Goal: Transaction & Acquisition: Purchase product/service

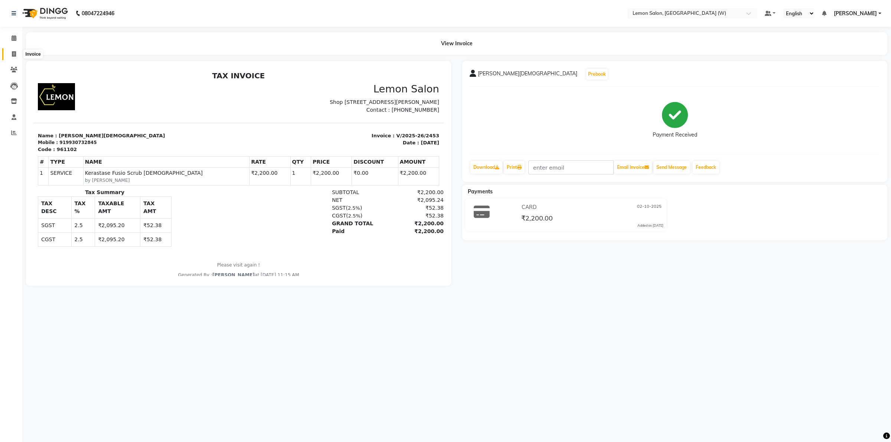
click at [10, 55] on span at bounding box center [13, 54] width 13 height 9
select select "8053"
select select "service"
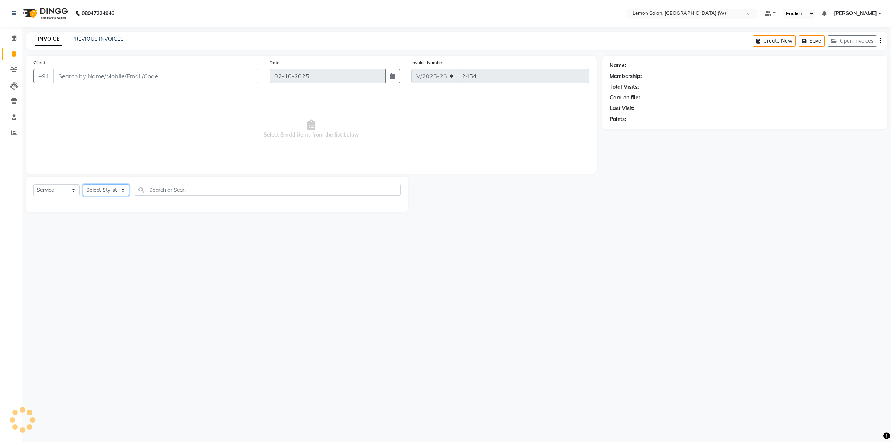
click at [125, 190] on select "Select Stylist" at bounding box center [106, 191] width 46 height 12
select select "93371"
click at [83, 185] on select "Select Stylist Akancha Subba Amreen Shaikh DC Faheem Shaikh Faizan Ganesh Motew…" at bounding box center [108, 191] width 50 height 12
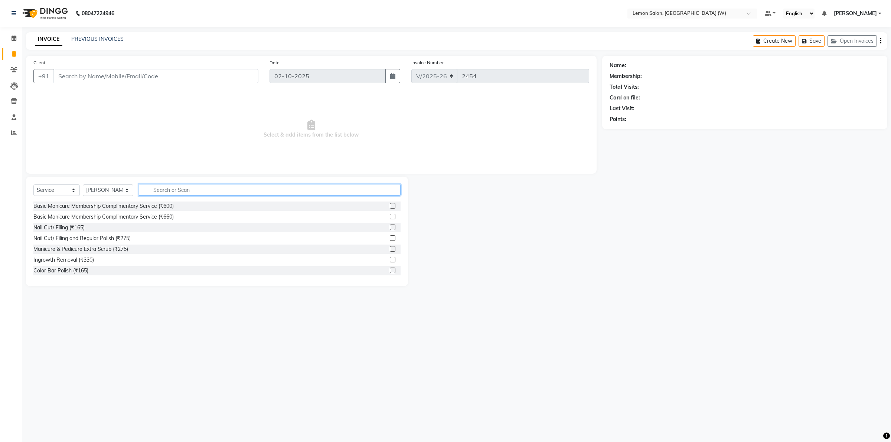
click at [174, 185] on input "text" at bounding box center [270, 190] width 262 height 12
type input "cut"
drag, startPoint x: 112, startPoint y: 239, endPoint x: 126, endPoint y: 236, distance: 14.2
click at [115, 238] on div "Master Haircut Men w/o wash (₹550)" at bounding box center [77, 239] width 89 height 8
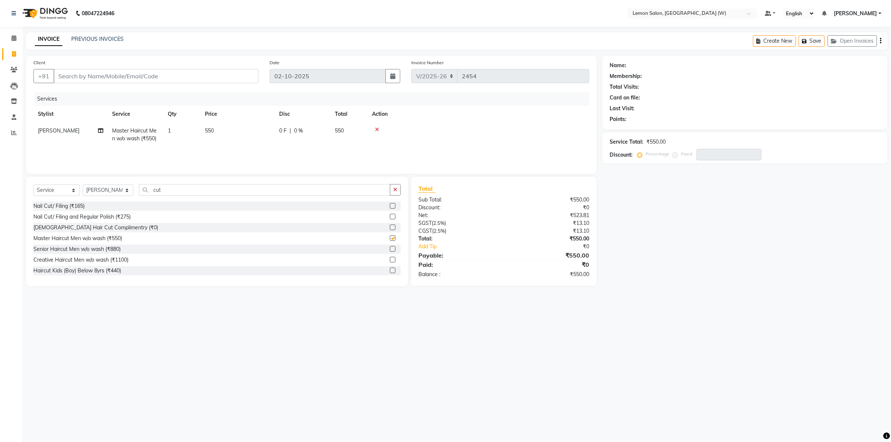
checkbox input "false"
drag, startPoint x: 183, startPoint y: 190, endPoint x: 123, endPoint y: 189, distance: 59.8
click at [123, 189] on div "Select Service Product Membership Package Voucher Prepaid Gift Card Select Styl…" at bounding box center [216, 192] width 367 height 17
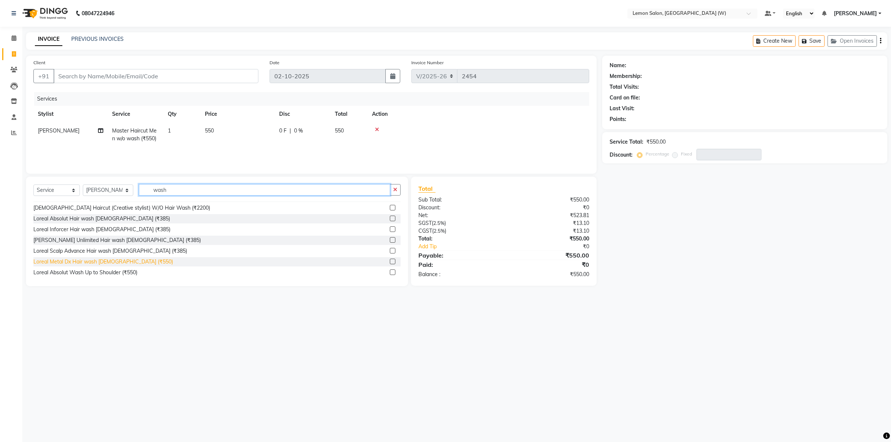
scroll to position [186, 0]
type input "wash"
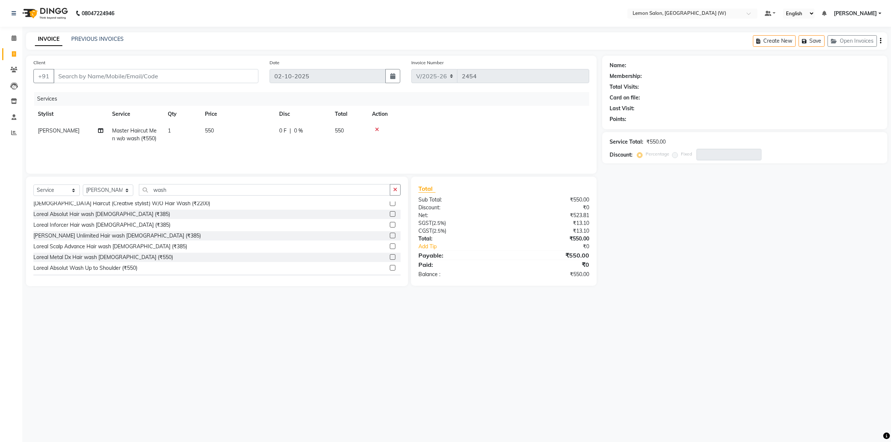
drag, startPoint x: 112, startPoint y: 235, endPoint x: 91, endPoint y: 214, distance: 29.4
click at [112, 234] on div "[PERSON_NAME] Unlimited Hair wash [DEMOGRAPHIC_DATA] (₹385)" at bounding box center [116, 236] width 167 height 8
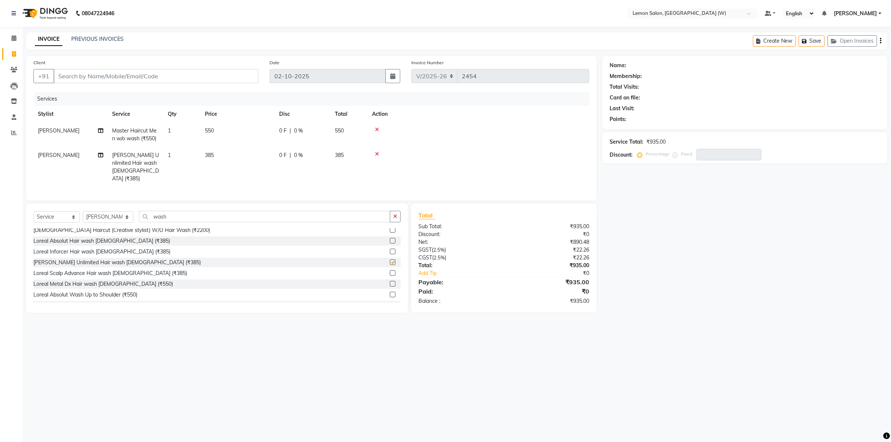
checkbox input "false"
click at [139, 74] on input "Client" at bounding box center [155, 76] width 205 height 14
type input "9"
type input "0"
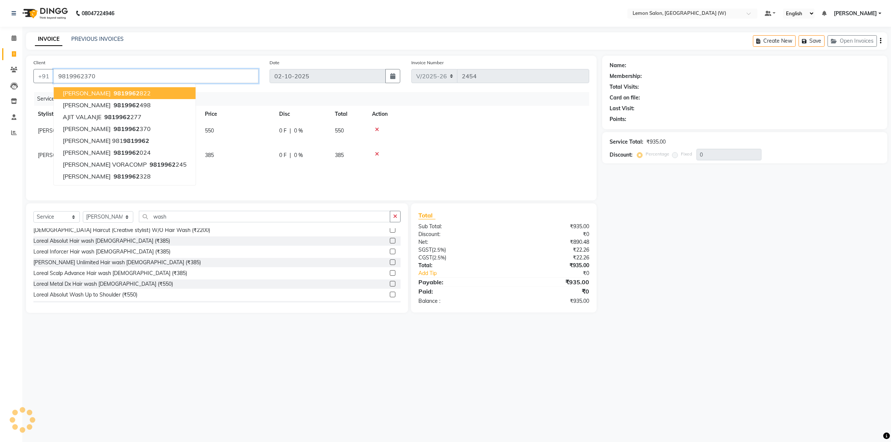
type input "9819962370"
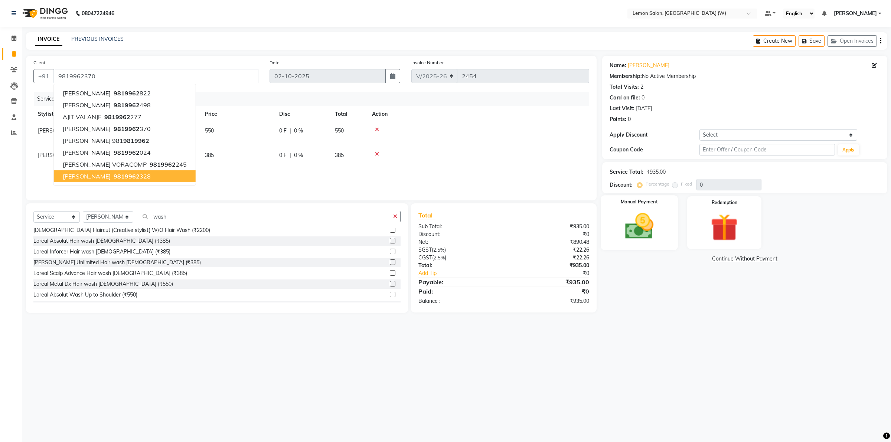
click at [644, 225] on img at bounding box center [639, 226] width 46 height 33
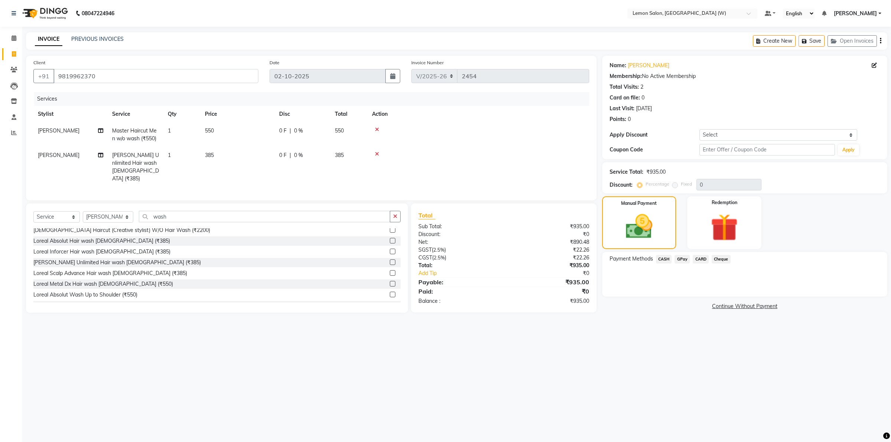
click at [684, 259] on span "GPay" at bounding box center [682, 259] width 15 height 9
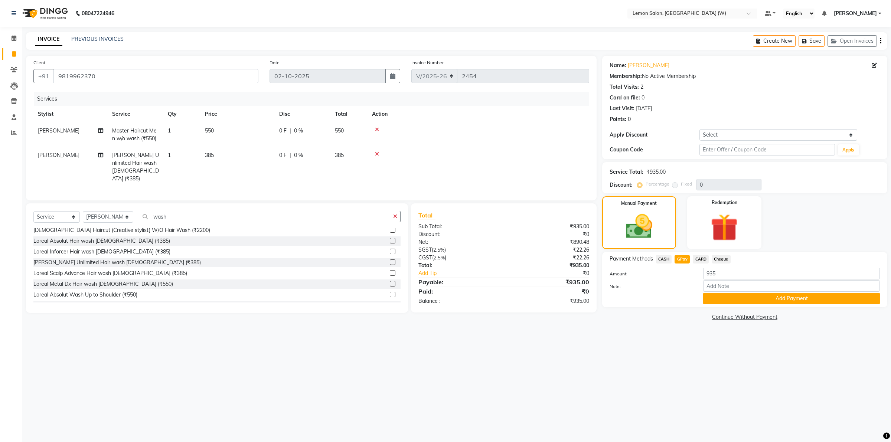
drag, startPoint x: 720, startPoint y: 298, endPoint x: 727, endPoint y: 297, distance: 6.3
click at [721, 298] on button "Add Payment" at bounding box center [791, 299] width 177 height 12
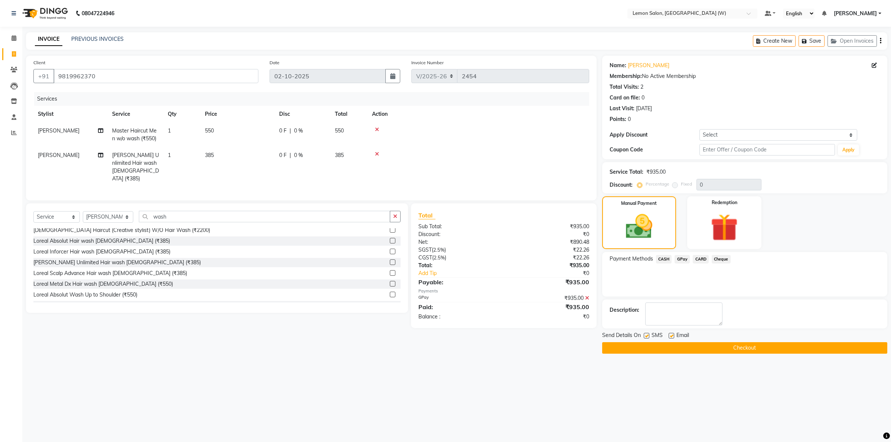
click at [719, 348] on button "Checkout" at bounding box center [744, 348] width 285 height 12
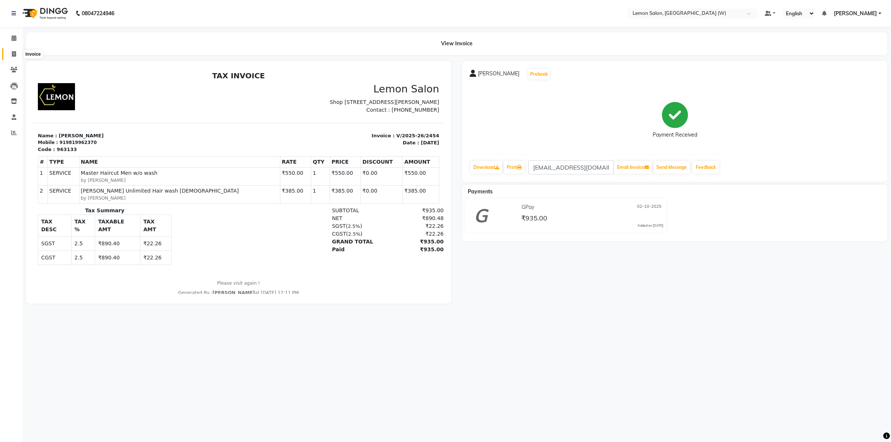
click at [16, 51] on span at bounding box center [13, 54] width 13 height 9
select select "8053"
select select "service"
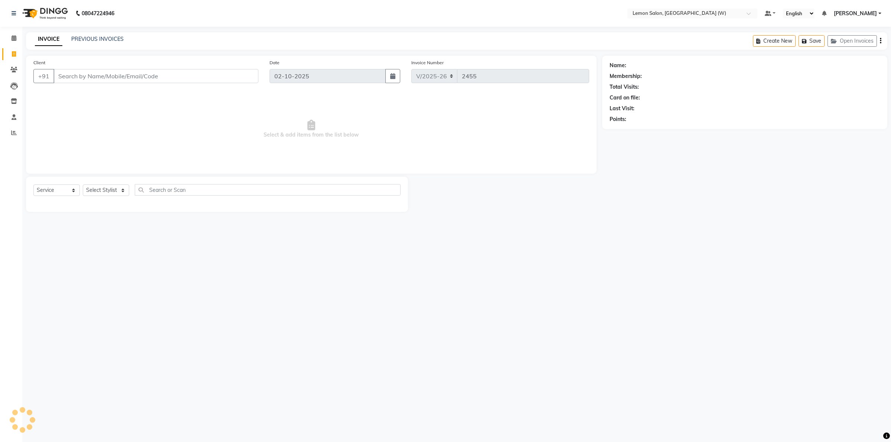
drag, startPoint x: 93, startPoint y: 76, endPoint x: 92, endPoint y: 72, distance: 3.9
click at [93, 75] on input "Client" at bounding box center [155, 76] width 205 height 14
type input "9892272045"
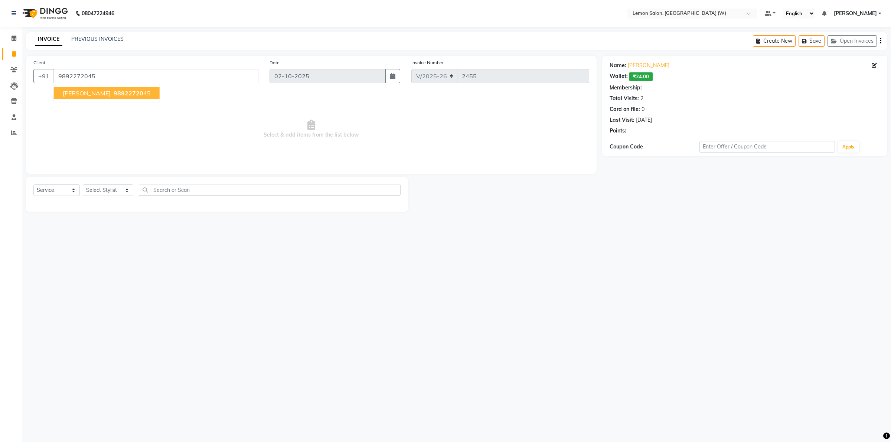
select select "1: Object"
click at [639, 63] on link "Micky Singh" at bounding box center [649, 66] width 42 height 8
click at [123, 192] on select "Select Stylist Akancha Subba Amreen Shaikh DC Faheem Shaikh Faizan Ganesh Motew…" at bounding box center [108, 191] width 50 height 12
select select "10653"
click at [83, 185] on select "Select Stylist Akancha Subba Amreen Shaikh DC Faheem Shaikh Faizan Ganesh Motew…" at bounding box center [108, 191] width 50 height 12
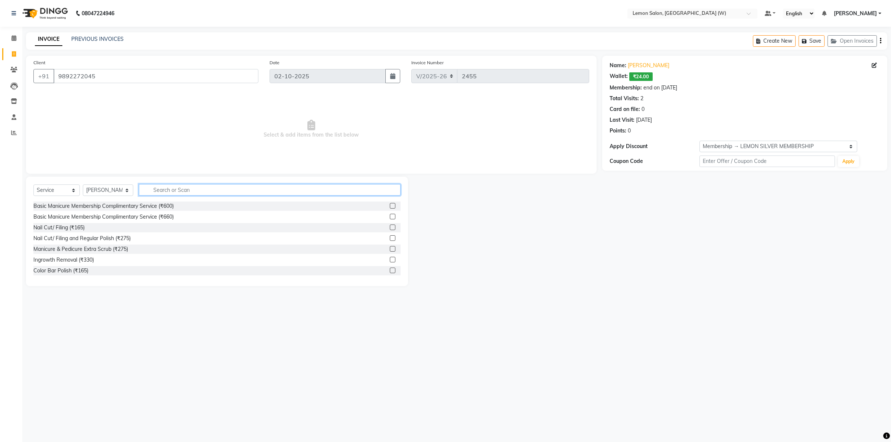
click at [155, 189] on input "text" at bounding box center [270, 190] width 262 height 12
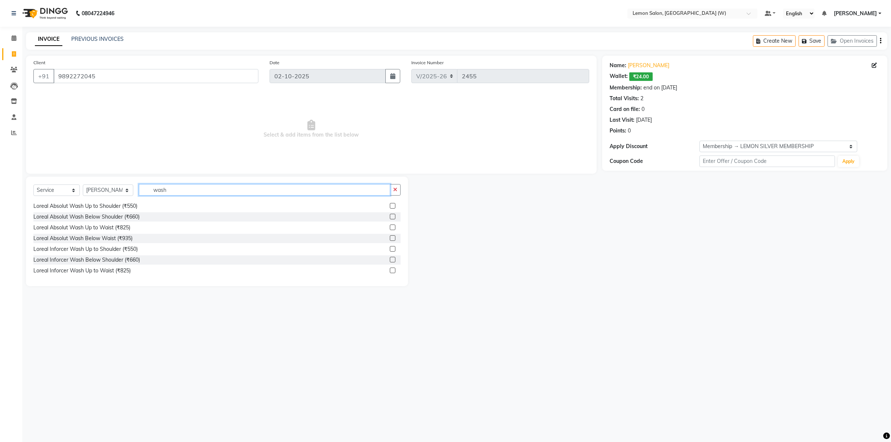
scroll to position [278, 0]
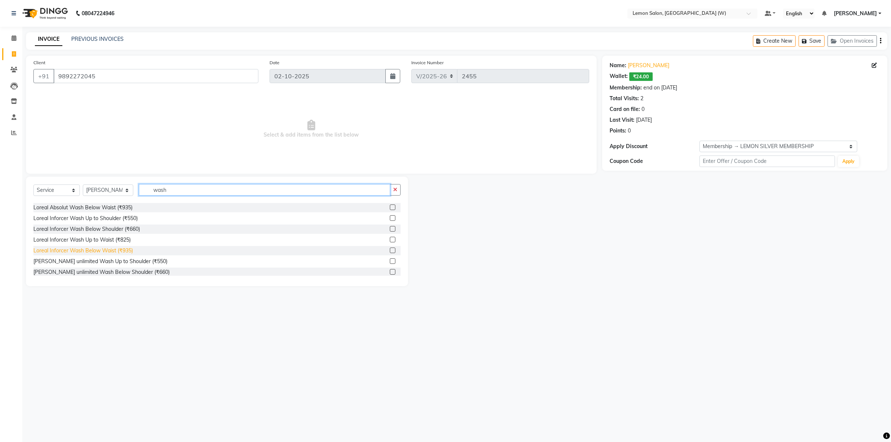
type input "wash"
click at [109, 252] on div "Loreal Inforcer Wash Below Waist (₹935)" at bounding box center [83, 251] width 100 height 8
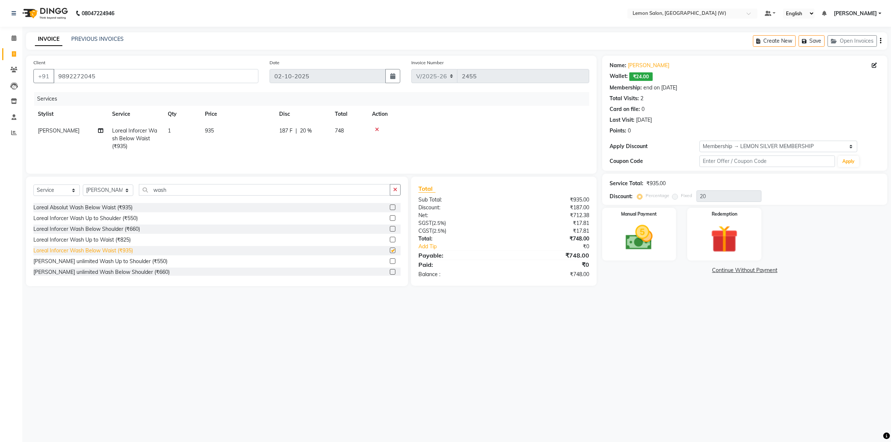
checkbox input "false"
click at [632, 238] on img at bounding box center [639, 238] width 46 height 33
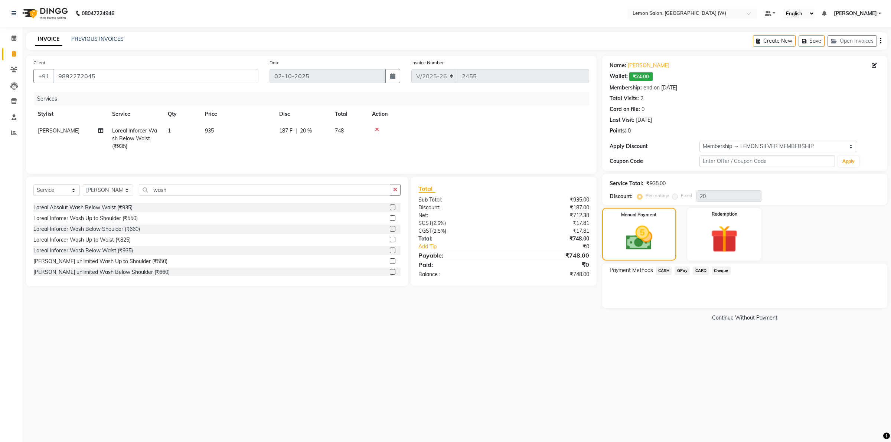
click at [665, 270] on span "CASH" at bounding box center [664, 271] width 16 height 9
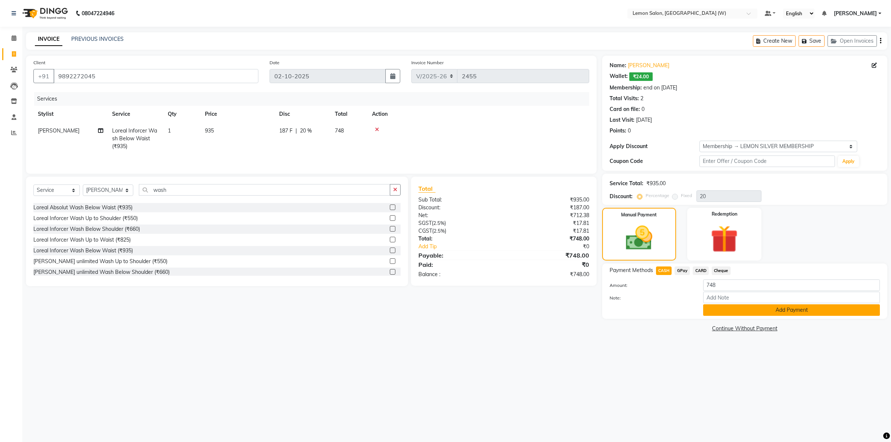
click at [726, 307] on button "Add Payment" at bounding box center [791, 310] width 177 height 12
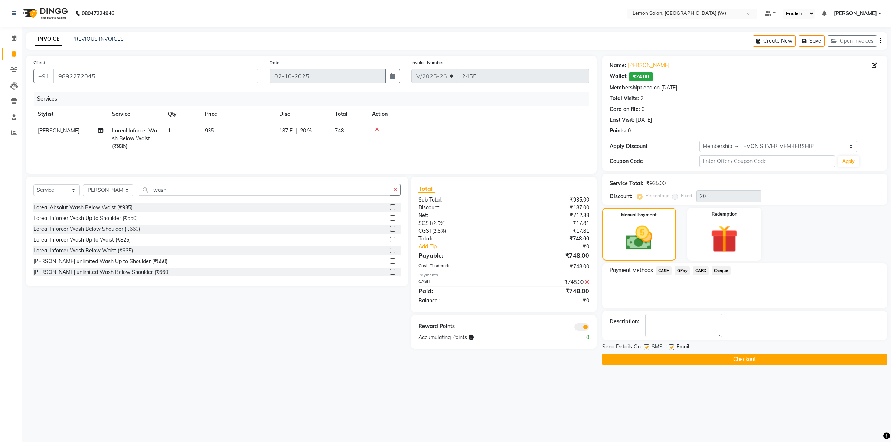
drag, startPoint x: 670, startPoint y: 346, endPoint x: 650, endPoint y: 350, distance: 20.0
click at [669, 348] on label at bounding box center [672, 348] width 6 height 6
click at [669, 348] on input "checkbox" at bounding box center [671, 347] width 5 height 5
checkbox input "false"
drag, startPoint x: 645, startPoint y: 347, endPoint x: 656, endPoint y: 358, distance: 16.0
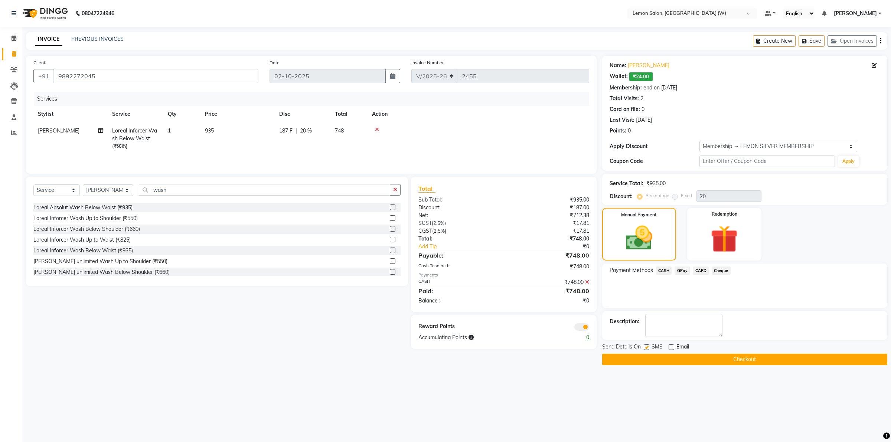
click at [645, 348] on label at bounding box center [647, 348] width 6 height 6
click at [645, 348] on input "checkbox" at bounding box center [646, 347] width 5 height 5
checkbox input "false"
click at [656, 357] on button "Checkout" at bounding box center [744, 360] width 285 height 12
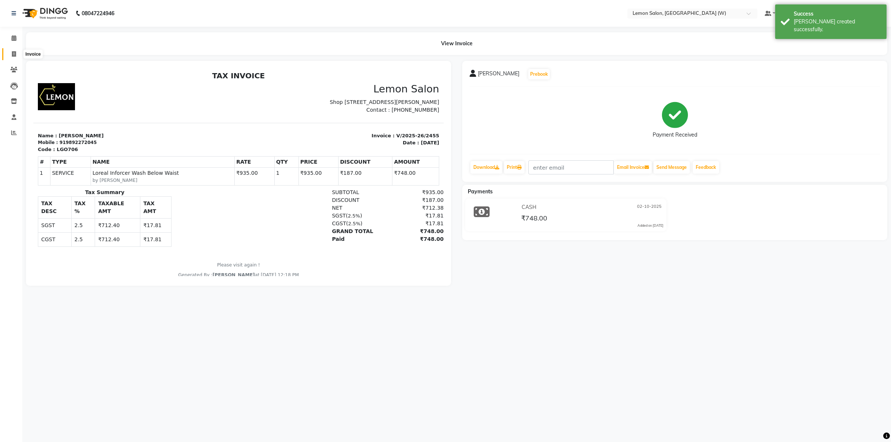
click at [12, 53] on icon at bounding box center [14, 54] width 4 height 6
select select "8053"
select select "service"
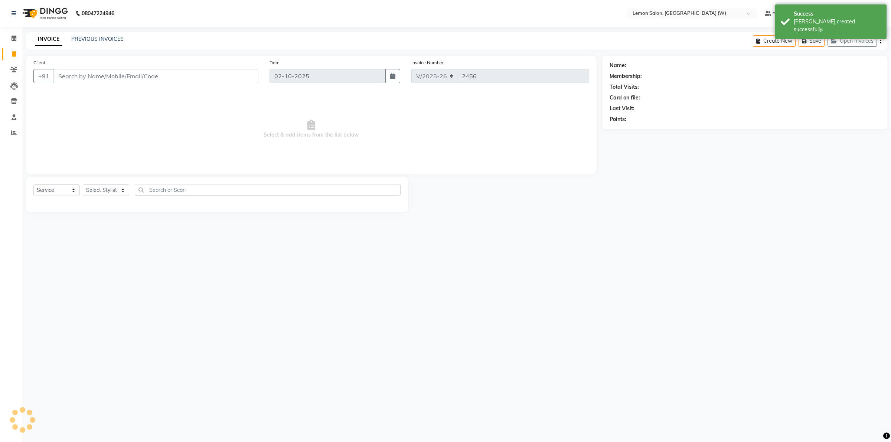
click at [91, 81] on input "Client" at bounding box center [155, 76] width 205 height 14
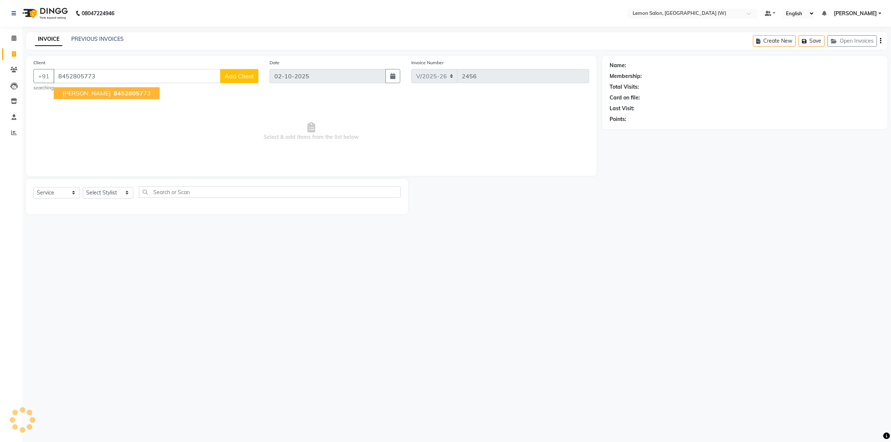
type input "8452805773"
select select "1: Object"
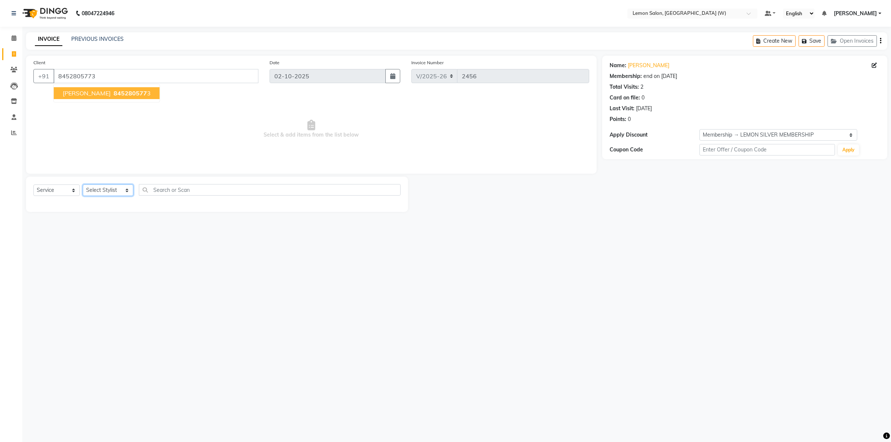
click at [123, 195] on select "Select Stylist [PERSON_NAME] [PERSON_NAME] DC [PERSON_NAME] [PERSON_NAME] [PERS…" at bounding box center [108, 191] width 50 height 12
select select "93366"
click at [83, 185] on select "Select Stylist [PERSON_NAME] [PERSON_NAME] DC [PERSON_NAME] [PERSON_NAME] [PERS…" at bounding box center [108, 191] width 50 height 12
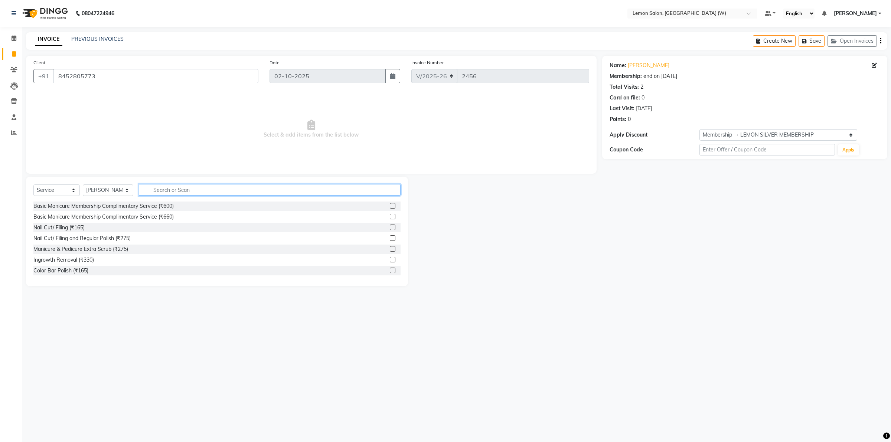
click at [160, 189] on input "text" at bounding box center [270, 190] width 262 height 12
type input "cut"
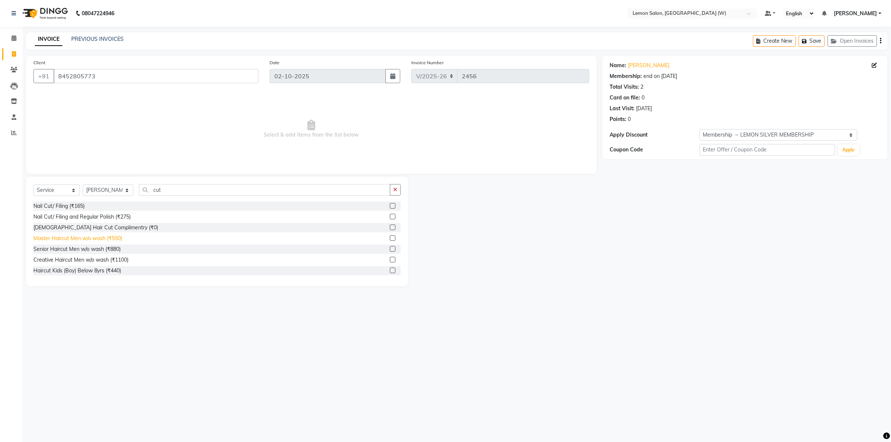
click at [95, 241] on div "Master Haircut Men w/o wash (₹550)" at bounding box center [77, 239] width 89 height 8
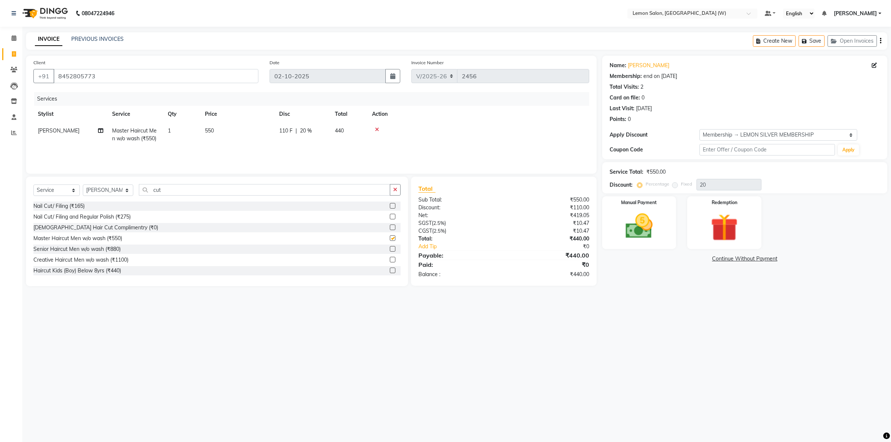
checkbox input "false"
drag, startPoint x: 172, startPoint y: 189, endPoint x: 134, endPoint y: 190, distance: 37.5
click at [134, 190] on div "Select Service Product Membership Package Voucher Prepaid Gift Card Select Styl…" at bounding box center [216, 192] width 367 height 17
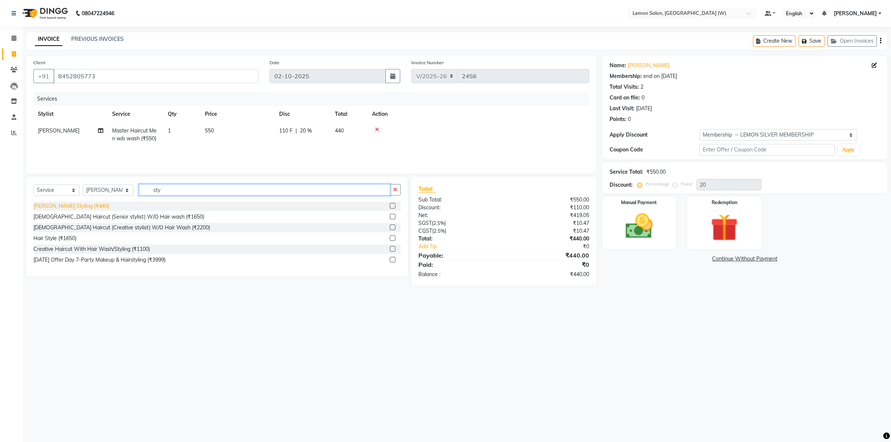
type input "sty"
click at [49, 206] on div "[PERSON_NAME] Styling (₹440)" at bounding box center [71, 206] width 76 height 8
checkbox input "false"
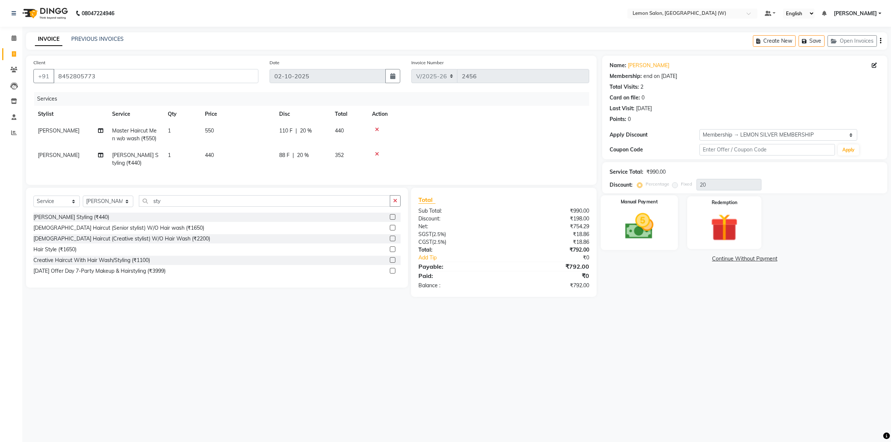
click at [650, 220] on img at bounding box center [639, 226] width 46 height 33
click at [681, 257] on span "GPay" at bounding box center [682, 259] width 15 height 9
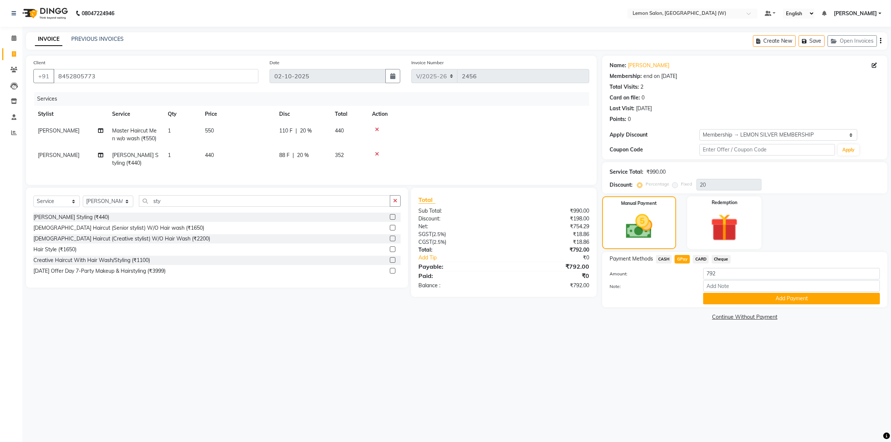
click at [749, 299] on button "Add Payment" at bounding box center [791, 299] width 177 height 12
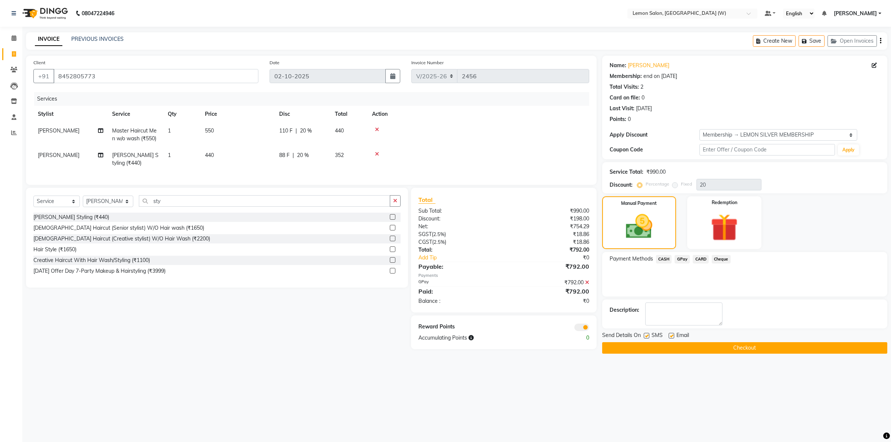
click at [739, 349] on button "Checkout" at bounding box center [744, 348] width 285 height 12
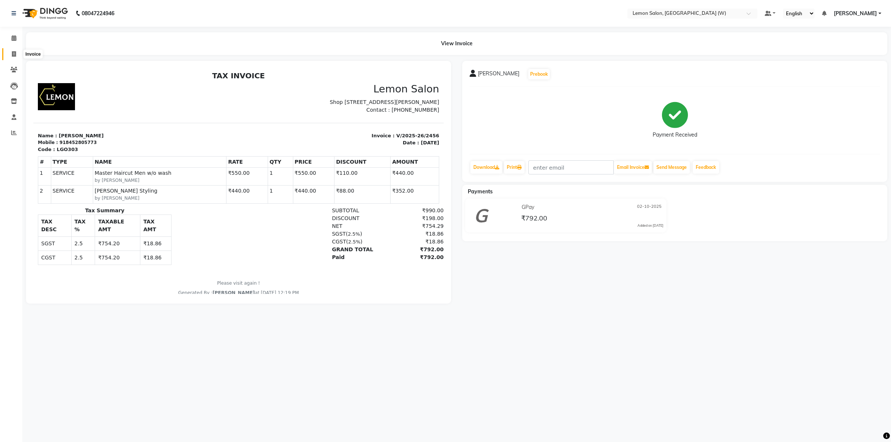
click at [10, 53] on span at bounding box center [13, 54] width 13 height 9
select select "8053"
select select "service"
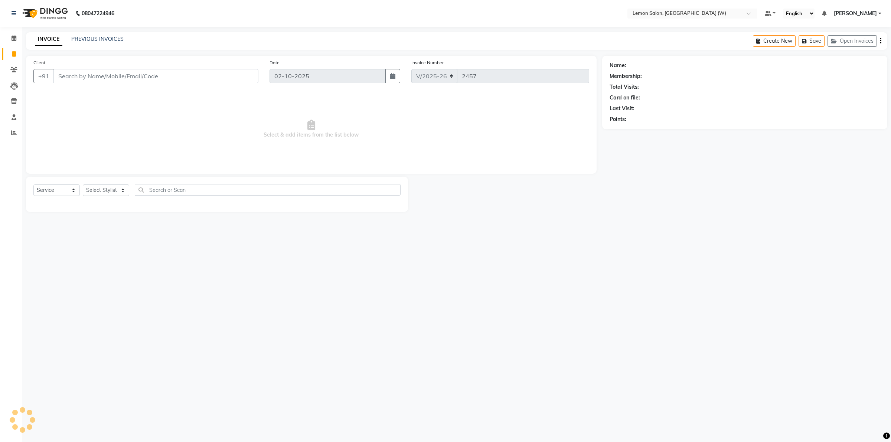
click at [83, 78] on input "Client" at bounding box center [155, 76] width 205 height 14
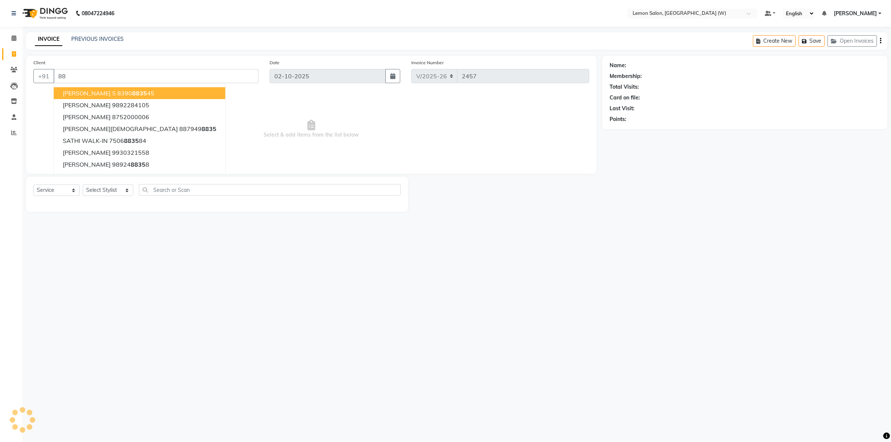
type input "8"
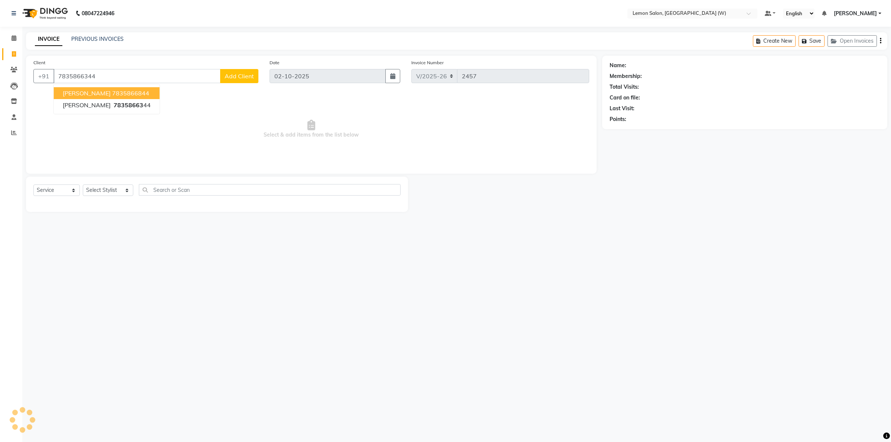
type input "7835866344"
click at [635, 64] on link "Osama" at bounding box center [649, 66] width 42 height 8
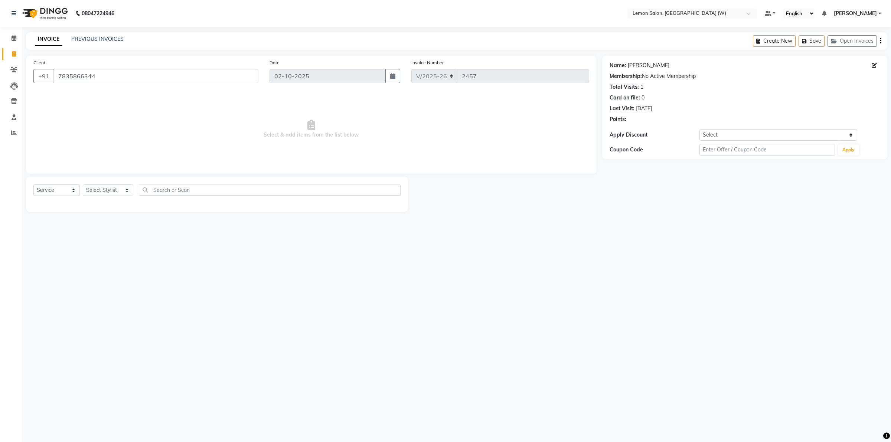
click at [643, 64] on link "Osama" at bounding box center [649, 66] width 42 height 8
drag, startPoint x: 112, startPoint y: 73, endPoint x: 7, endPoint y: 61, distance: 106.1
click at [7, 61] on app-home "08047224946 Select Location × Lemon Salon, Goregaon (W) Default Panel My Panel …" at bounding box center [445, 111] width 891 height 223
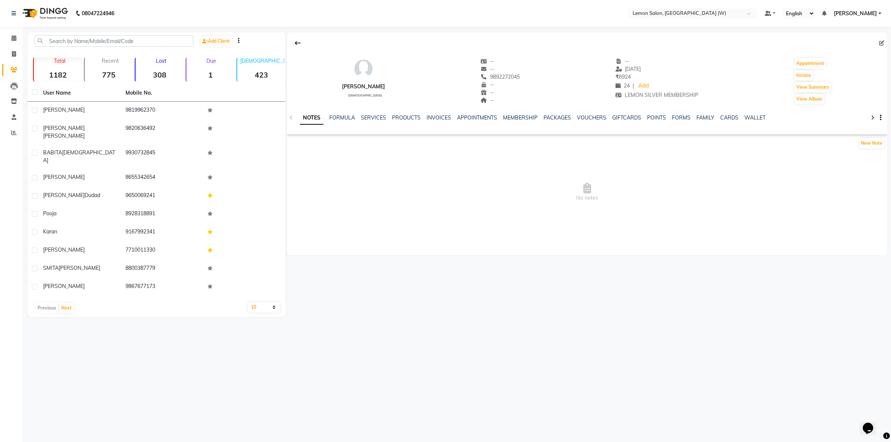
click at [368, 114] on div "SERVICES" at bounding box center [373, 118] width 25 height 8
click at [368, 116] on link "SERVICES" at bounding box center [373, 117] width 25 height 7
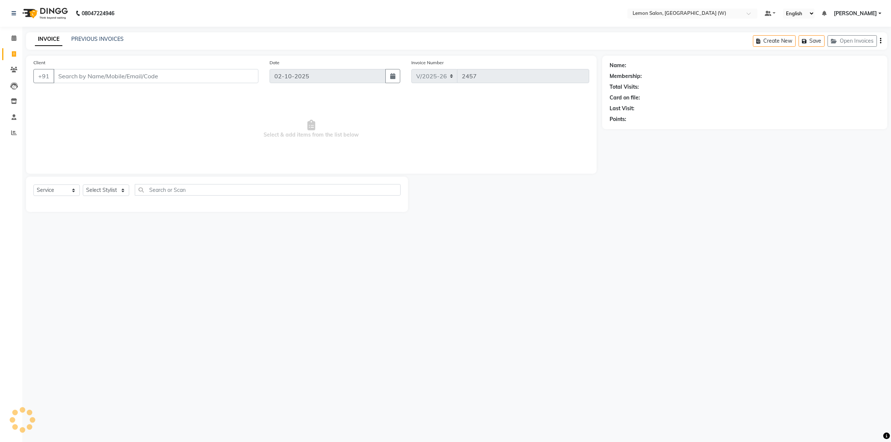
select select "8053"
select select "service"
type input "7835866344"
click at [625, 64] on div "Name:" at bounding box center [618, 66] width 17 height 8
click at [637, 67] on link "Osama" at bounding box center [649, 66] width 42 height 8
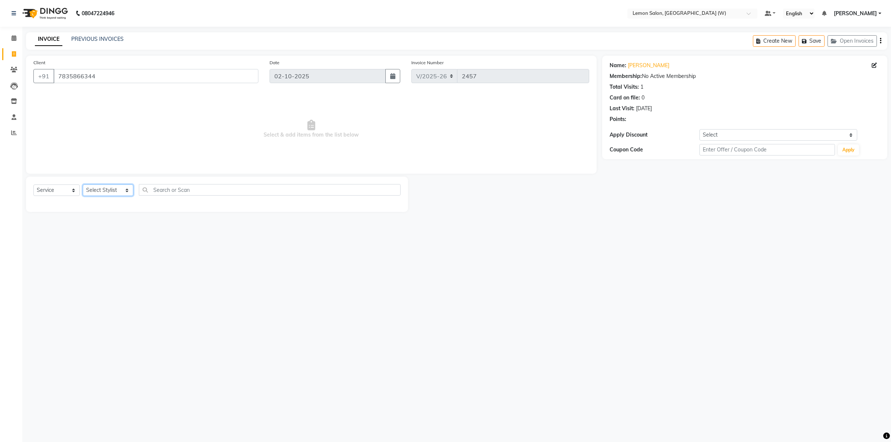
click at [123, 190] on select "Select Stylist Akancha Subba Amreen Shaikh DC Faheem Shaikh Faizan Ganesh Motew…" at bounding box center [108, 191] width 50 height 12
select select "93371"
click at [83, 185] on select "Select Stylist Akancha Subba Amreen Shaikh DC Faheem Shaikh Faizan Ganesh Motew…" at bounding box center [108, 191] width 50 height 12
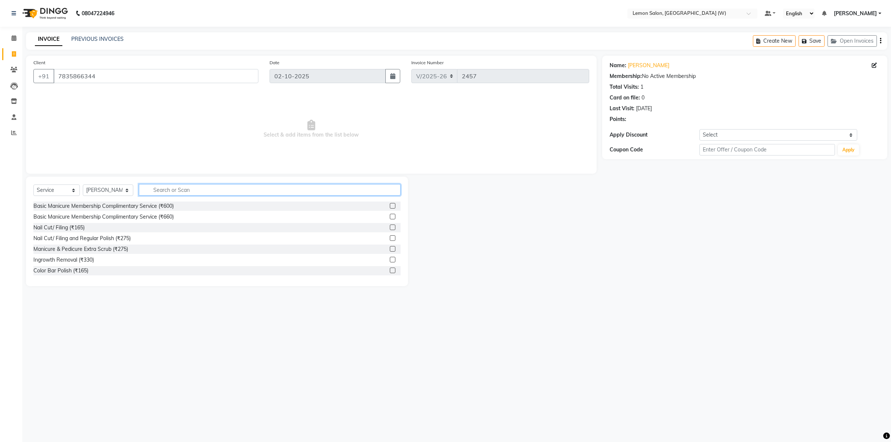
click at [195, 184] on input "text" at bounding box center [270, 190] width 262 height 12
type input "cut"
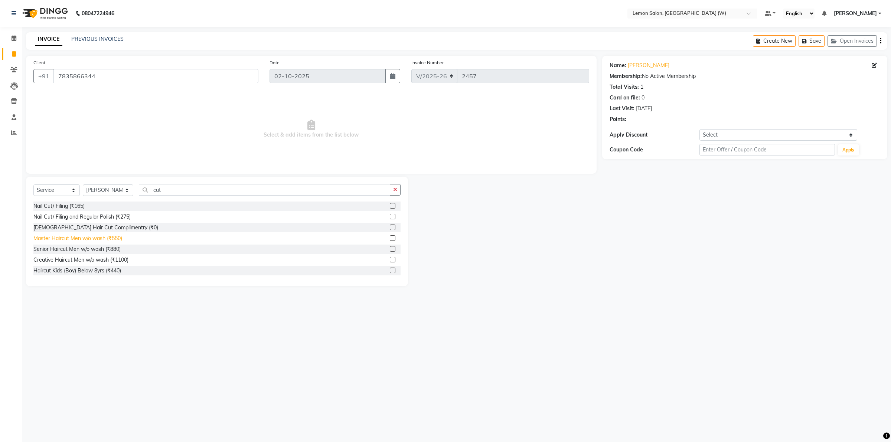
click at [90, 236] on div "Master Haircut Men w/o wash (₹550)" at bounding box center [77, 239] width 89 height 8
checkbox input "false"
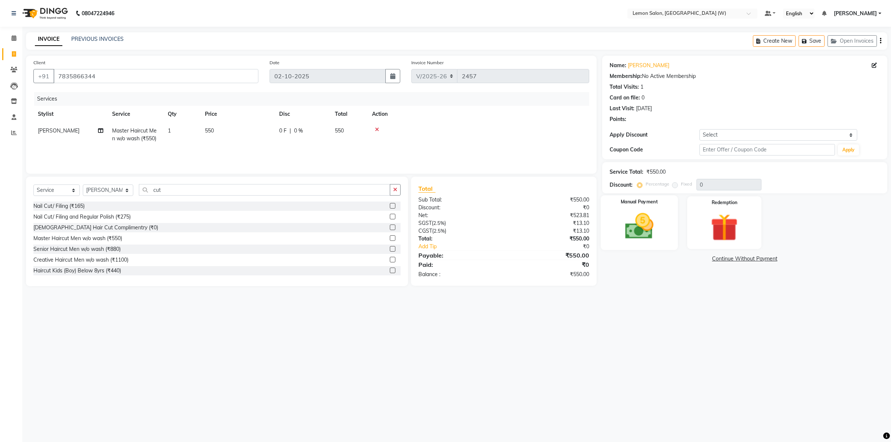
click at [643, 228] on img at bounding box center [639, 226] width 46 height 33
drag, startPoint x: 664, startPoint y: 259, endPoint x: 670, endPoint y: 264, distance: 7.9
click at [665, 260] on span "CASH" at bounding box center [664, 259] width 16 height 9
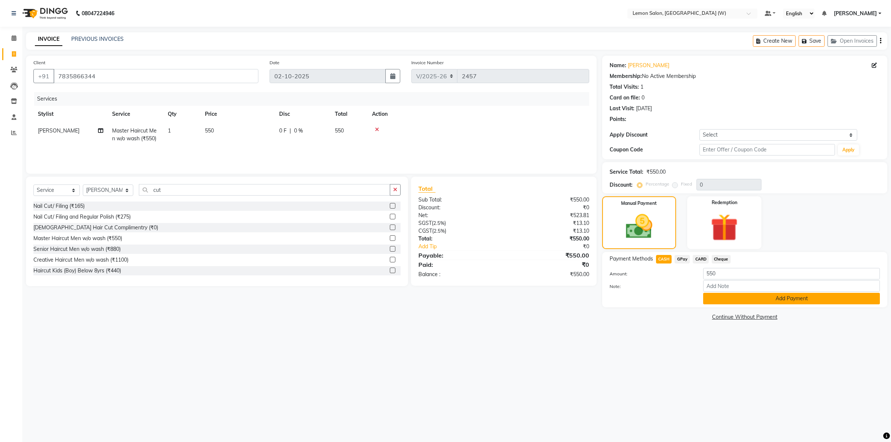
click at [737, 301] on button "Add Payment" at bounding box center [791, 299] width 177 height 12
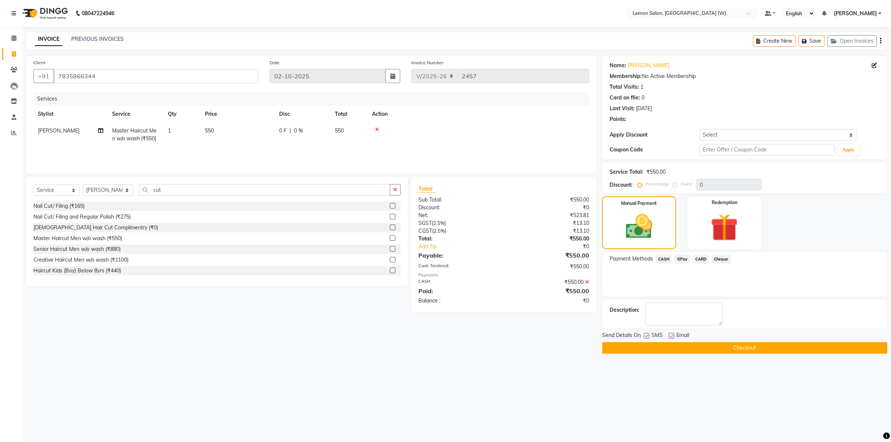
click at [672, 335] on label at bounding box center [672, 336] width 6 height 6
click at [672, 335] on input "checkbox" at bounding box center [671, 336] width 5 height 5
checkbox input "false"
click at [645, 336] on label at bounding box center [647, 336] width 6 height 6
click at [645, 336] on input "checkbox" at bounding box center [646, 336] width 5 height 5
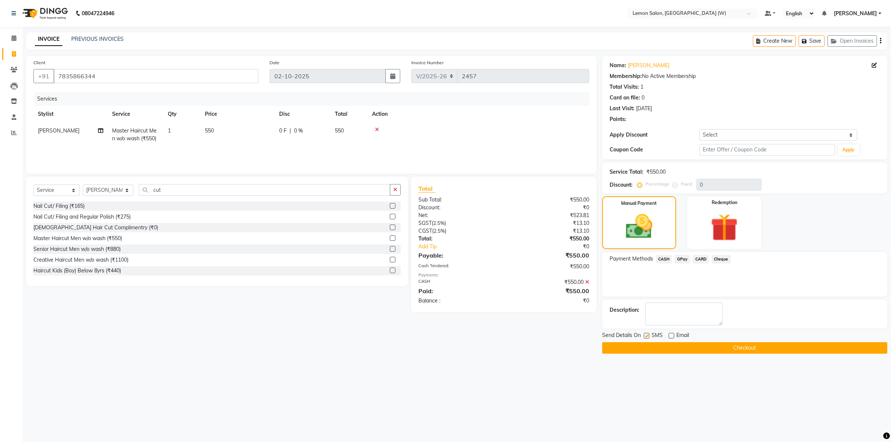
checkbox input "false"
click at [676, 348] on button "Checkout" at bounding box center [744, 348] width 285 height 12
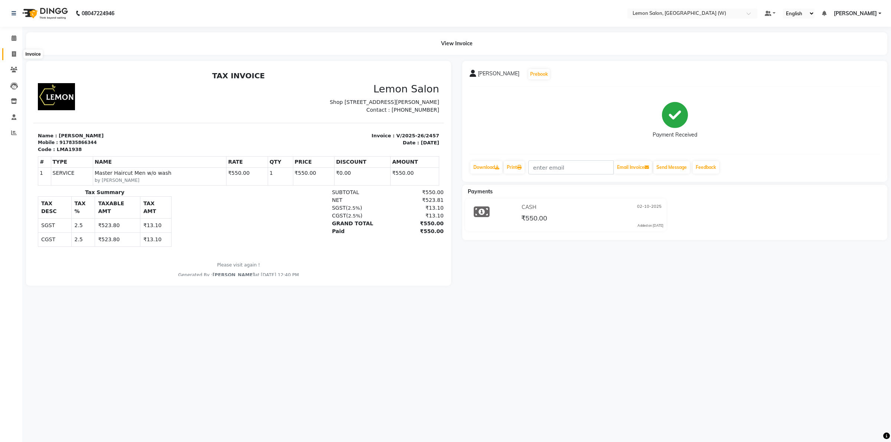
click at [12, 55] on icon at bounding box center [14, 54] width 4 height 6
select select "8053"
select select "service"
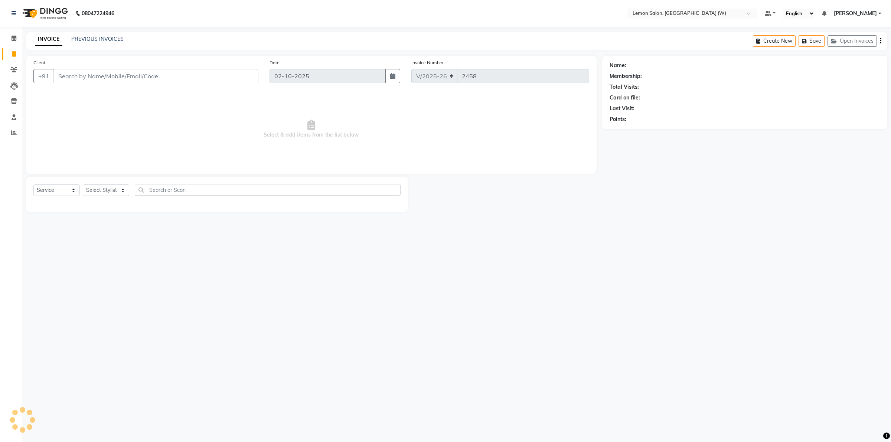
drag, startPoint x: 125, startPoint y: 71, endPoint x: 125, endPoint y: 67, distance: 4.1
click at [124, 71] on input "Client" at bounding box center [155, 76] width 205 height 14
type input "9036422894"
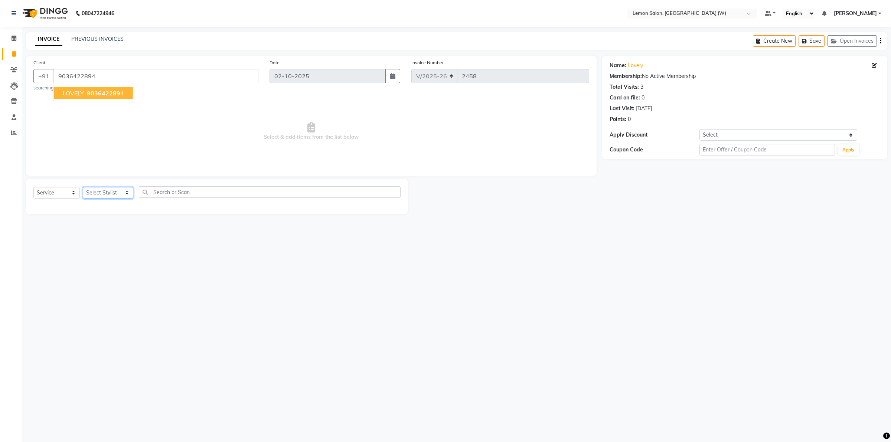
click at [120, 194] on select "Select Stylist Akancha Subba Amreen Shaikh DC Faheem Shaikh Faizan Ganesh Motew…" at bounding box center [108, 193] width 50 height 12
select select "93372"
click at [83, 187] on select "Select Stylist Akancha Subba Amreen Shaikh DC Faheem Shaikh Faizan Ganesh Motew…" at bounding box center [108, 193] width 50 height 12
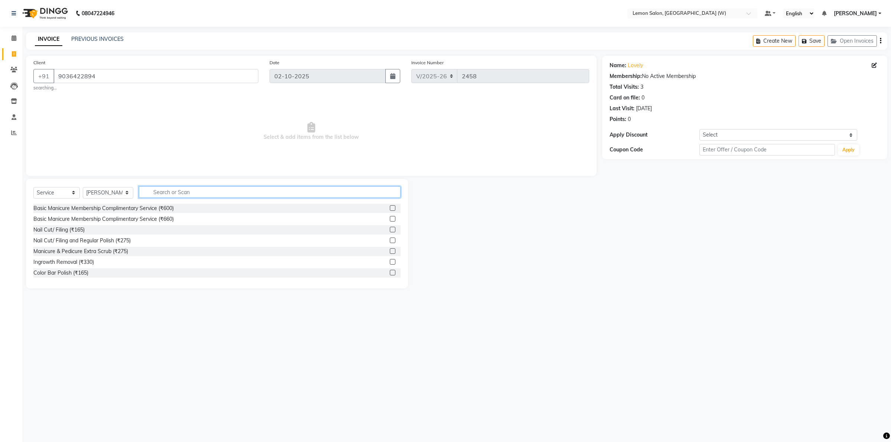
click at [206, 196] on input "text" at bounding box center [270, 192] width 262 height 12
type input "cut"
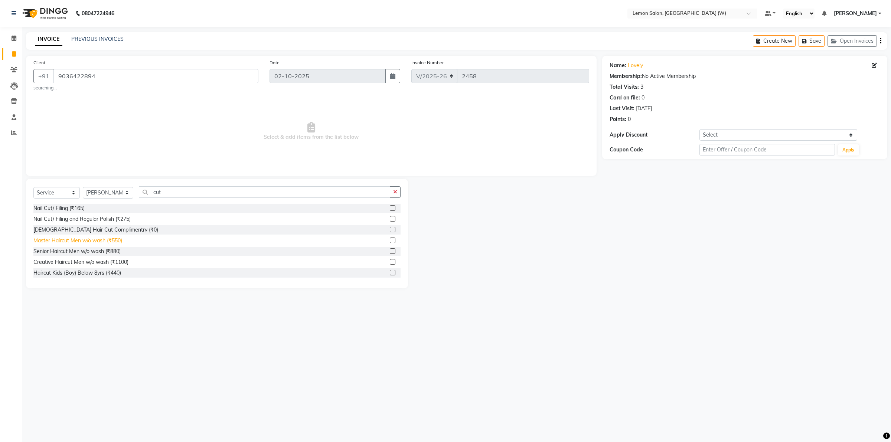
click at [108, 241] on div "Master Haircut Men w/o wash (₹550)" at bounding box center [77, 241] width 89 height 8
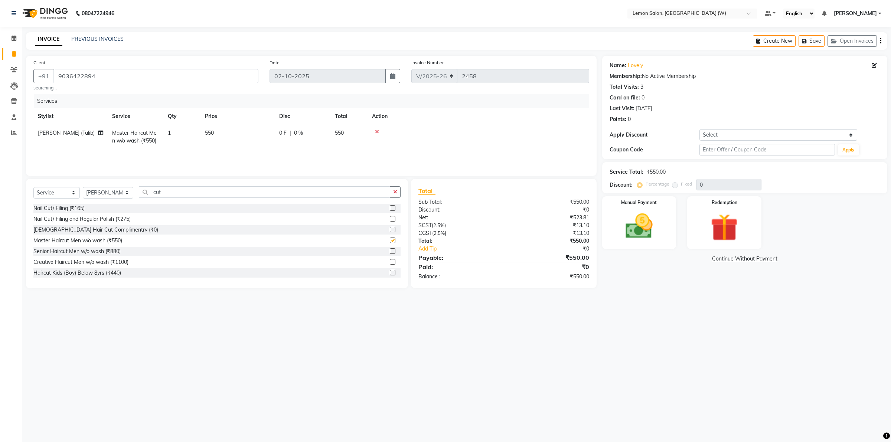
checkbox input "false"
click at [170, 197] on input "cut" at bounding box center [264, 192] width 251 height 12
type input "c"
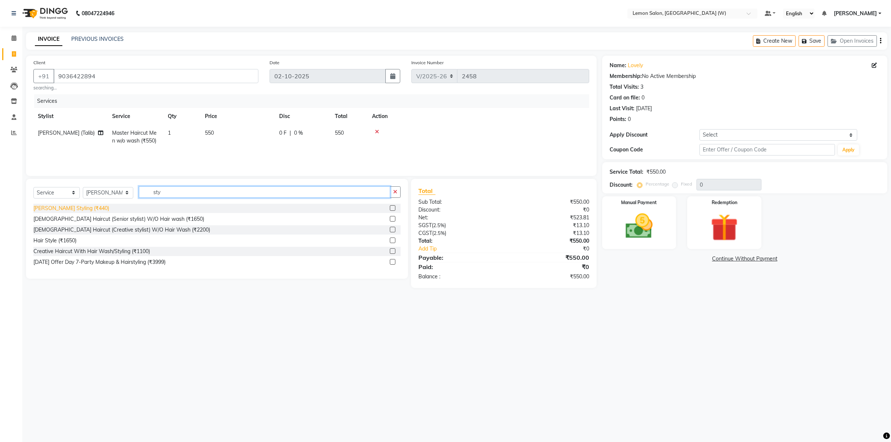
type input "sty"
click at [72, 209] on div "[PERSON_NAME] Styling (₹440)" at bounding box center [71, 209] width 76 height 8
checkbox input "false"
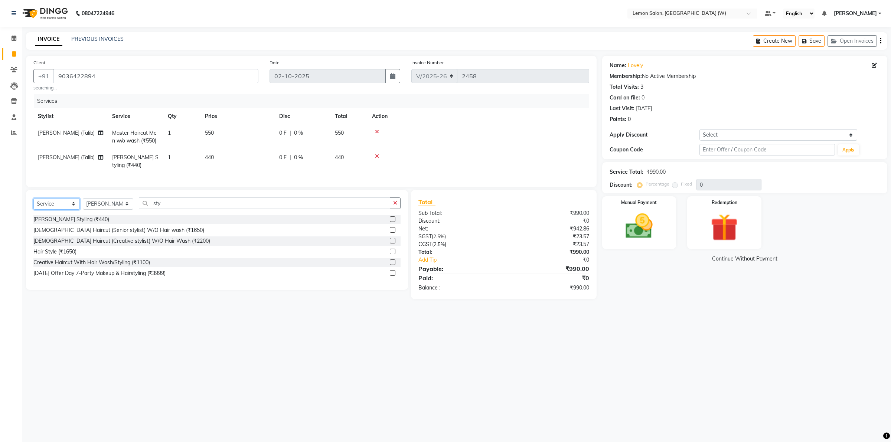
drag, startPoint x: 73, startPoint y: 210, endPoint x: 70, endPoint y: 216, distance: 6.6
click at [73, 210] on select "Select Service Product Membership Package Voucher Prepaid Gift Card" at bounding box center [56, 204] width 46 height 12
select select "membership"
click at [33, 205] on select "Select Service Product Membership Package Voucher Prepaid Gift Card" at bounding box center [56, 204] width 46 height 12
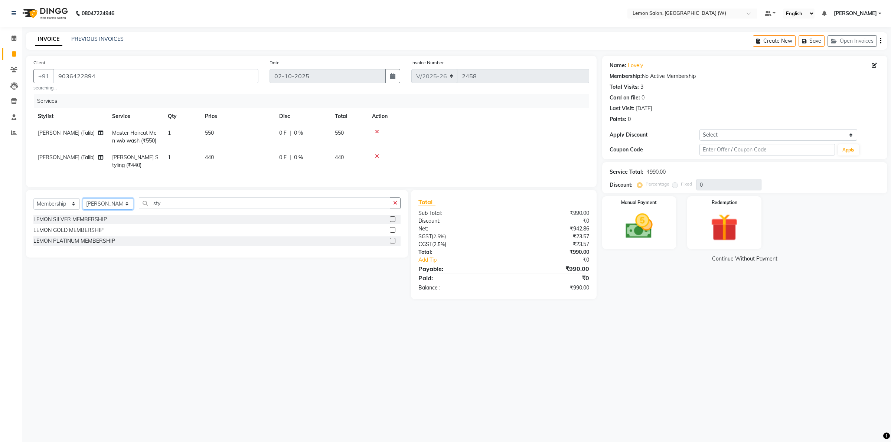
click at [119, 210] on select "Select Stylist [PERSON_NAME] [PERSON_NAME] DC [PERSON_NAME] [PERSON_NAME] [PERS…" at bounding box center [108, 204] width 50 height 12
select select "45557"
click at [83, 205] on select "Select Stylist [PERSON_NAME] [PERSON_NAME] DC [PERSON_NAME] [PERSON_NAME] [PERS…" at bounding box center [108, 204] width 50 height 12
click at [99, 223] on div "LEMON SILVER MEMBERSHIP" at bounding box center [70, 220] width 74 height 8
select select "select"
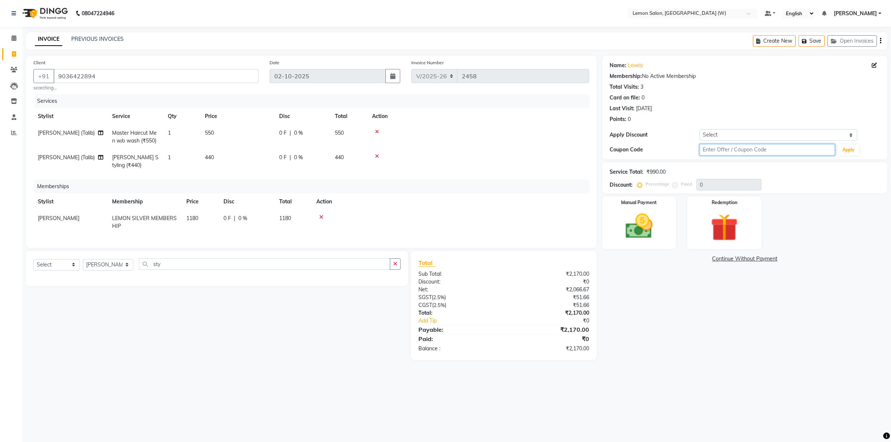
click at [721, 151] on input "text" at bounding box center [766, 150] width 135 height 12
type input "fst20"
click at [853, 149] on button "Apply" at bounding box center [848, 149] width 21 height 11
type input "20"
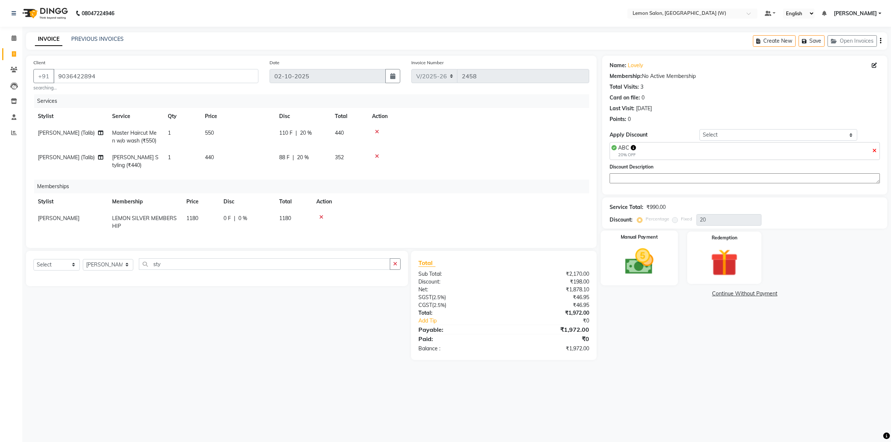
click at [633, 272] on img at bounding box center [639, 261] width 46 height 33
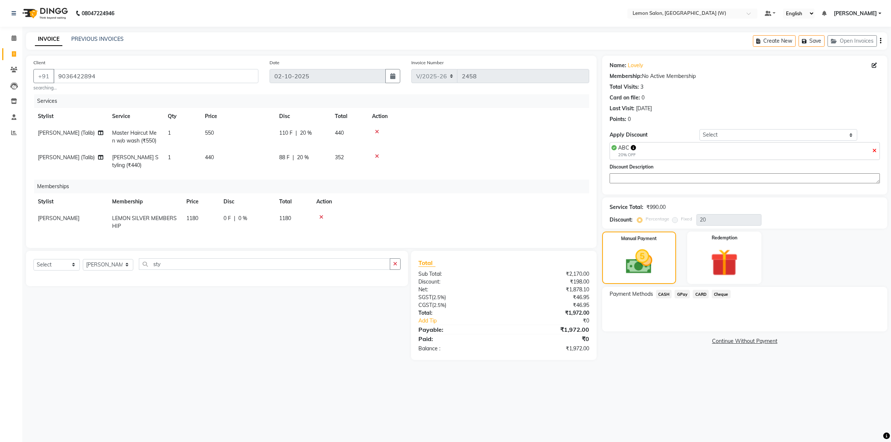
drag, startPoint x: 683, startPoint y: 294, endPoint x: 783, endPoint y: 372, distance: 126.2
click at [683, 295] on span "GPay" at bounding box center [682, 294] width 15 height 9
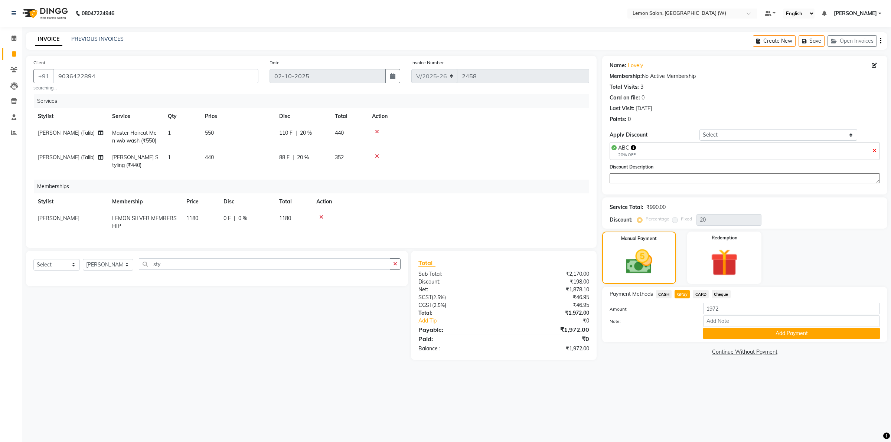
drag, startPoint x: 766, startPoint y: 329, endPoint x: 760, endPoint y: 330, distance: 6.0
click at [765, 331] on button "Add Payment" at bounding box center [791, 334] width 177 height 12
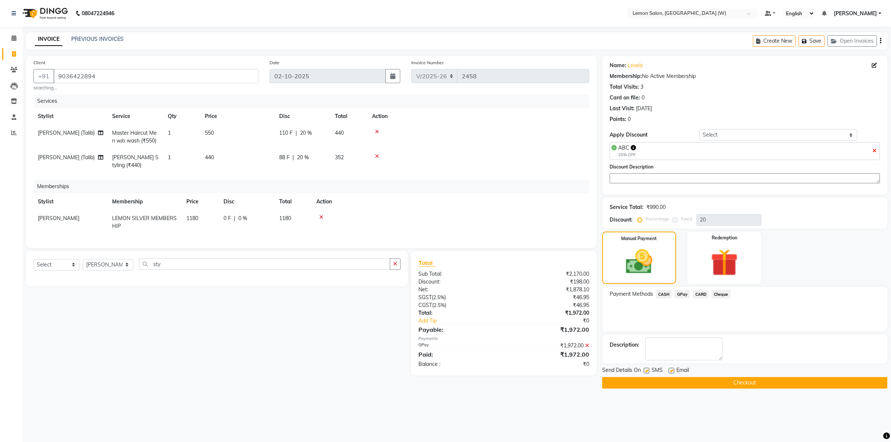
click at [708, 381] on button "Checkout" at bounding box center [744, 383] width 285 height 12
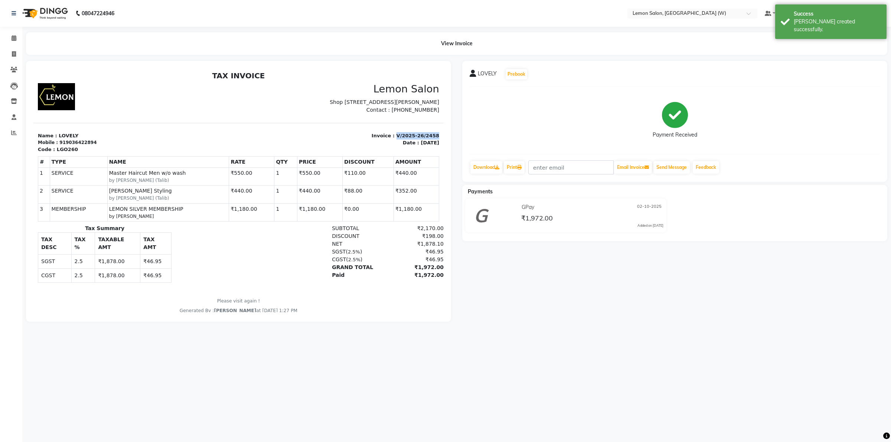
drag, startPoint x: 389, startPoint y: 141, endPoint x: 476, endPoint y: 214, distance: 113.6
click at [443, 146] on html "TAX INVOICE Lemon Salon Shop No 12 A Wing Plot No R/6 Ekta Chironicke 9th & 2nd…" at bounding box center [238, 192] width 410 height 249
copy p "V/2025-26/2458"
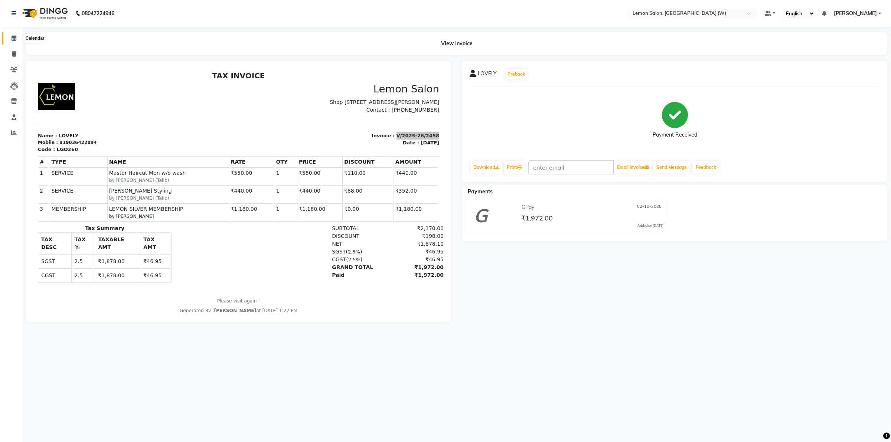
click at [10, 36] on span at bounding box center [13, 38] width 13 height 9
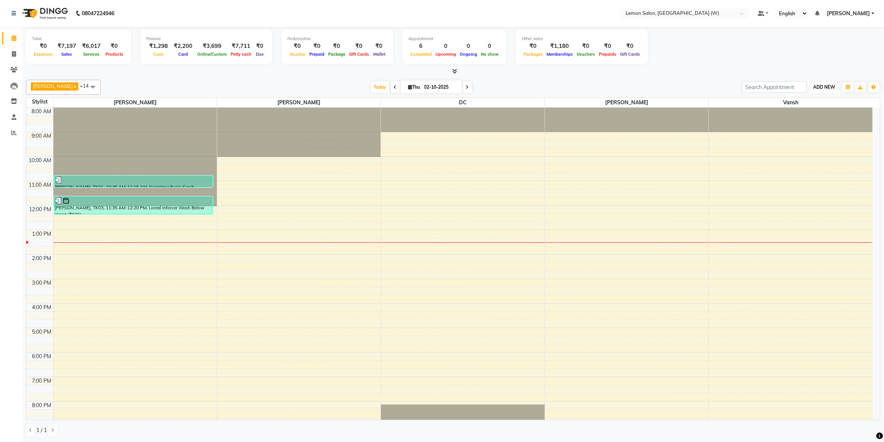
click at [823, 89] on span "ADD NEW" at bounding box center [824, 87] width 22 height 6
click at [801, 120] on link "Add Expense" at bounding box center [807, 121] width 59 height 10
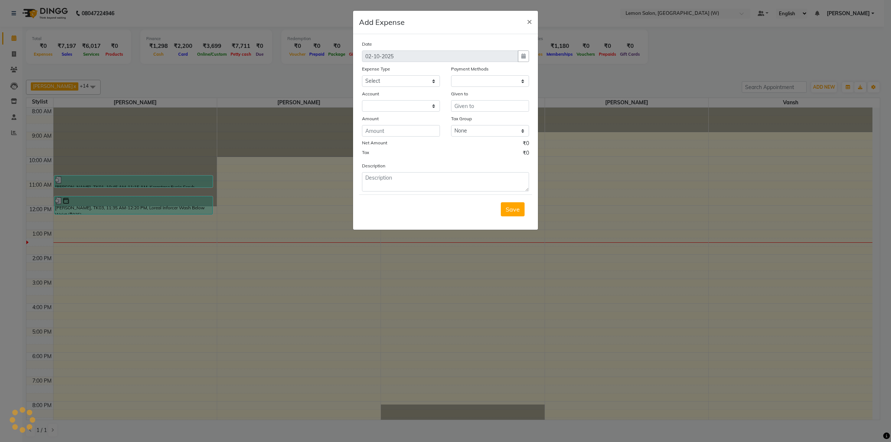
select select "1"
select select "7179"
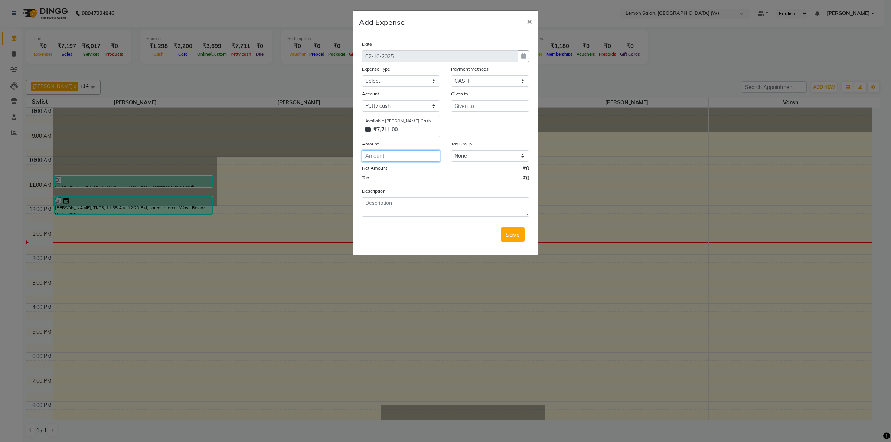
click at [410, 159] on input "number" at bounding box center [401, 156] width 78 height 12
type input "100"
click at [409, 205] on textarea at bounding box center [445, 207] width 167 height 19
paste textarea "V/2025-26/2458"
type textarea "V/2025-26/2458"
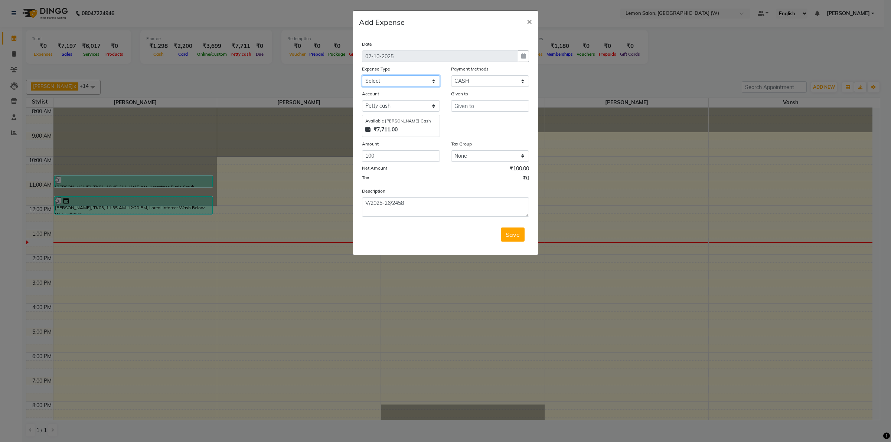
click at [428, 82] on select "Select Advance Cash transfer to hub Laundry Loan Membership Milk Miscellaneous …" at bounding box center [401, 81] width 78 height 12
select select "2706"
click at [362, 75] on select "Select Advance Cash transfer to hub Laundry Loan Membership Milk Miscellaneous …" at bounding box center [401, 81] width 78 height 12
click at [470, 105] on input "text" at bounding box center [490, 106] width 78 height 12
click at [466, 117] on div "Given to amrwe" at bounding box center [490, 113] width 89 height 47
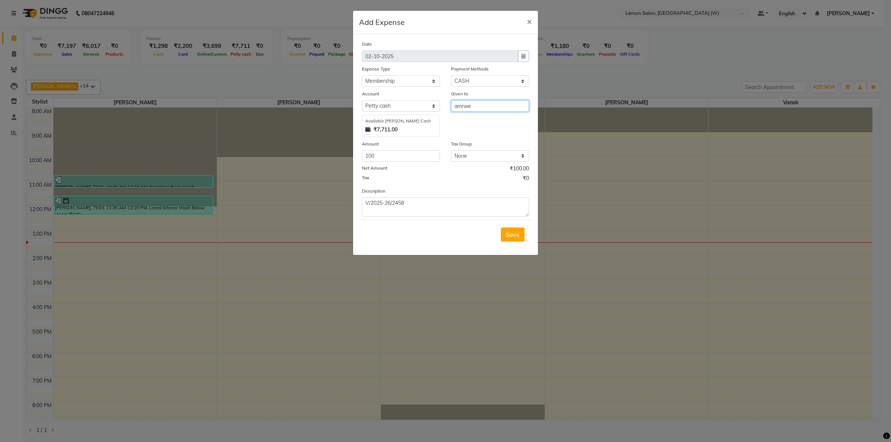
click at [472, 101] on input "amrwe" at bounding box center [490, 106] width 78 height 12
click at [474, 119] on ngb-highlight "Amr een Shaikh" at bounding box center [505, 121] width 91 height 7
type input "[PERSON_NAME]"
click at [506, 229] on button "Save" at bounding box center [513, 235] width 24 height 14
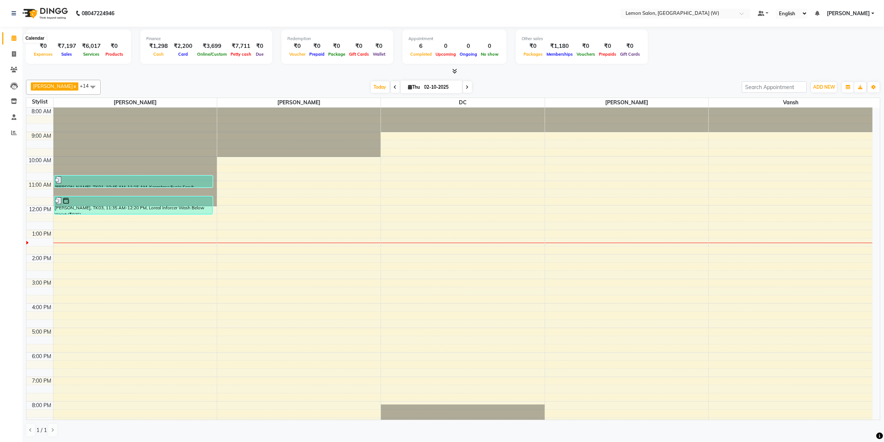
drag, startPoint x: 7, startPoint y: 40, endPoint x: 12, endPoint y: 40, distance: 4.8
click at [9, 40] on span at bounding box center [13, 38] width 13 height 9
click at [12, 40] on icon at bounding box center [14, 38] width 5 height 6
click at [12, 131] on icon at bounding box center [14, 133] width 6 height 6
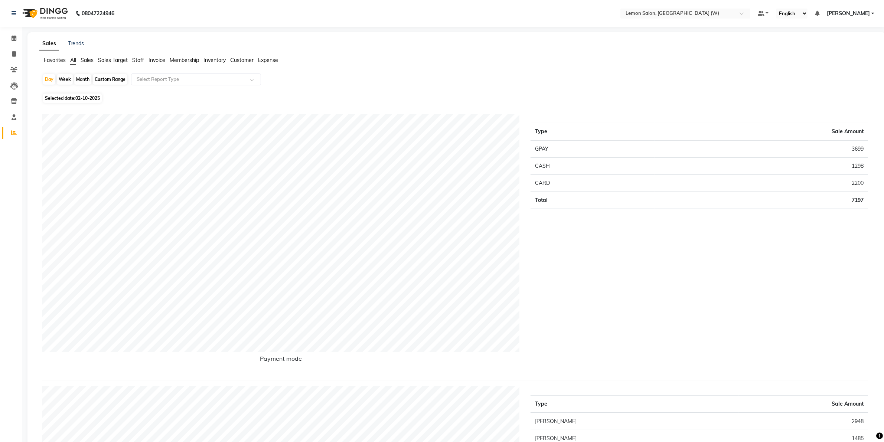
click at [82, 81] on div "Month" at bounding box center [82, 79] width 17 height 10
select select "10"
select select "2025"
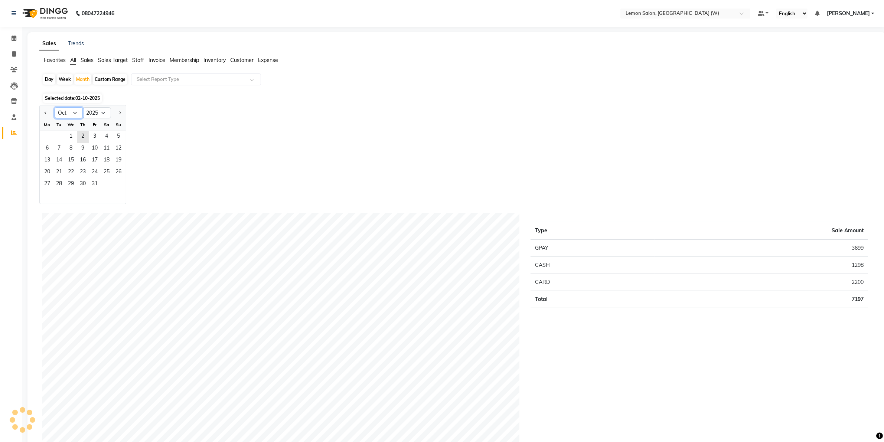
click at [75, 114] on select "Jan Feb Mar Apr May Jun [DATE] Aug Sep Oct Nov Dec" at bounding box center [69, 112] width 28 height 11
select select "9"
click at [55, 108] on select "Jan Feb Mar Apr May Jun [DATE] Aug Sep Oct Nov Dec" at bounding box center [69, 112] width 28 height 11
click at [49, 133] on span "1" at bounding box center [47, 137] width 12 height 12
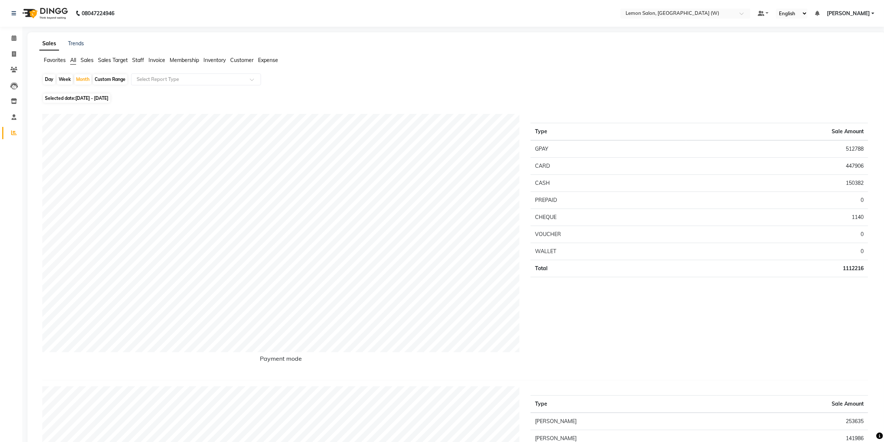
click at [143, 61] on span "Staff" at bounding box center [138, 60] width 12 height 7
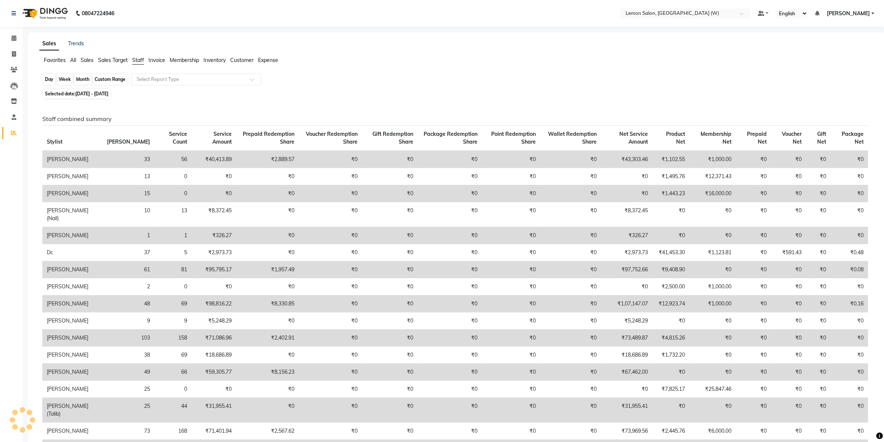
click at [85, 80] on div "Month" at bounding box center [82, 79] width 17 height 10
select select "9"
select select "2025"
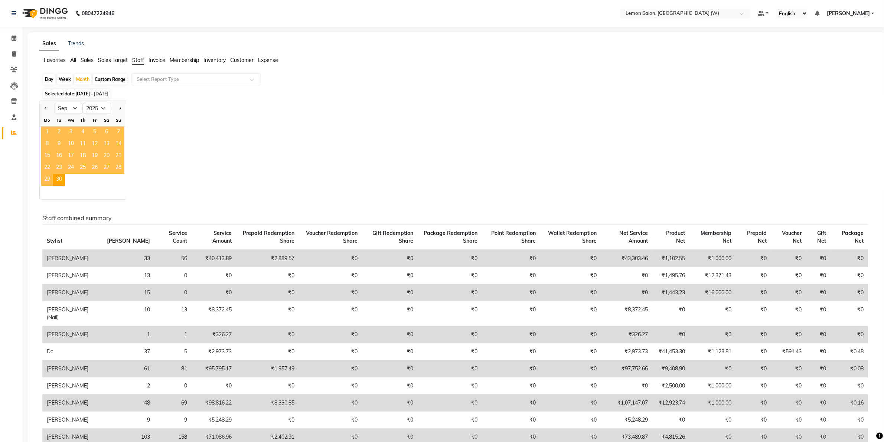
click at [50, 127] on span "1" at bounding box center [47, 133] width 12 height 12
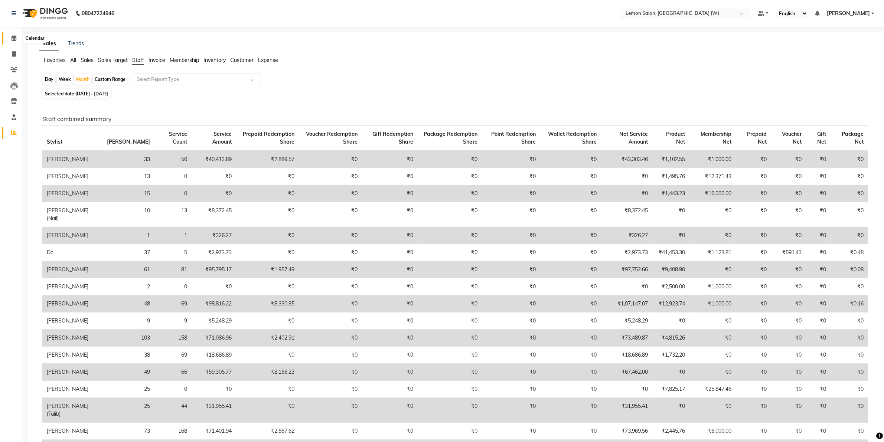
click at [14, 36] on icon at bounding box center [14, 38] width 5 height 6
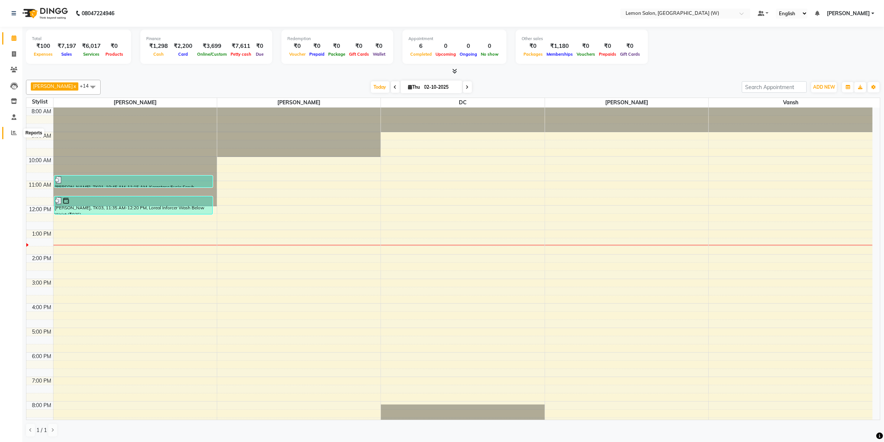
click at [12, 132] on icon at bounding box center [14, 133] width 6 height 6
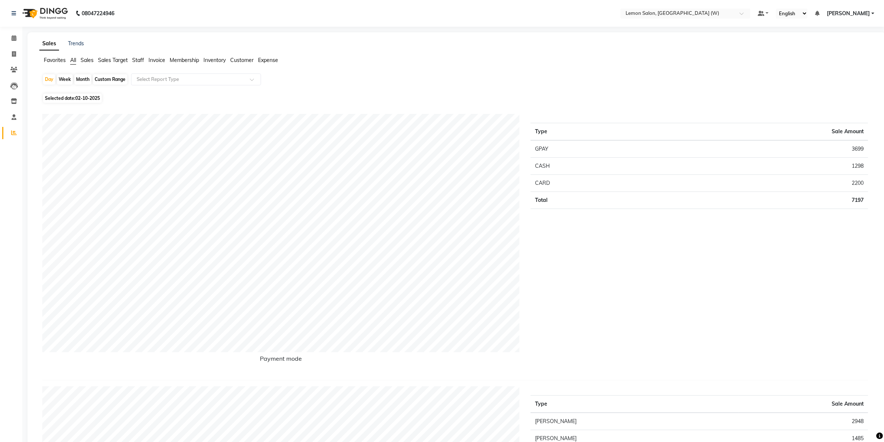
click at [134, 60] on span "Staff" at bounding box center [138, 60] width 12 height 7
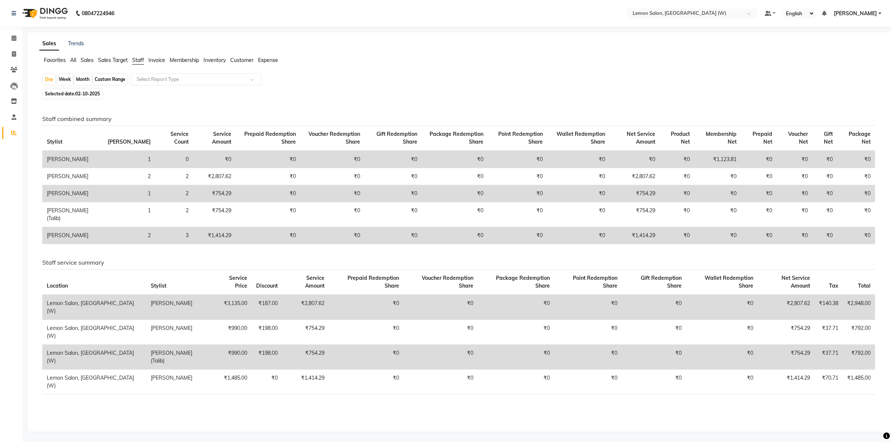
click at [81, 78] on div "Month" at bounding box center [82, 79] width 17 height 10
select select "10"
select select "2025"
click at [68, 129] on th "Stylist" at bounding box center [72, 138] width 61 height 25
click at [84, 78] on div "Month" at bounding box center [82, 79] width 17 height 10
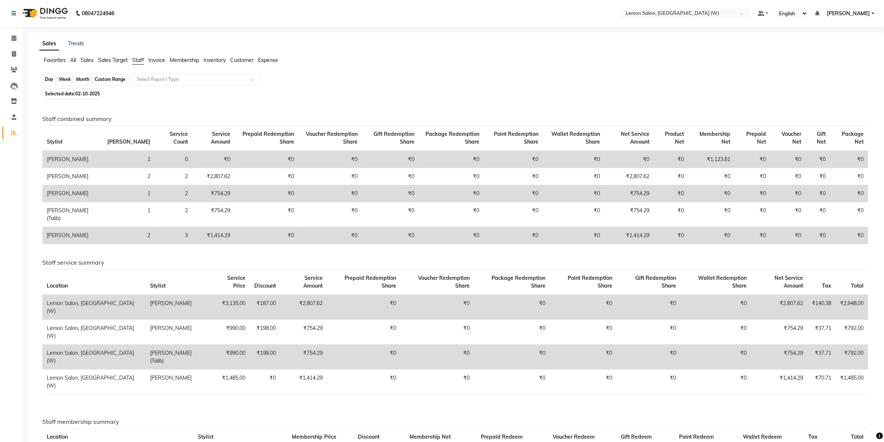
select select "10"
select select "2025"
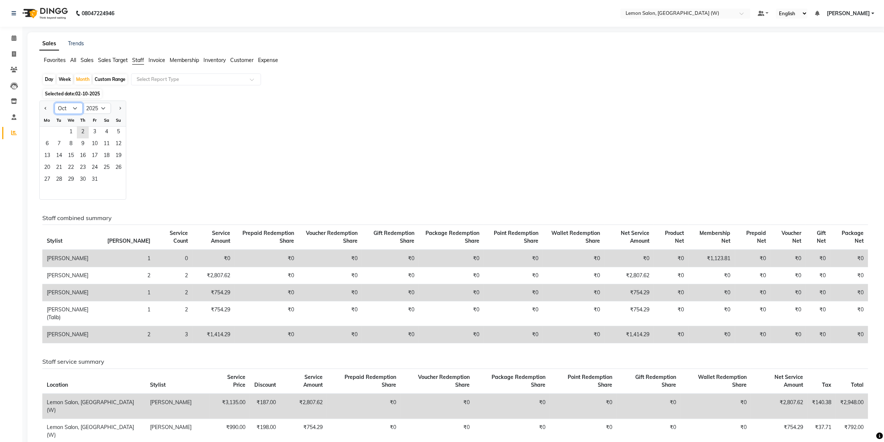
click at [75, 110] on select "Jan Feb Mar Apr May Jun Jul Aug Sep Oct Nov Dec" at bounding box center [69, 108] width 28 height 11
select select "9"
click at [55, 103] on select "Jan Feb Mar Apr May Jun Jul Aug Sep Oct Nov Dec" at bounding box center [69, 108] width 28 height 11
click at [44, 129] on span "1" at bounding box center [47, 133] width 12 height 12
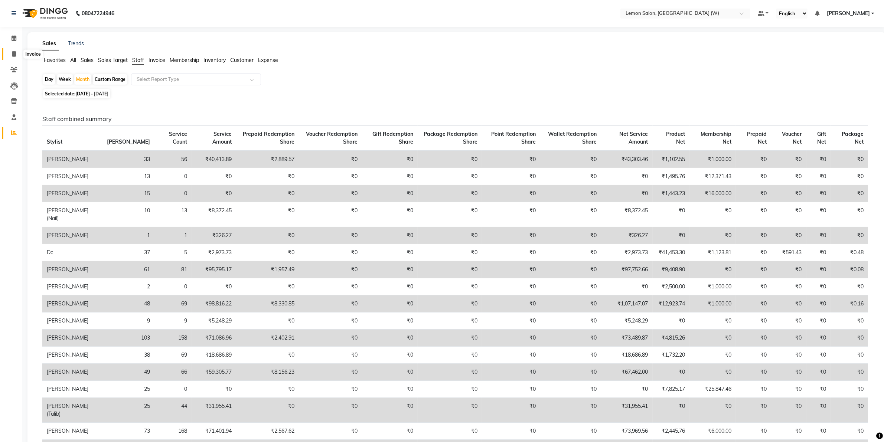
click at [16, 56] on icon at bounding box center [14, 54] width 4 height 6
select select "service"
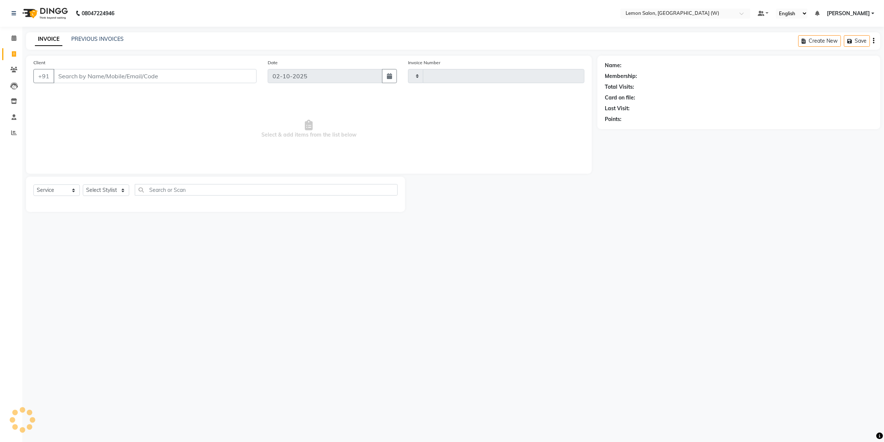
type input "2459"
select select "8053"
click at [123, 187] on select "Select Stylist" at bounding box center [106, 191] width 46 height 12
click at [121, 189] on select "Select Stylist" at bounding box center [106, 191] width 46 height 12
click at [121, 190] on select "Select Stylist" at bounding box center [106, 191] width 46 height 12
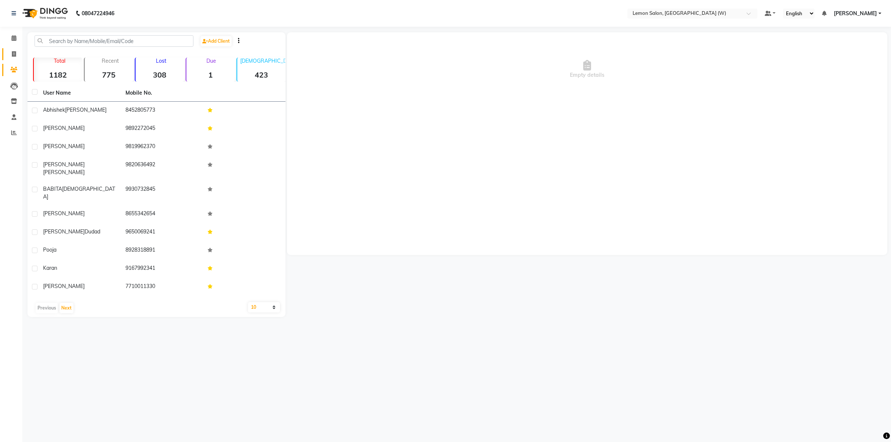
click at [16, 48] on link "Invoice" at bounding box center [11, 54] width 18 height 12
select select "service"
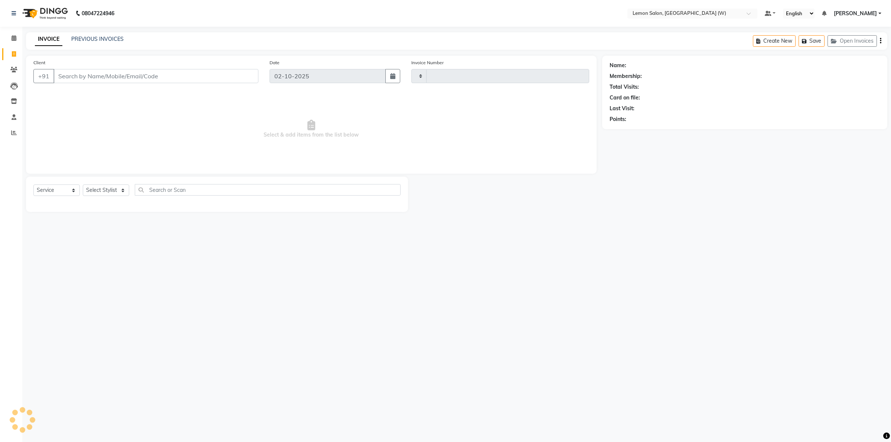
type input "2459"
select select "8053"
click at [121, 188] on select "Select Stylist" at bounding box center [106, 191] width 46 height 12
select select "93366"
click at [83, 185] on select "Select Stylist [PERSON_NAME] [PERSON_NAME] DC [PERSON_NAME] [PERSON_NAME] [PERS…" at bounding box center [108, 191] width 50 height 12
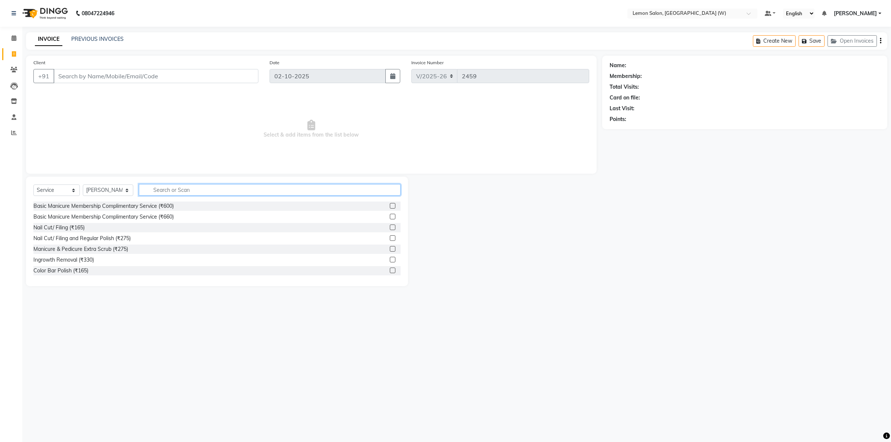
click at [193, 188] on input "text" at bounding box center [270, 190] width 262 height 12
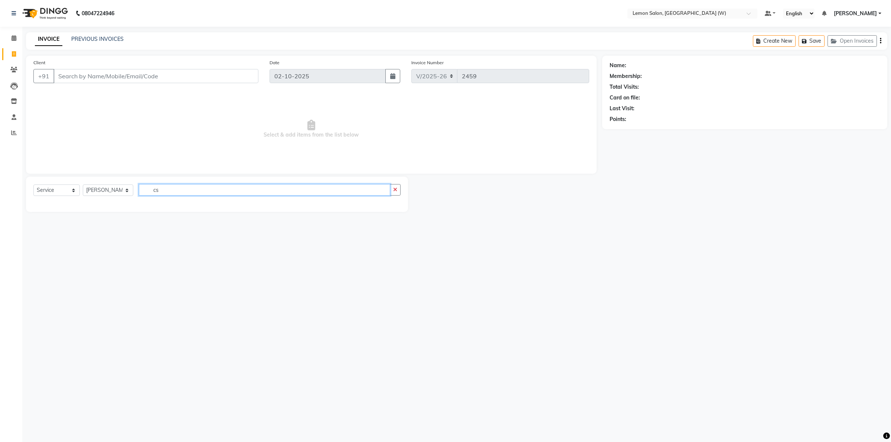
type input "c"
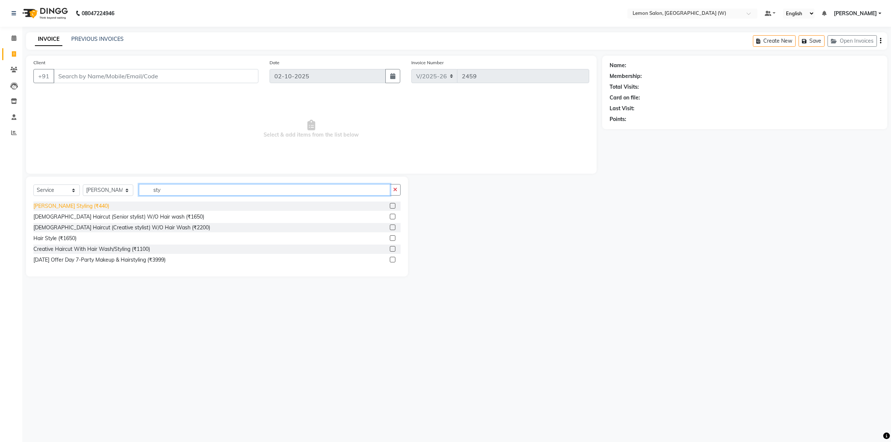
type input "sty"
click at [72, 206] on div "[PERSON_NAME] Styling (₹440)" at bounding box center [71, 206] width 76 height 8
checkbox input "false"
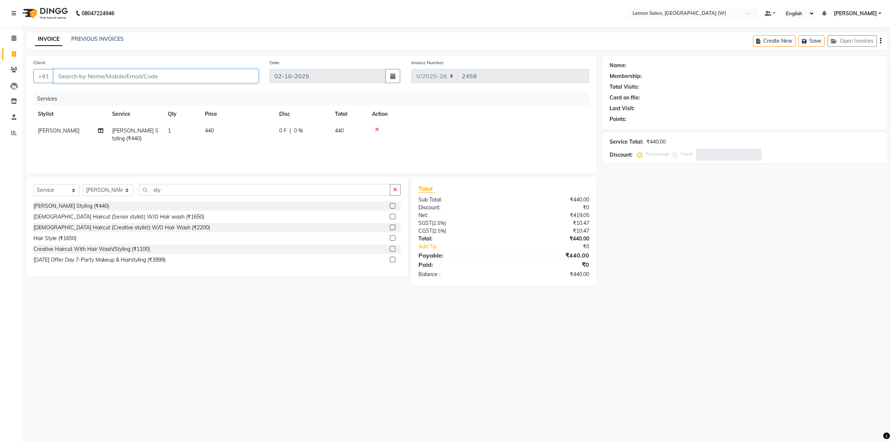
click at [107, 75] on input "Client" at bounding box center [155, 76] width 205 height 14
click at [154, 77] on input "Client" at bounding box center [155, 76] width 205 height 14
click at [128, 78] on input "Client" at bounding box center [155, 76] width 205 height 14
type input "9"
type input "0"
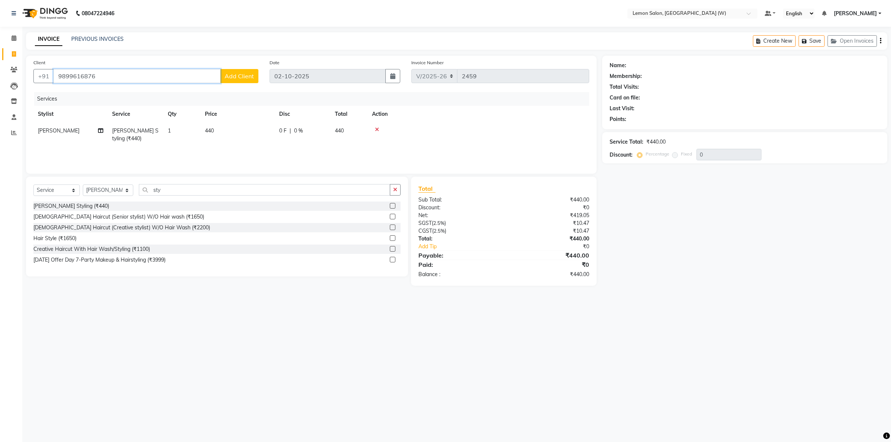
type input "9899616876"
click at [243, 79] on span "Add Client" at bounding box center [239, 75] width 29 height 7
select select "22"
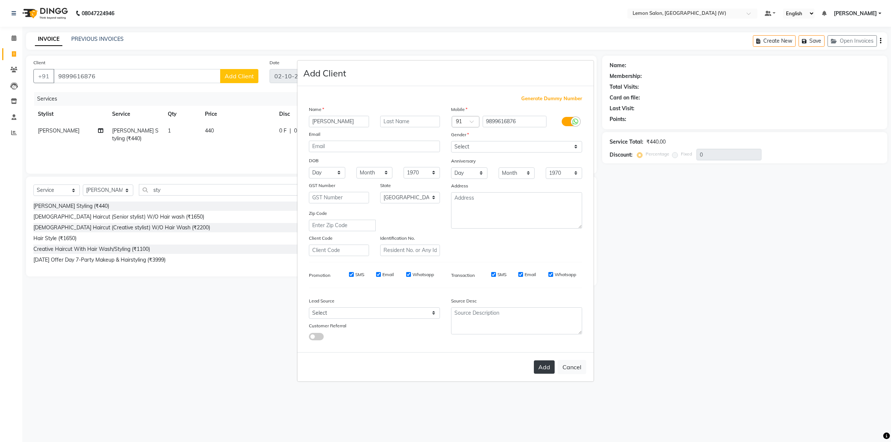
type input "[PERSON_NAME]"
click at [548, 370] on button "Add" at bounding box center [544, 367] width 21 height 13
click at [544, 370] on button "Add" at bounding box center [544, 367] width 21 height 13
click at [575, 146] on select "Select [DEMOGRAPHIC_DATA] [DEMOGRAPHIC_DATA] Other Prefer Not To Say" at bounding box center [516, 147] width 131 height 12
select select "[DEMOGRAPHIC_DATA]"
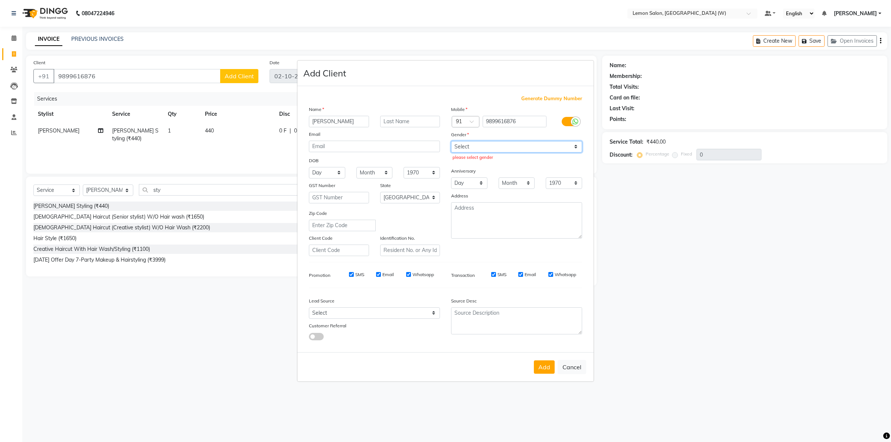
click at [451, 142] on select "Select [DEMOGRAPHIC_DATA] [DEMOGRAPHIC_DATA] Other Prefer Not To Say" at bounding box center [516, 147] width 131 height 12
click at [545, 366] on button "Add" at bounding box center [544, 367] width 21 height 13
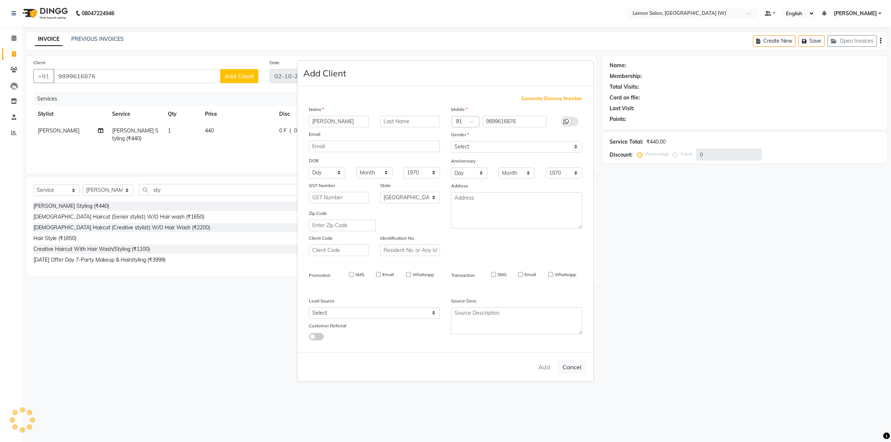
select select
select select "null"
select select
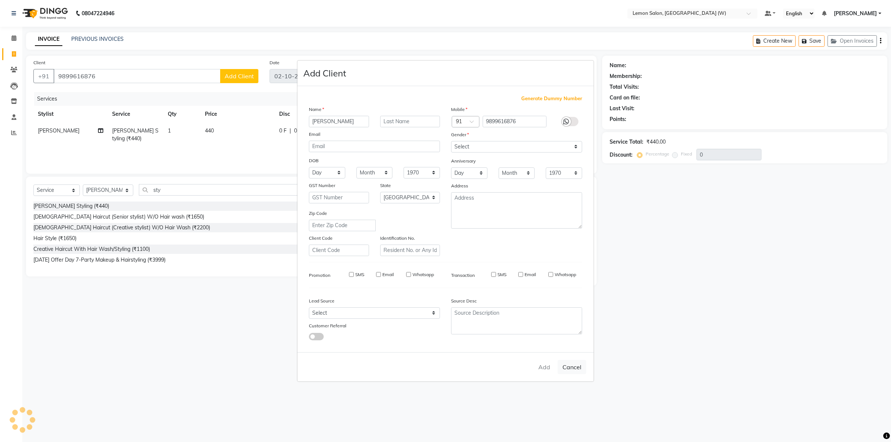
select select
checkbox input "false"
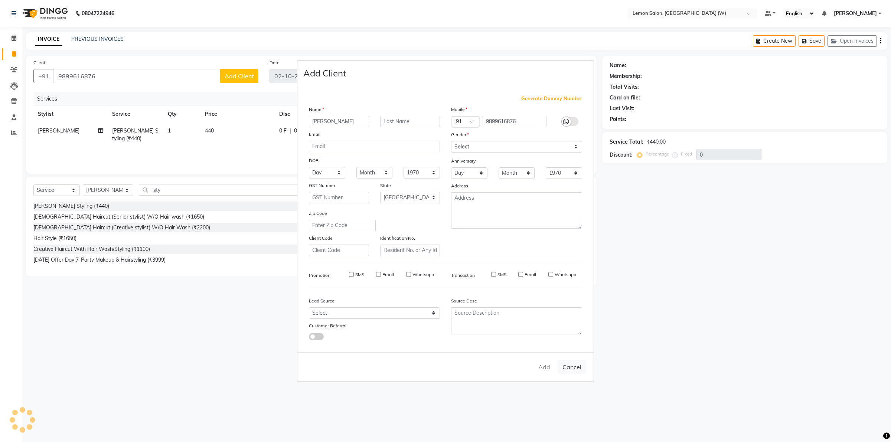
checkbox input "false"
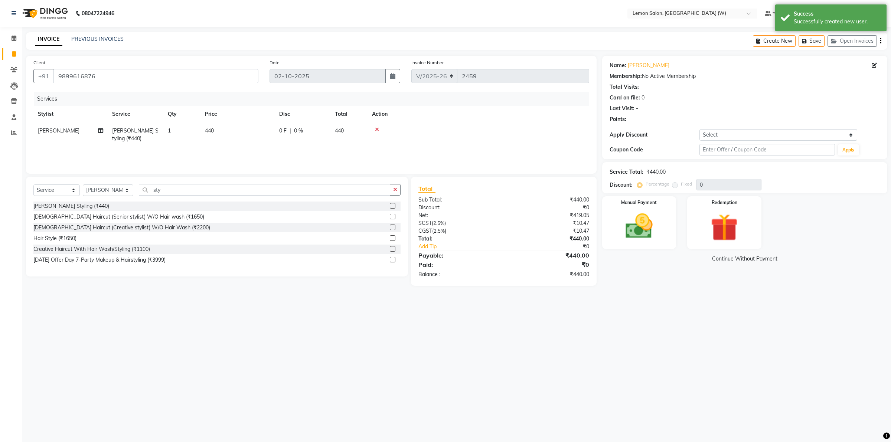
drag, startPoint x: 513, startPoint y: 383, endPoint x: 0, endPoint y: 460, distance: 518.9
drag, startPoint x: 0, startPoint y: 460, endPoint x: 345, endPoint y: 318, distance: 373.4
click at [342, 320] on div "08047224946 Select Location × Lemon Salon, Goregaon (W) Default Panel My Panel …" at bounding box center [445, 221] width 891 height 442
click at [622, 218] on img at bounding box center [639, 226] width 46 height 33
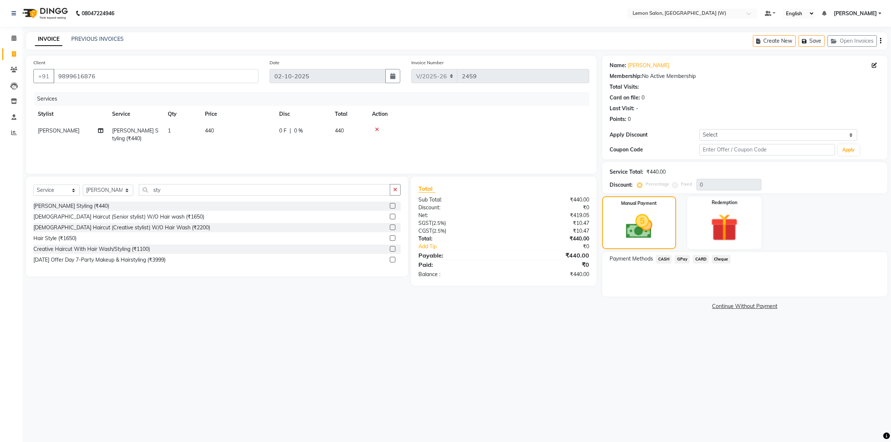
click at [681, 262] on span "GPay" at bounding box center [682, 259] width 15 height 9
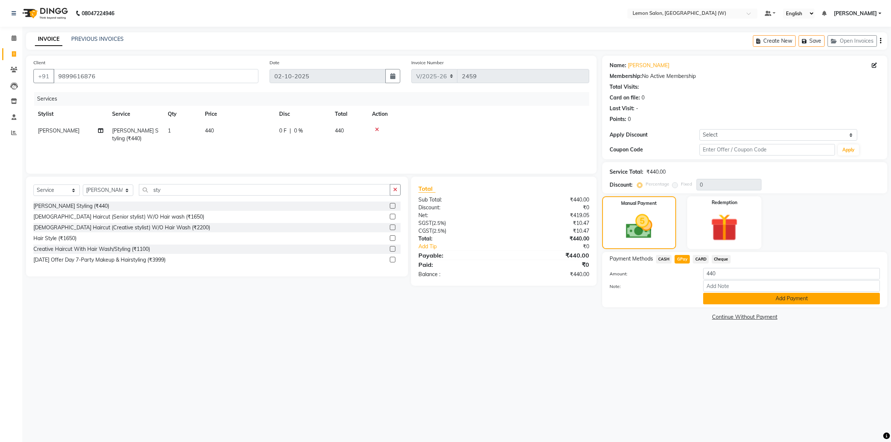
click at [781, 298] on button "Add Payment" at bounding box center [791, 299] width 177 height 12
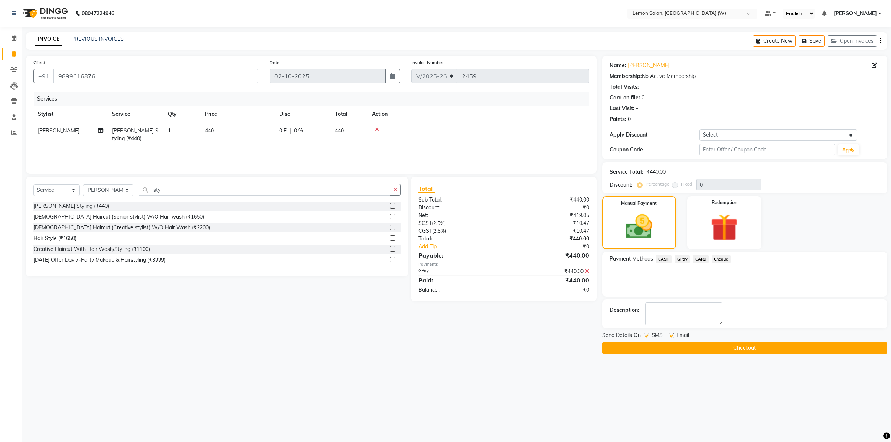
click at [648, 337] on label at bounding box center [647, 336] width 6 height 6
click at [648, 337] on input "checkbox" at bounding box center [646, 336] width 5 height 5
checkbox input "false"
click at [672, 335] on label at bounding box center [672, 336] width 6 height 6
click at [672, 335] on input "checkbox" at bounding box center [671, 336] width 5 height 5
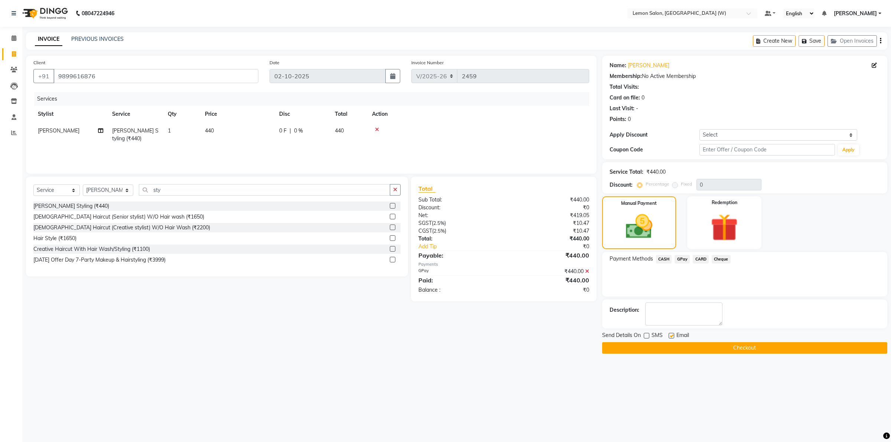
checkbox input "false"
click at [675, 381] on div "08047224946 Select Location × Lemon Salon, Goregaon (W) Default Panel My Panel …" at bounding box center [445, 221] width 891 height 442
click at [646, 335] on label at bounding box center [647, 336] width 6 height 6
click at [646, 335] on input "checkbox" at bounding box center [646, 336] width 5 height 5
checkbox input "true"
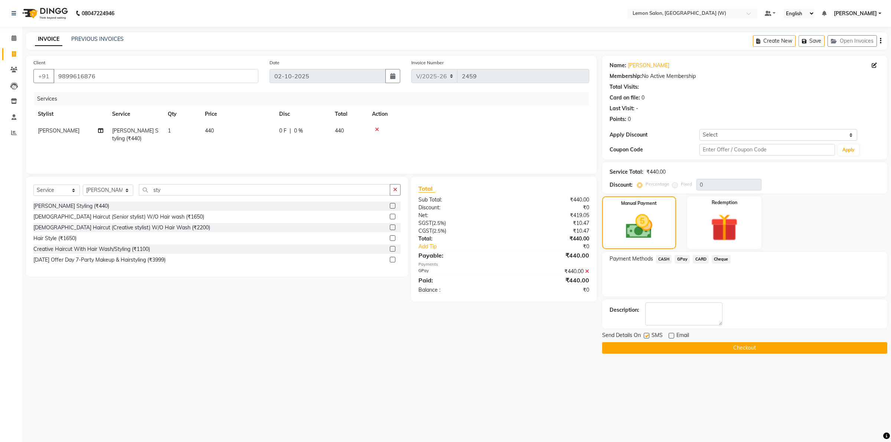
click at [670, 335] on label at bounding box center [672, 336] width 6 height 6
click at [670, 335] on input "checkbox" at bounding box center [671, 336] width 5 height 5
checkbox input "true"
click at [366, 190] on input "sty" at bounding box center [264, 190] width 251 height 12
click at [142, 329] on div "Client [PHONE_NUMBER] Date [DATE] Invoice Number V/2025 V/[PHONE_NUMBER] Servic…" at bounding box center [311, 205] width 582 height 298
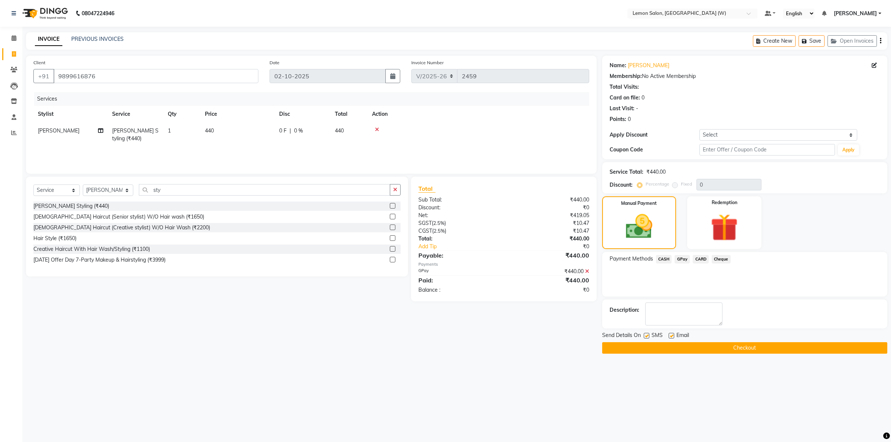
click at [230, 345] on div "Client [PHONE_NUMBER] Date [DATE] Invoice Number V/2025 V/[PHONE_NUMBER] Servic…" at bounding box center [311, 205] width 582 height 298
drag, startPoint x: 214, startPoint y: 342, endPoint x: 275, endPoint y: 367, distance: 66.1
click at [275, 366] on div "08047224946 Select Location × Lemon Salon, Goregaon (W) Default Panel My Panel …" at bounding box center [445, 221] width 891 height 442
click at [743, 353] on button "Checkout" at bounding box center [744, 348] width 285 height 12
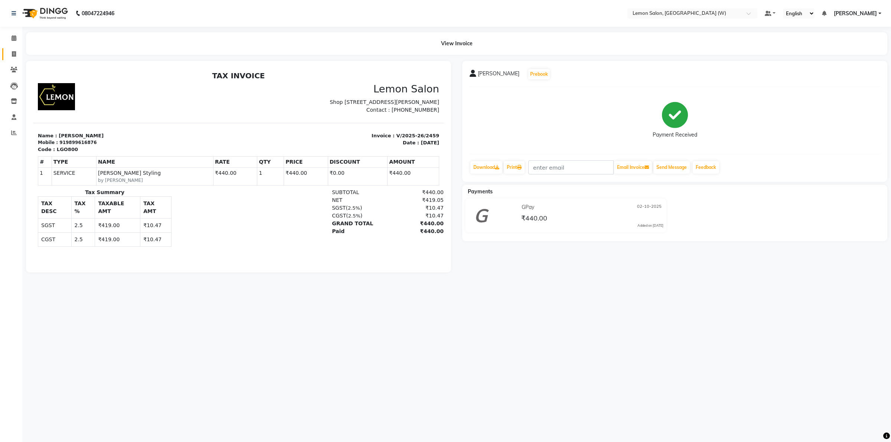
click at [16, 49] on link "Invoice" at bounding box center [11, 54] width 18 height 12
select select "8053"
select select "service"
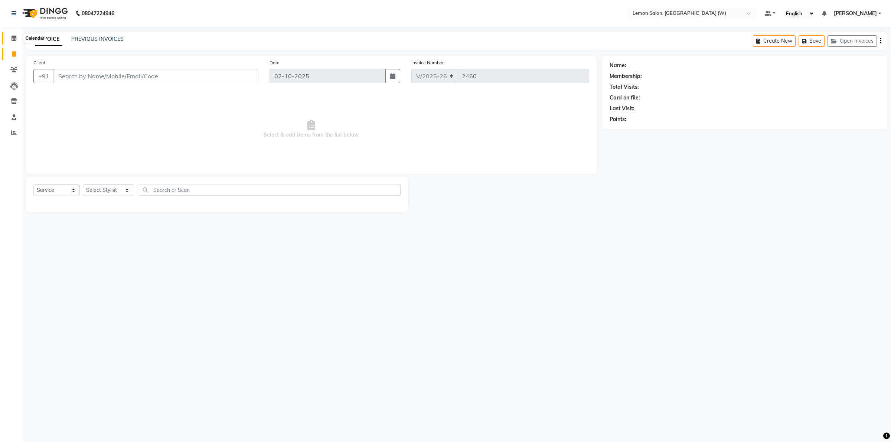
click at [9, 40] on span at bounding box center [13, 38] width 13 height 9
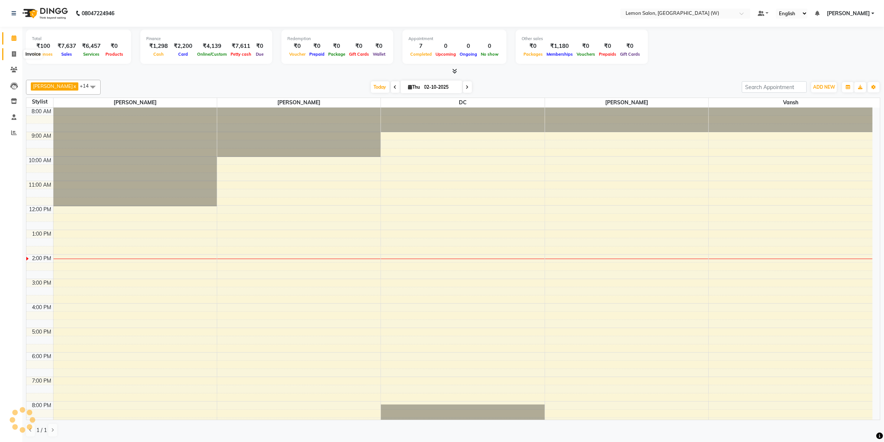
click at [12, 52] on span at bounding box center [13, 54] width 13 height 9
select select "8053"
select select "service"
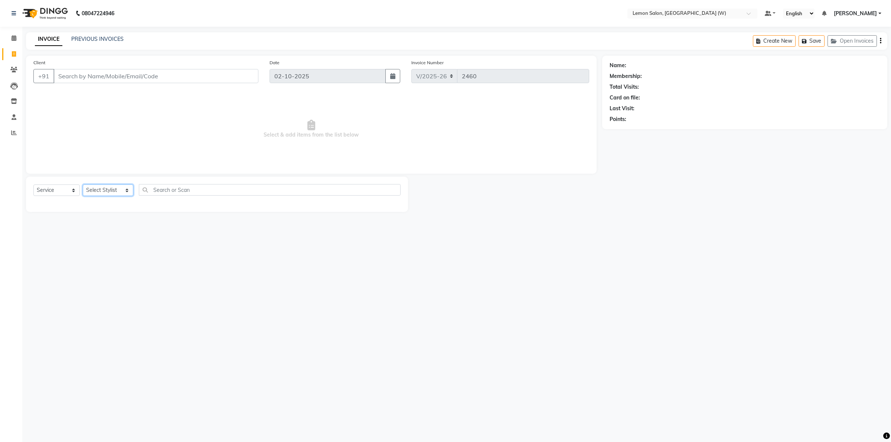
click at [122, 190] on select "Select Stylist Akancha Subba Amreen Shaikh DC Faheem Shaikh Faizan Ganesh Motew…" at bounding box center [108, 191] width 50 height 12
click at [213, 235] on div "08047224946 Select Location × Lemon Salon, Goregaon (W) Default Panel My Panel …" at bounding box center [445, 221] width 891 height 442
click at [10, 37] on span at bounding box center [13, 38] width 13 height 9
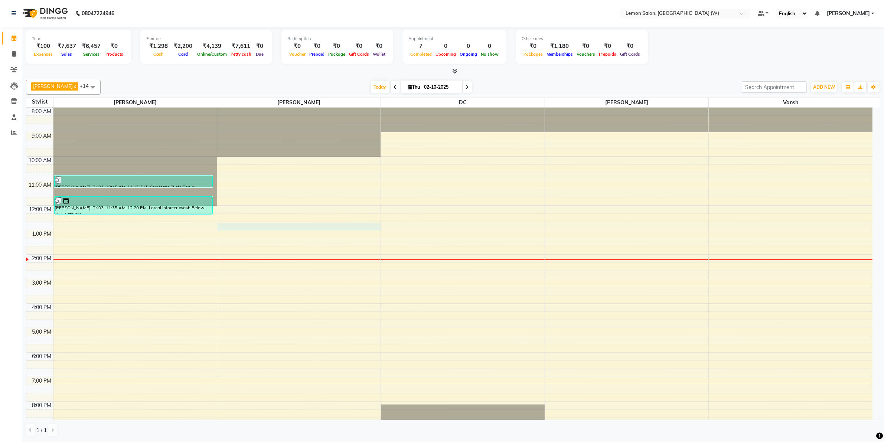
drag, startPoint x: 290, startPoint y: 229, endPoint x: 240, endPoint y: 257, distance: 57.7
click at [290, 229] on div "8:00 AM 9:00 AM 10:00 AM 11:00 AM 12:00 PM 1:00 PM 2:00 PM 3:00 PM 4:00 PM 5:00…" at bounding box center [449, 291] width 846 height 367
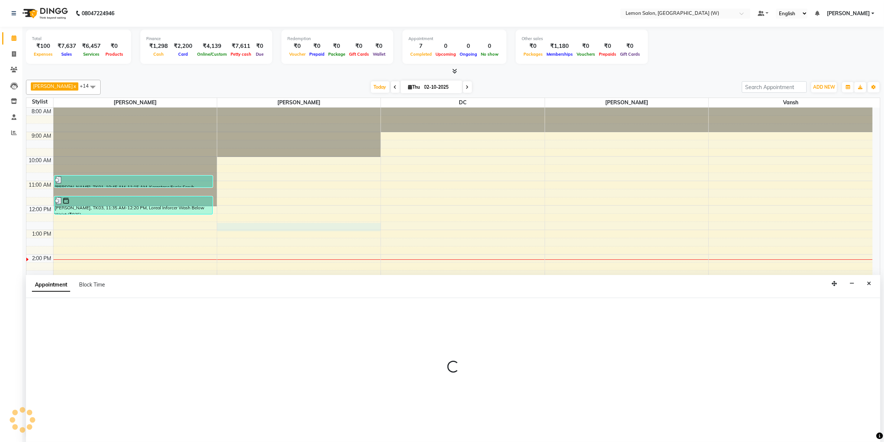
scroll to position [0, 0]
select select "45557"
select select "765"
select select "tentative"
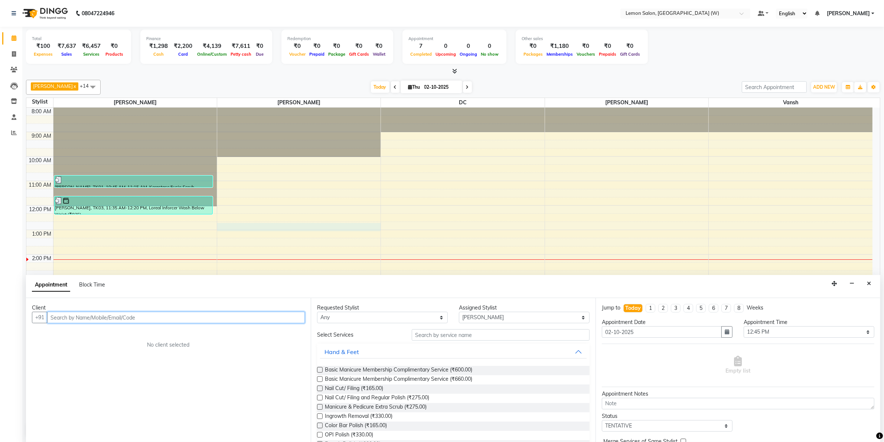
click at [222, 316] on input "text" at bounding box center [176, 318] width 258 height 12
click at [565, 316] on select "Select Akancha Subba Amreen Shaikh DC Faheem Shaikh Ganesh Motewad Kassar Sahil…" at bounding box center [524, 318] width 131 height 12
select select "75738"
click at [459, 312] on select "Select Akancha Subba Amreen Shaikh DC Faheem Shaikh Ganesh Motewad Kassar Sahil…" at bounding box center [524, 318] width 131 height 12
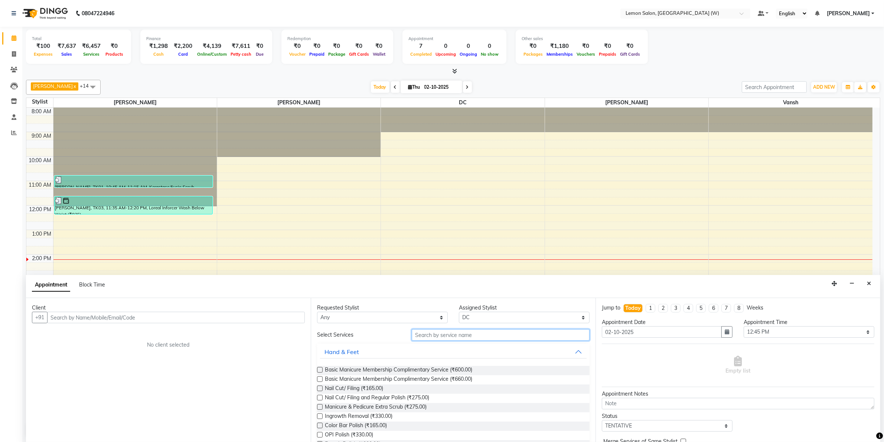
click at [499, 334] on input "text" at bounding box center [501, 335] width 178 height 12
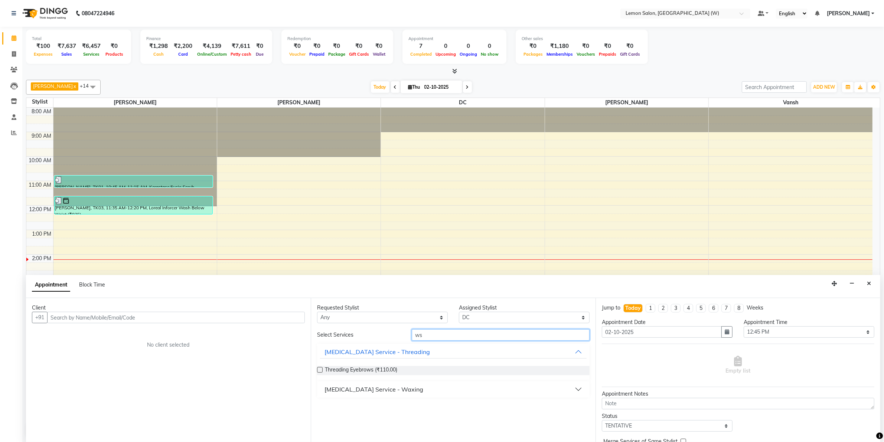
type input "w"
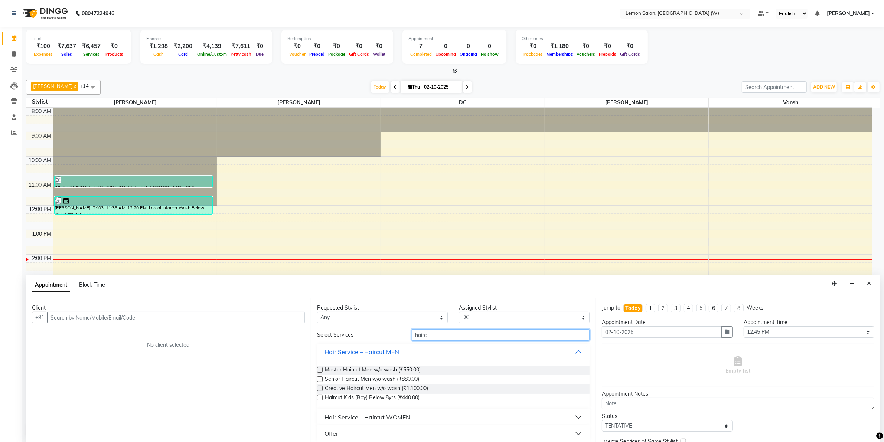
scroll to position [5, 0]
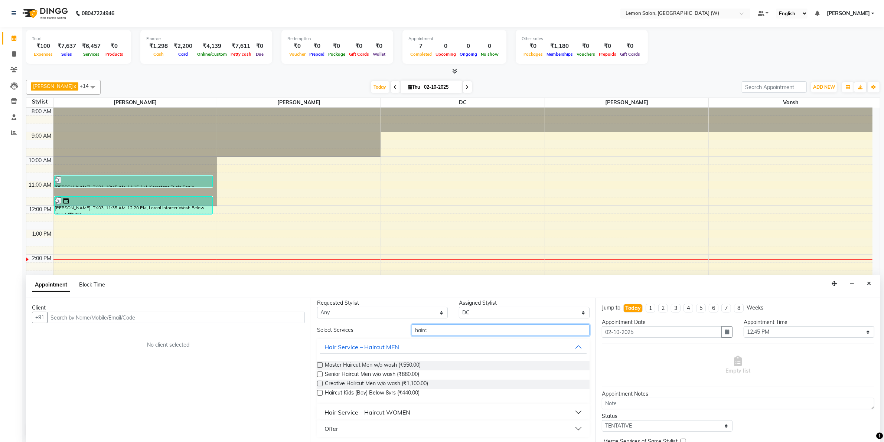
type input "hairc"
click at [403, 409] on div "Hair Service – Haircut WOMEN" at bounding box center [367, 412] width 86 height 9
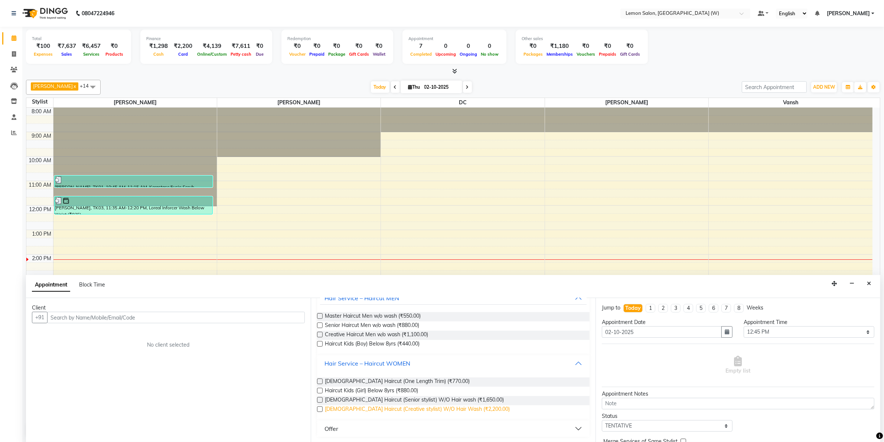
scroll to position [54, 0]
click at [377, 399] on span "Female Haircut (Senior stylist) W/O Hair wash (₹1,650.00)" at bounding box center [414, 400] width 179 height 9
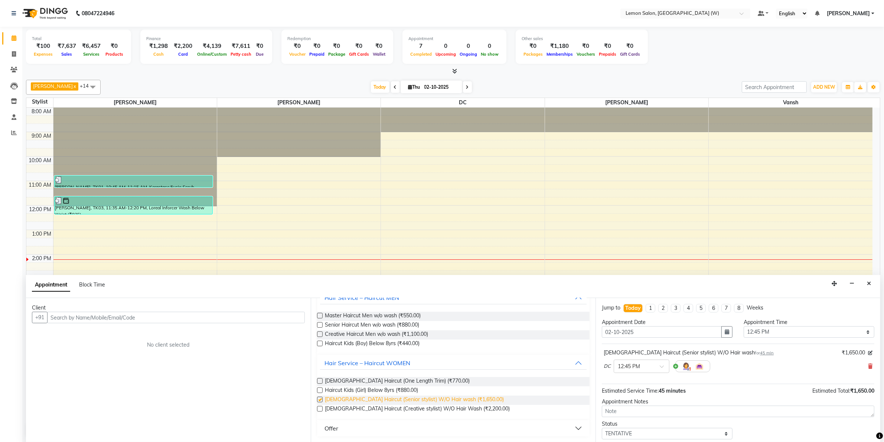
checkbox input "false"
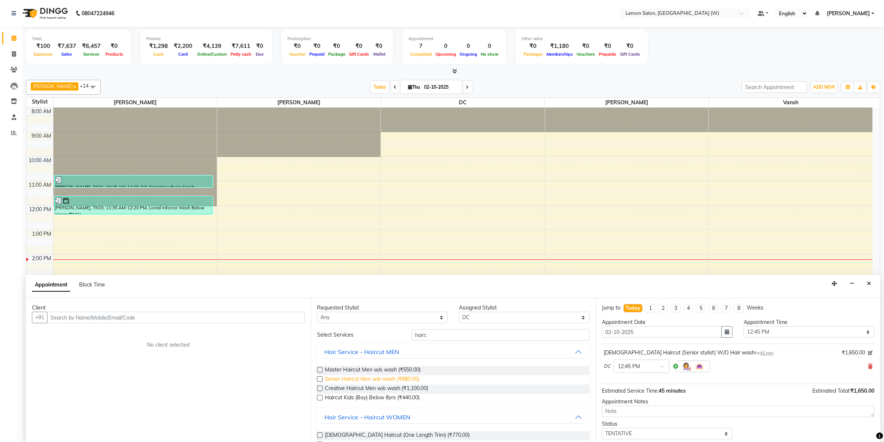
scroll to position [0, 0]
click at [797, 333] on select "Select 09:00 AM 09:15 AM 09:30 AM 09:45 AM 10:00 AM 10:15 AM 10:30 AM 10:45 AM …" at bounding box center [809, 332] width 131 height 12
select select "1140"
click at [744, 327] on select "Select 09:00 AM 09:15 AM 09:30 AM 09:45 AM 10:00 AM 10:15 AM 10:30 AM 10:45 AM …" at bounding box center [809, 332] width 131 height 12
click at [192, 316] on input "text" at bounding box center [176, 318] width 258 height 12
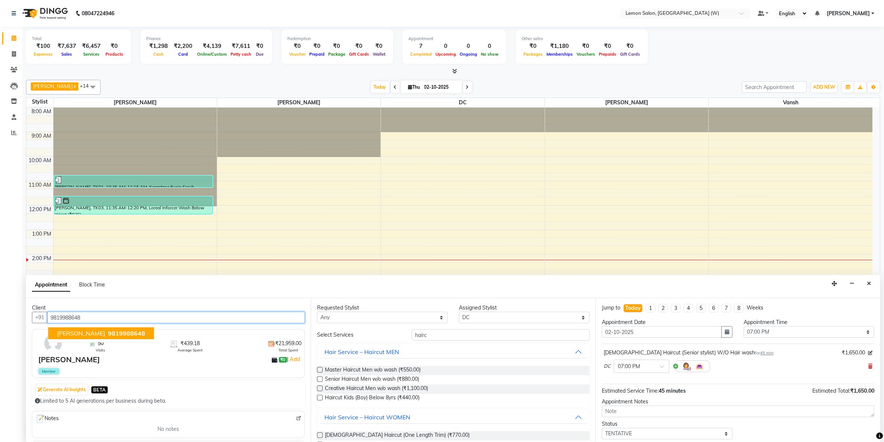
click at [137, 331] on span "9819988648" at bounding box center [126, 333] width 37 height 7
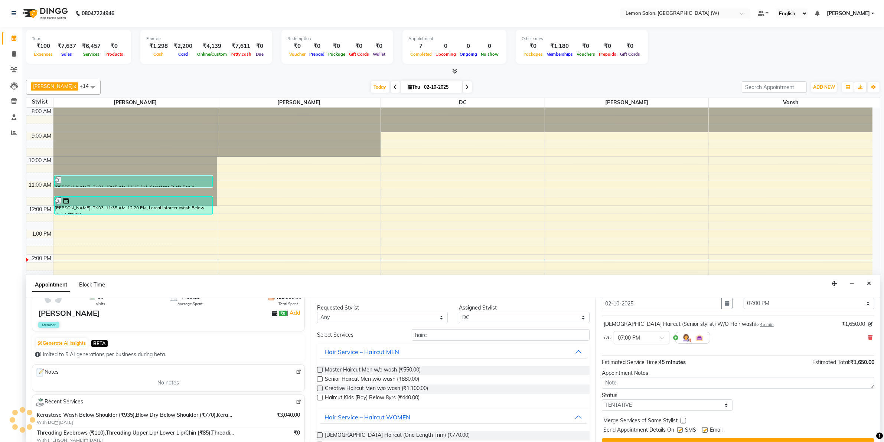
scroll to position [45, 0]
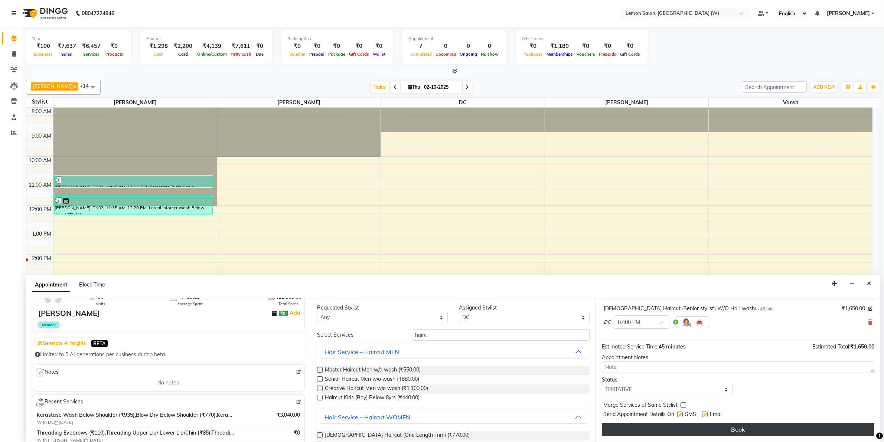
type input "9819988648"
click at [741, 428] on button "Book" at bounding box center [738, 429] width 273 height 13
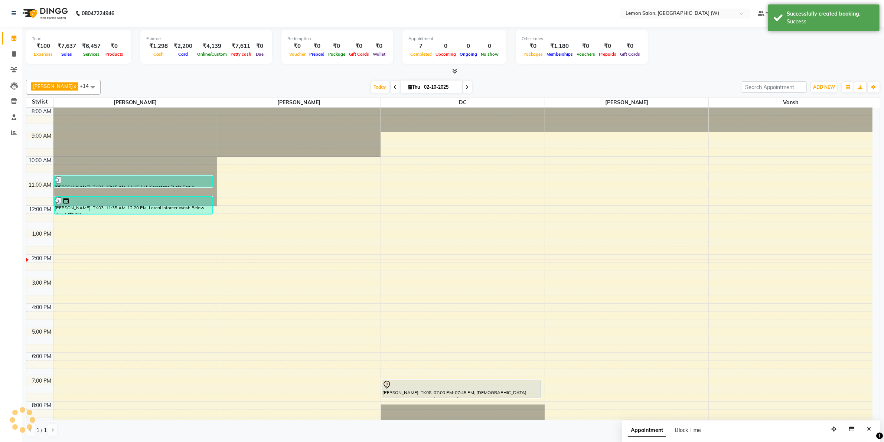
scroll to position [0, 0]
click at [10, 54] on span at bounding box center [13, 54] width 13 height 9
select select "8053"
select select "service"
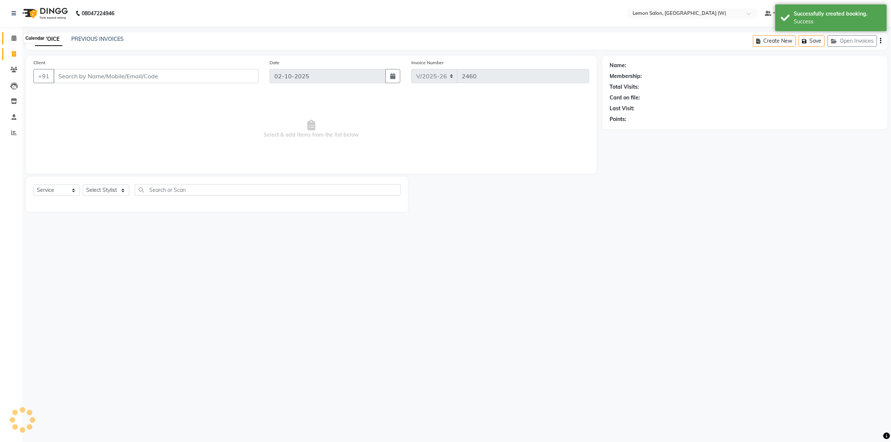
click at [7, 39] on span at bounding box center [13, 38] width 13 height 9
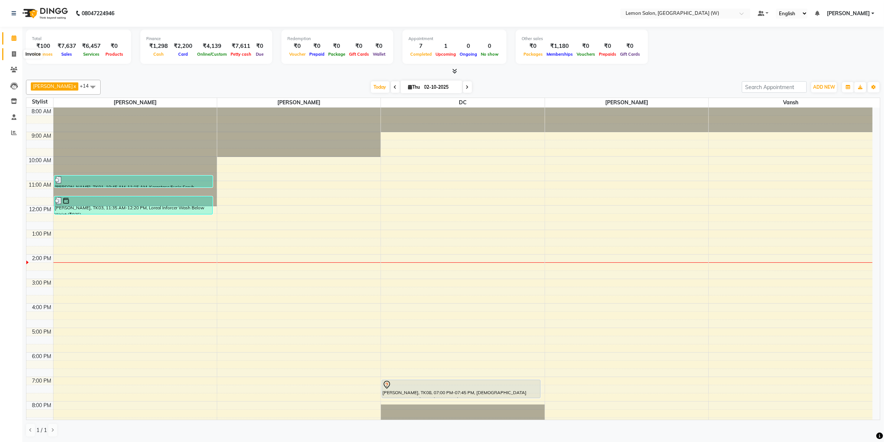
click at [10, 56] on span at bounding box center [13, 54] width 13 height 9
select select "service"
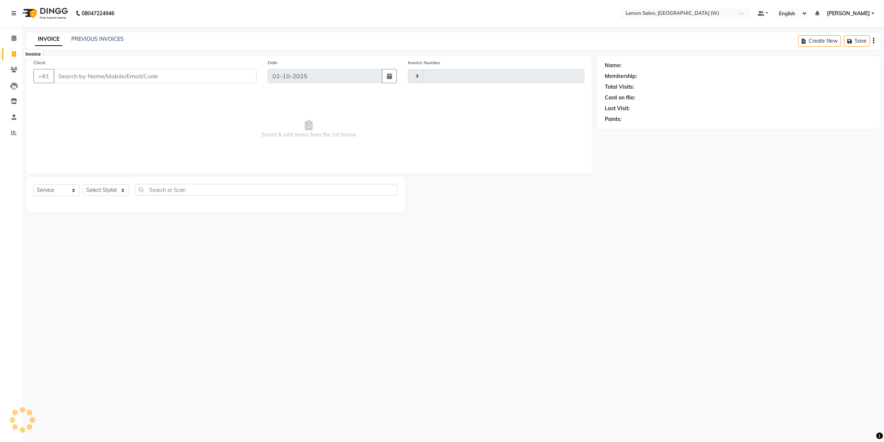
type input "2460"
select select "8053"
click at [111, 190] on select "Select Stylist [PERSON_NAME] [PERSON_NAME] DC [PERSON_NAME] [PERSON_NAME] [PERS…" at bounding box center [108, 191] width 50 height 12
click at [151, 127] on span "Select & add items from the list below" at bounding box center [311, 129] width 556 height 74
click at [818, 359] on div "08047224946 Select Location × Lemon Salon, Goregaon (W) Default Panel My Panel …" at bounding box center [445, 221] width 891 height 442
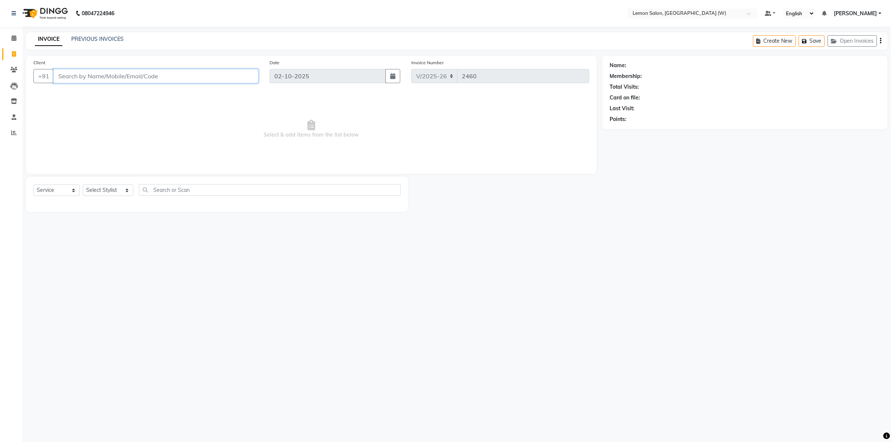
click at [127, 75] on input "Client" at bounding box center [155, 76] width 205 height 14
click at [120, 191] on select "Select Stylist [PERSON_NAME] [PERSON_NAME] DC [PERSON_NAME] [PERSON_NAME] [PERS…" at bounding box center [108, 191] width 50 height 12
select select "93366"
click at [83, 185] on select "Select Stylist [PERSON_NAME] [PERSON_NAME] DC [PERSON_NAME] [PERSON_NAME] [PERS…" at bounding box center [108, 191] width 50 height 12
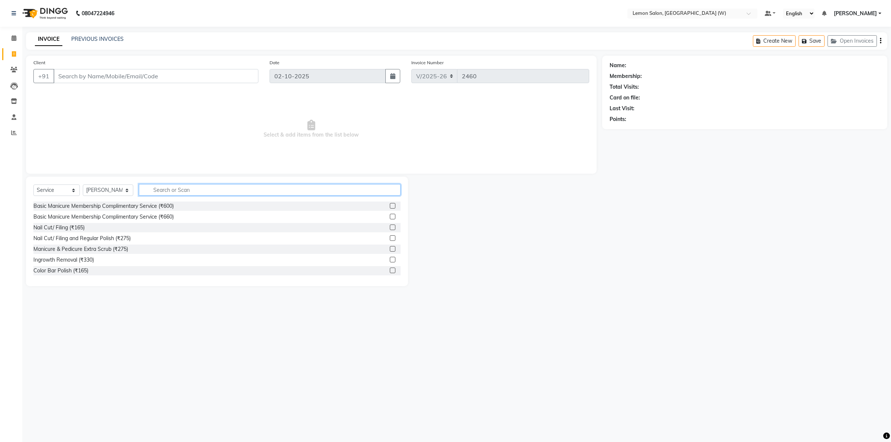
click at [183, 186] on input "text" at bounding box center [270, 190] width 262 height 12
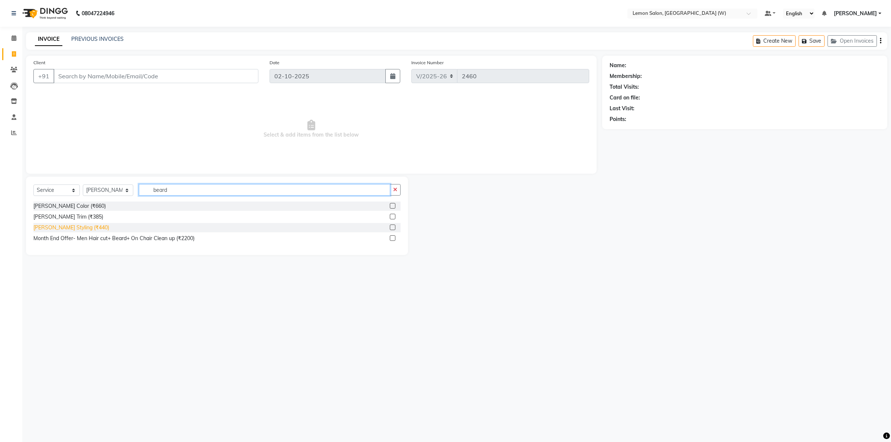
type input "beard"
click at [77, 227] on div "[PERSON_NAME] Styling (₹440)" at bounding box center [71, 228] width 76 height 8
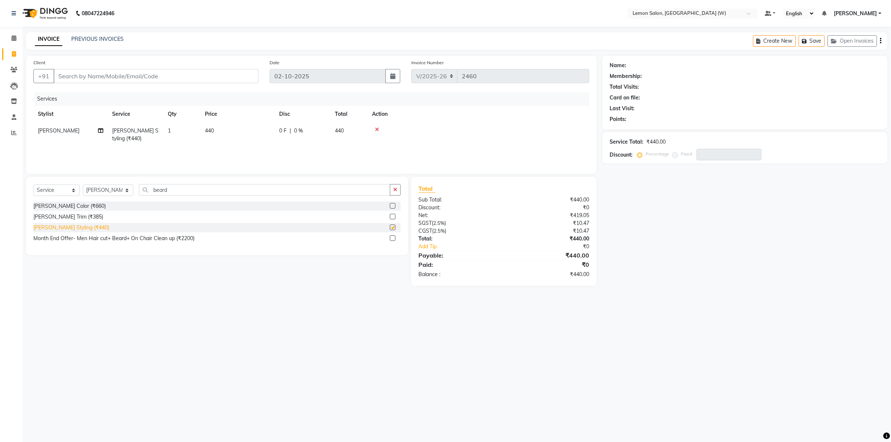
checkbox input "false"
drag, startPoint x: 182, startPoint y: 192, endPoint x: 176, endPoint y: 202, distance: 11.7
click at [182, 194] on input "beard" at bounding box center [264, 190] width 251 height 12
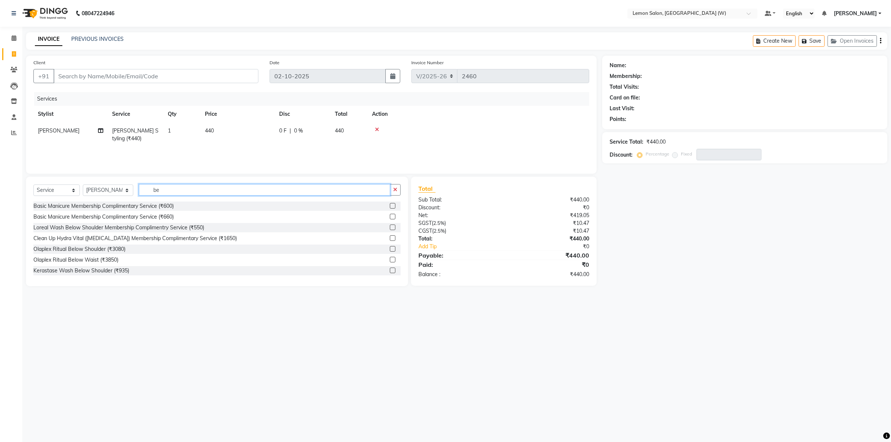
type input "b"
type input "hairc"
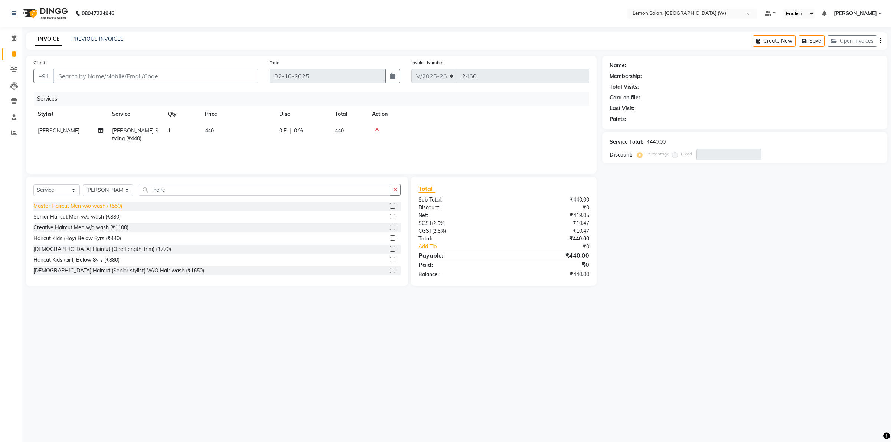
click at [79, 206] on div "Master Haircut Men w/o wash (₹550)" at bounding box center [77, 206] width 89 height 8
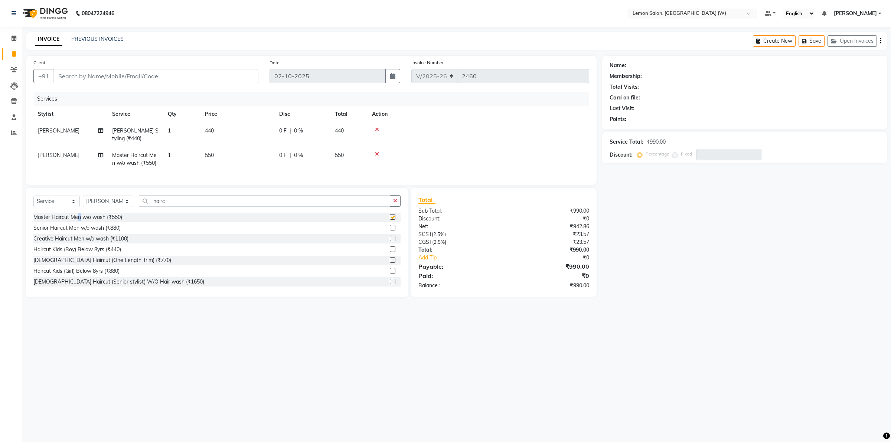
checkbox input "false"
drag, startPoint x: 634, startPoint y: 154, endPoint x: 672, endPoint y: 162, distance: 38.9
click at [636, 155] on div "Discount: Percentage Fixed" at bounding box center [745, 155] width 270 height 12
click at [536, 389] on div "08047224946 Select Location × Lemon Salon, Goregaon (W) Default Panel My Panel …" at bounding box center [445, 221] width 891 height 442
drag, startPoint x: 552, startPoint y: 376, endPoint x: 526, endPoint y: 374, distance: 25.7
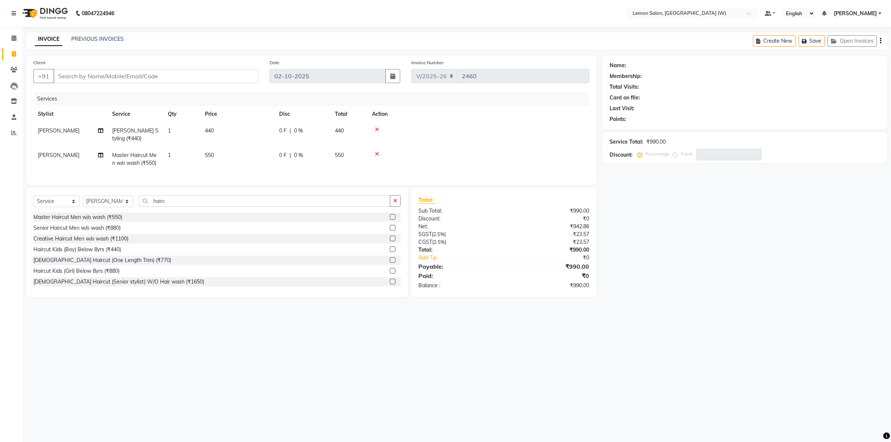
click at [526, 374] on div "08047224946 Select Location × Lemon Salon, Goregaon (W) Default Panel My Panel …" at bounding box center [445, 221] width 891 height 442
click at [778, 330] on div "08047224946 Select Location × Lemon Salon, Goregaon (W) Default Panel My Panel …" at bounding box center [445, 221] width 891 height 442
click at [836, 326] on div "08047224946 Select Location × Lemon Salon, Goregaon (W) Default Panel My Panel …" at bounding box center [445, 221] width 891 height 442
drag, startPoint x: 799, startPoint y: 427, endPoint x: 800, endPoint y: 457, distance: 30.1
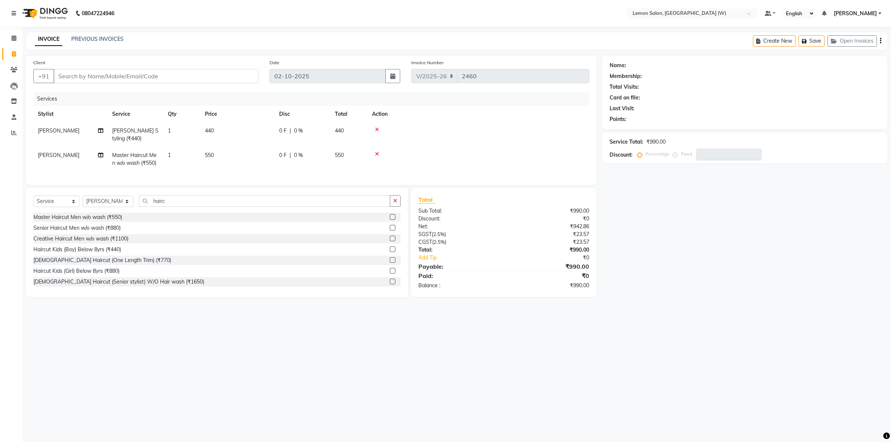
click at [800, 442] on html "08047224946 Select Location × Lemon Salon, Goregaon (W) Default Panel My Panel …" at bounding box center [445, 221] width 891 height 442
click at [857, 270] on div "Name: Membership: Total Visits: Card on file: Last Visit: Points: Service Total…" at bounding box center [747, 177] width 291 height 242
click at [862, 266] on div "Name: Membership: Total Visits: Card on file: Last Visit: Points: Service Total…" at bounding box center [747, 177] width 291 height 242
click at [53, 155] on span "[PERSON_NAME]" at bounding box center [59, 155] width 42 height 7
select select "93366"
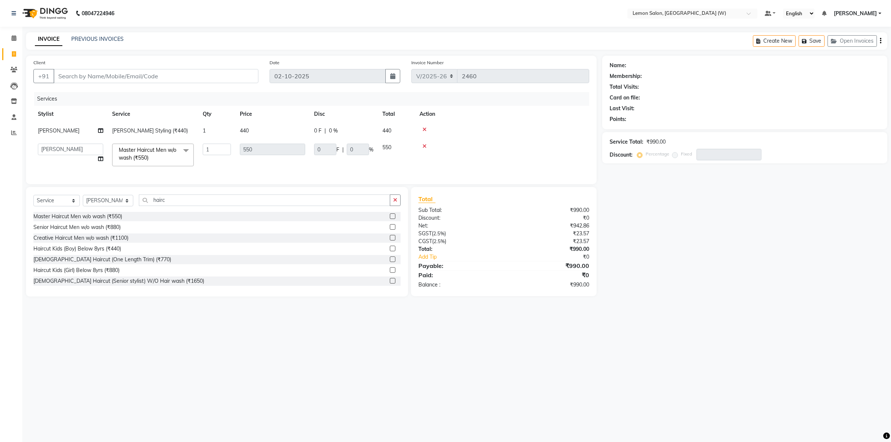
click at [162, 108] on th "Service" at bounding box center [153, 114] width 91 height 17
click at [362, 336] on div "08047224946 Select Location × Lemon Salon, Goregaon (W) Default Panel My Panel …" at bounding box center [445, 221] width 891 height 442
click at [188, 71] on input "Client" at bounding box center [155, 76] width 205 height 14
drag, startPoint x: 337, startPoint y: 340, endPoint x: 278, endPoint y: 321, distance: 61.4
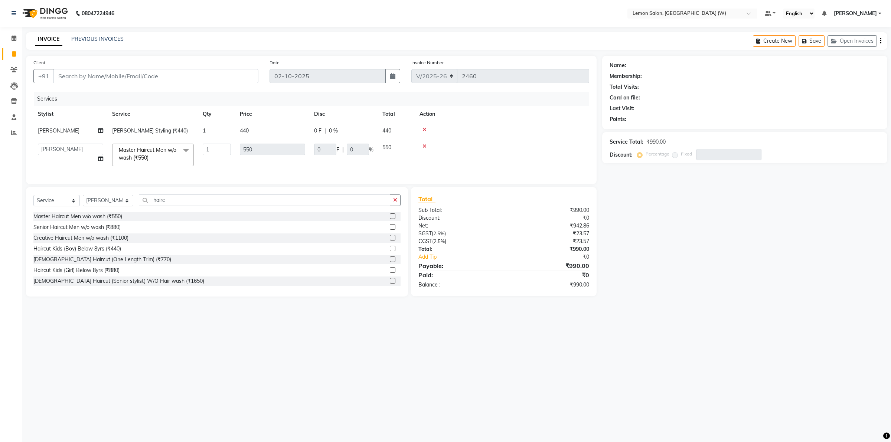
click at [335, 340] on div "08047224946 Select Location × Lemon Salon, Goregaon (W) Default Panel My Panel …" at bounding box center [445, 221] width 891 height 442
click at [210, 73] on input "Client" at bounding box center [155, 76] width 205 height 14
click at [150, 76] on input "Client" at bounding box center [155, 76] width 205 height 14
type input "7"
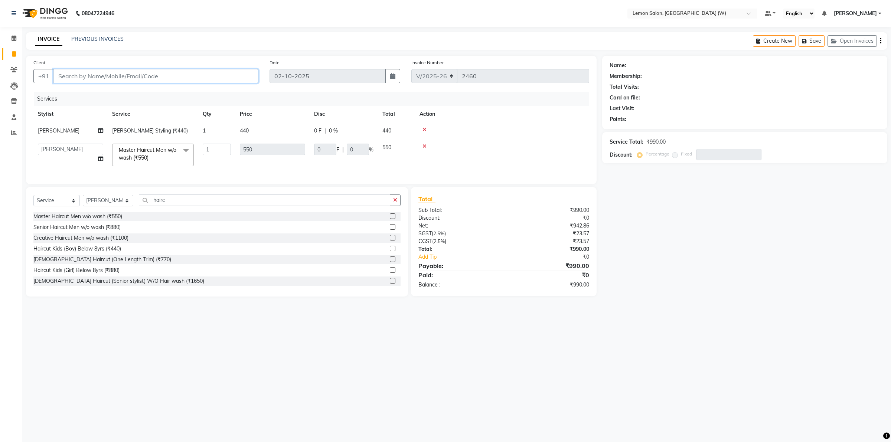
type input "0"
type input "7506567997"
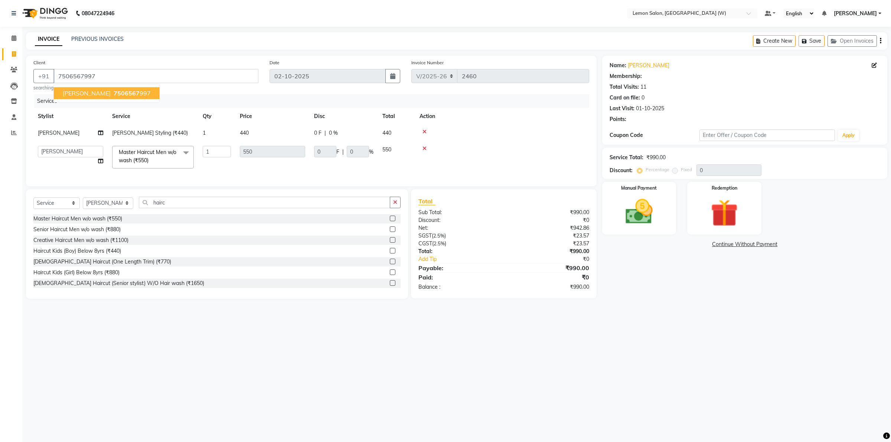
type input "25"
type input "137.5"
type input "25"
select select "1: Object"
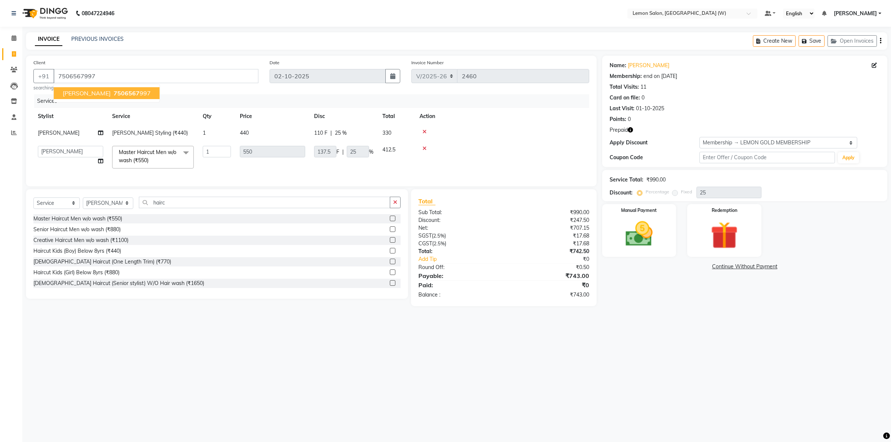
click at [130, 97] on ngb-highlight "7506567 997" at bounding box center [131, 92] width 39 height 7
type input "0"
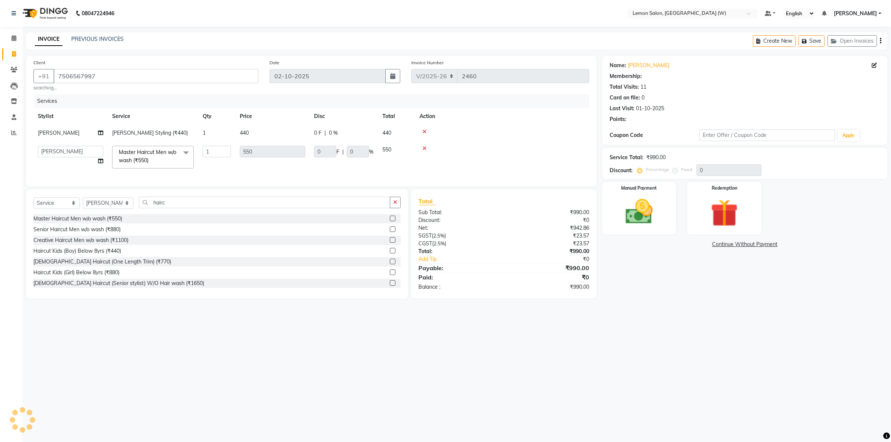
type input "25"
type input "137.5"
type input "25"
select select "1: Object"
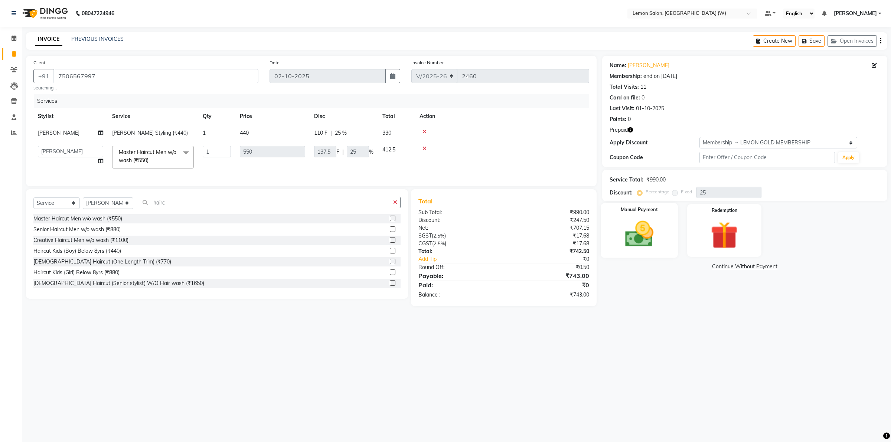
click at [658, 230] on img at bounding box center [639, 234] width 46 height 33
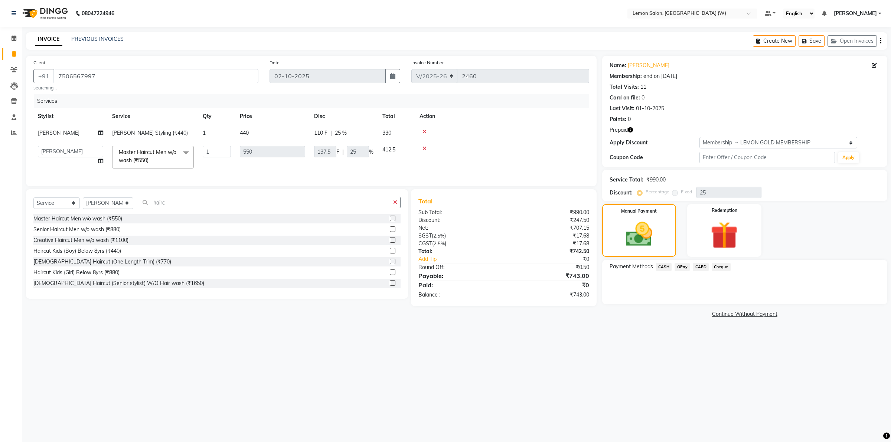
click at [702, 268] on span "CARD" at bounding box center [701, 267] width 16 height 9
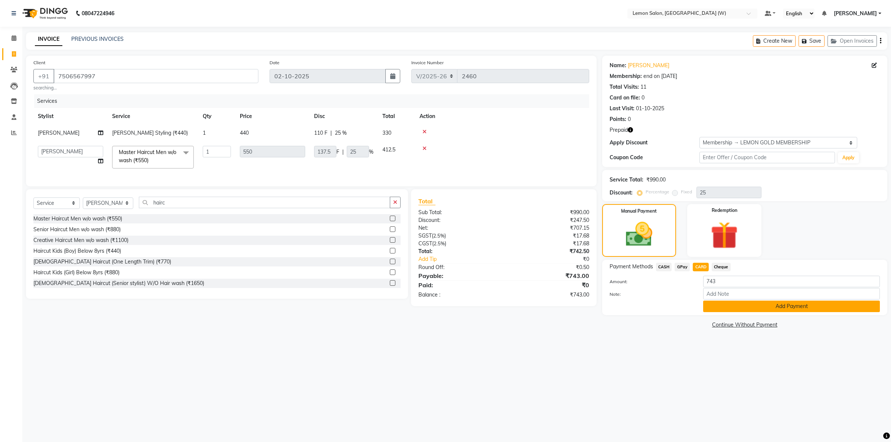
click at [763, 305] on button "Add Payment" at bounding box center [791, 307] width 177 height 12
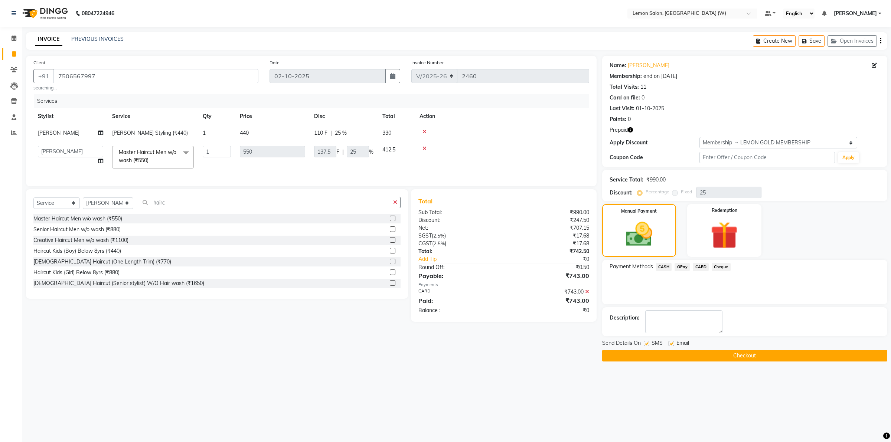
click at [704, 353] on button "Checkout" at bounding box center [744, 356] width 285 height 12
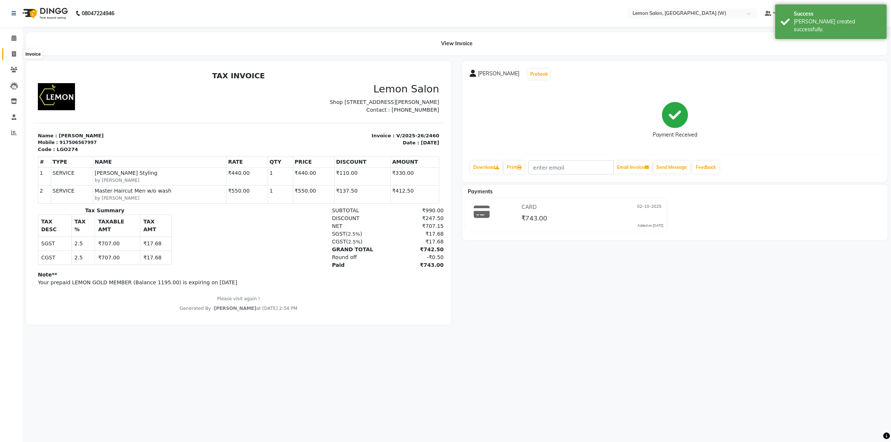
click at [11, 53] on span at bounding box center [13, 54] width 13 height 9
select select "8053"
select select "service"
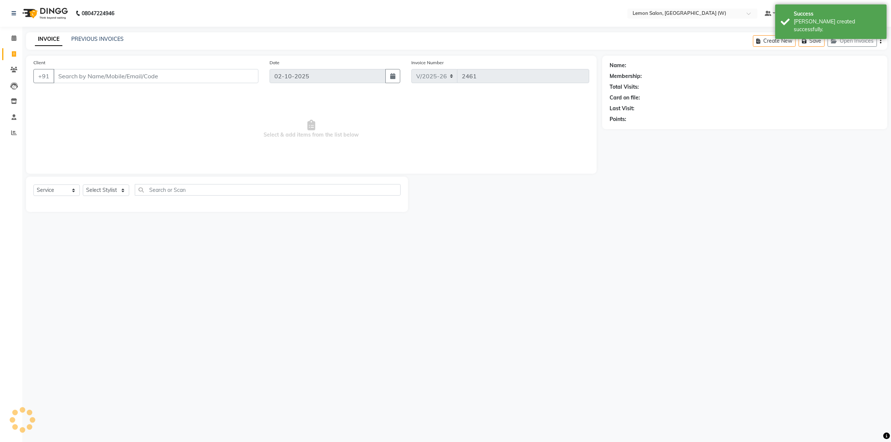
click at [101, 78] on input "Client" at bounding box center [155, 76] width 205 height 14
click at [117, 186] on select "Select Stylist" at bounding box center [106, 191] width 46 height 12
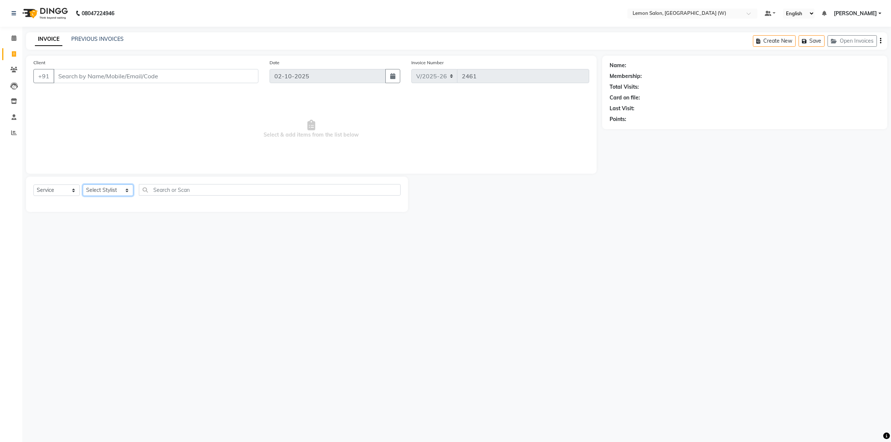
select select "93371"
click at [83, 185] on select "Select Stylist [PERSON_NAME] [PERSON_NAME] DC [PERSON_NAME] [PERSON_NAME] [PERS…" at bounding box center [108, 191] width 50 height 12
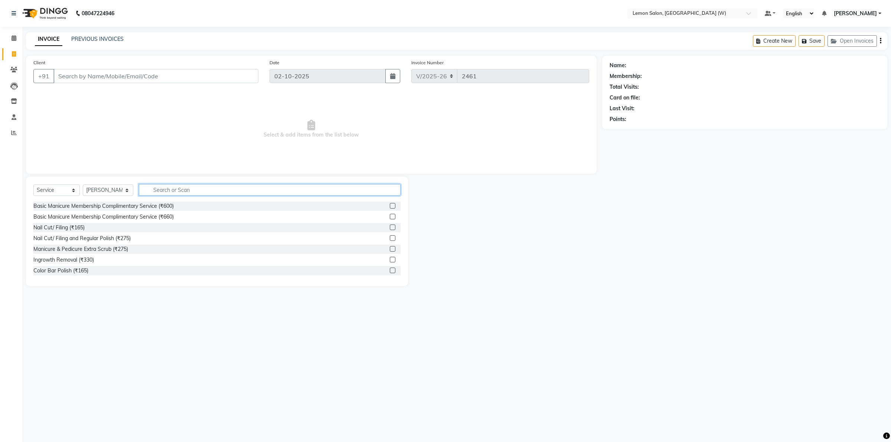
click at [198, 190] on input "text" at bounding box center [270, 190] width 262 height 12
type input "hair"
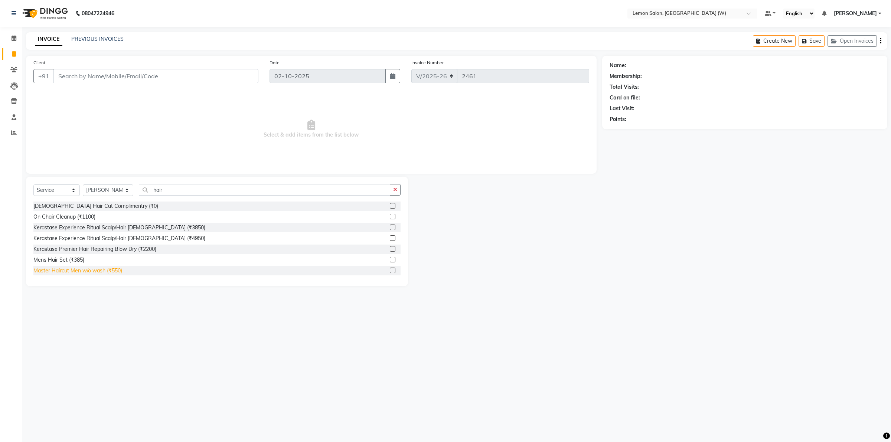
click at [101, 273] on div "Master Haircut Men w/o wash (₹550)" at bounding box center [77, 271] width 89 height 8
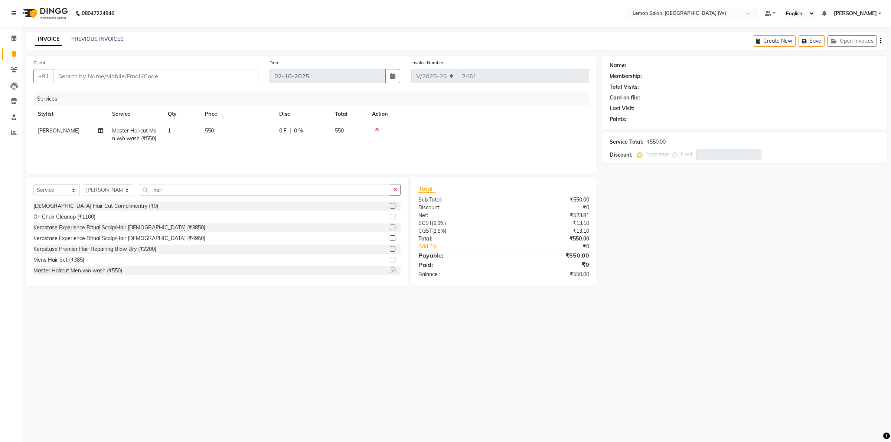
checkbox input "false"
click at [149, 75] on input "Client" at bounding box center [155, 76] width 205 height 14
type input "9"
type input "0"
type input "9930915784"
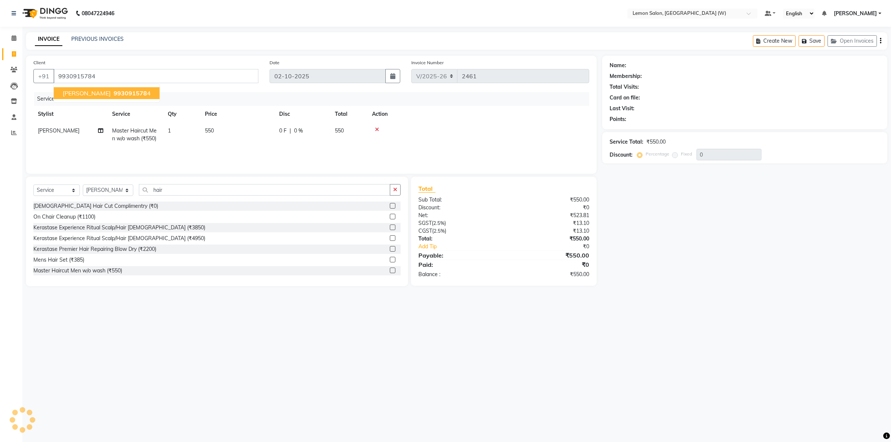
select select "1: Object"
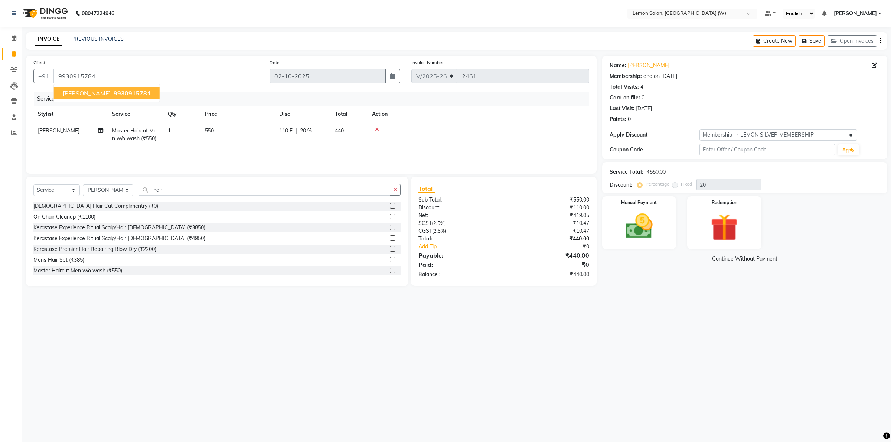
click at [124, 90] on span "993091578" at bounding box center [130, 92] width 33 height 7
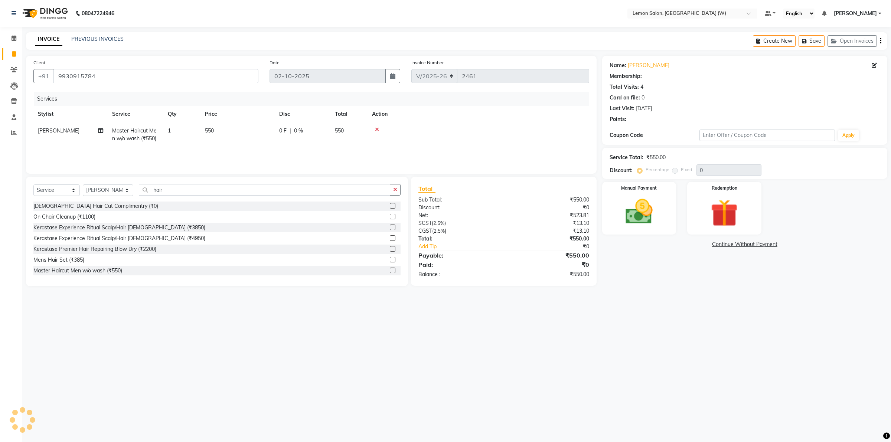
type input "20"
select select "1: Object"
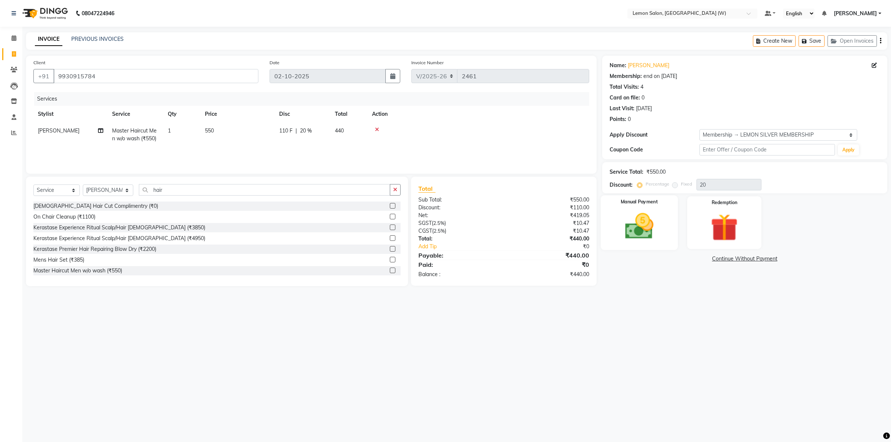
click at [643, 233] on img at bounding box center [639, 226] width 46 height 33
click at [695, 259] on span "CARD" at bounding box center [701, 259] width 16 height 9
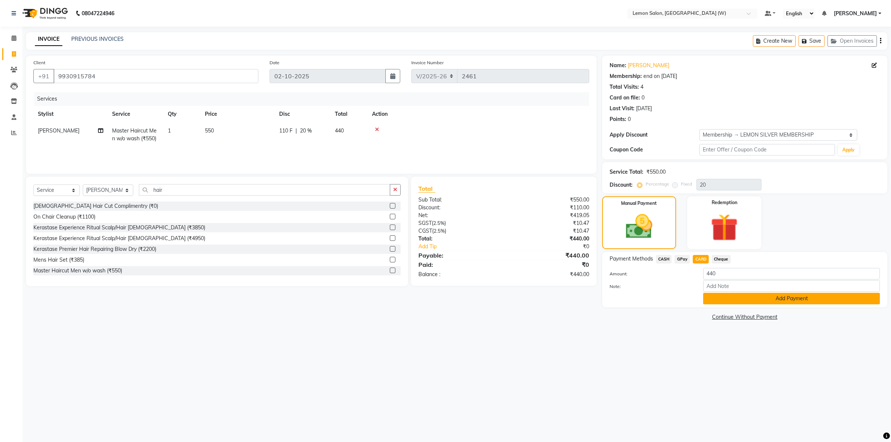
click at [810, 300] on button "Add Payment" at bounding box center [791, 299] width 177 height 12
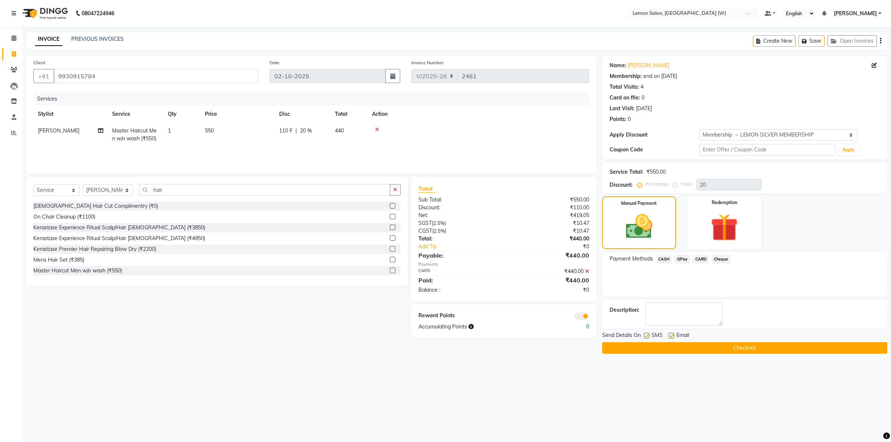
click at [669, 345] on button "Checkout" at bounding box center [744, 348] width 285 height 12
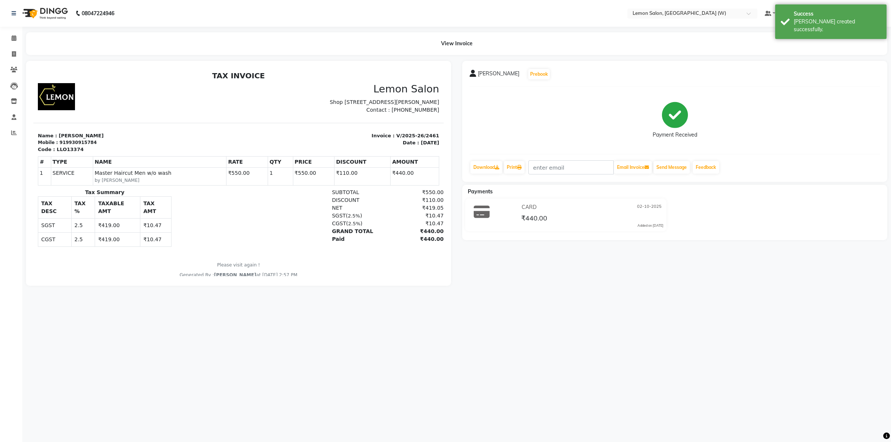
click at [709, 294] on main "View Invoice Sush Samant Prebook Payment Received Download Print Email Invoice …" at bounding box center [456, 164] width 869 height 265
click at [12, 51] on icon at bounding box center [14, 54] width 4 height 6
select select "service"
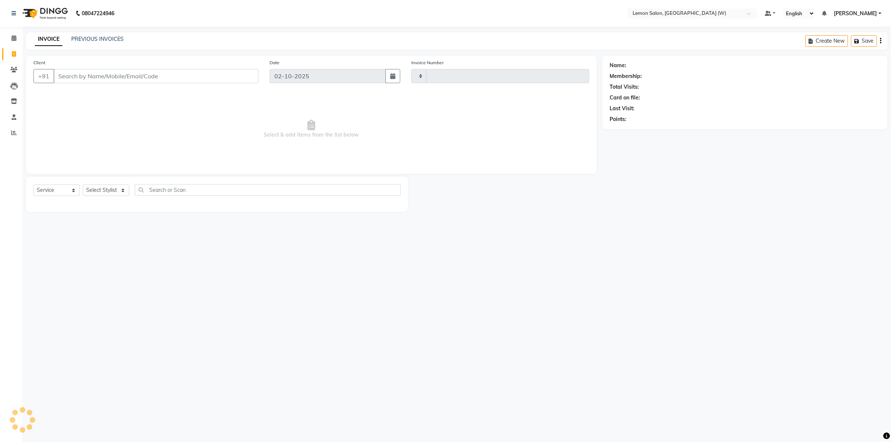
type input "2462"
select select "8053"
click at [97, 41] on link "PREVIOUS INVOICES" at bounding box center [97, 39] width 52 height 7
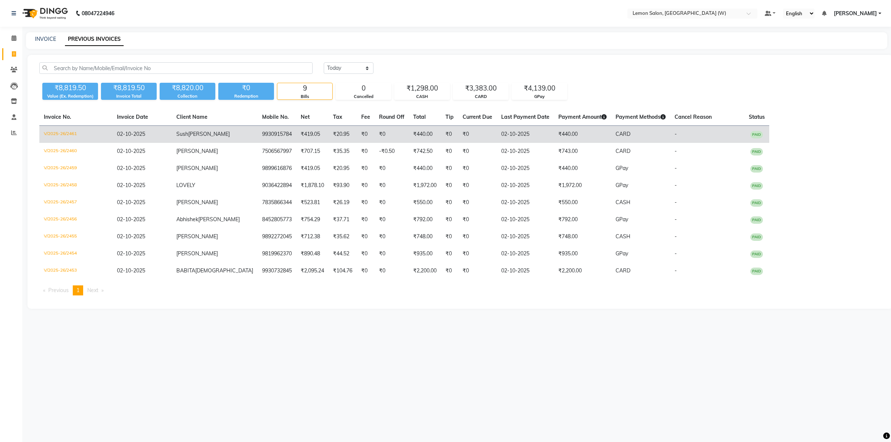
click at [190, 134] on span "[PERSON_NAME]" at bounding box center [209, 134] width 42 height 7
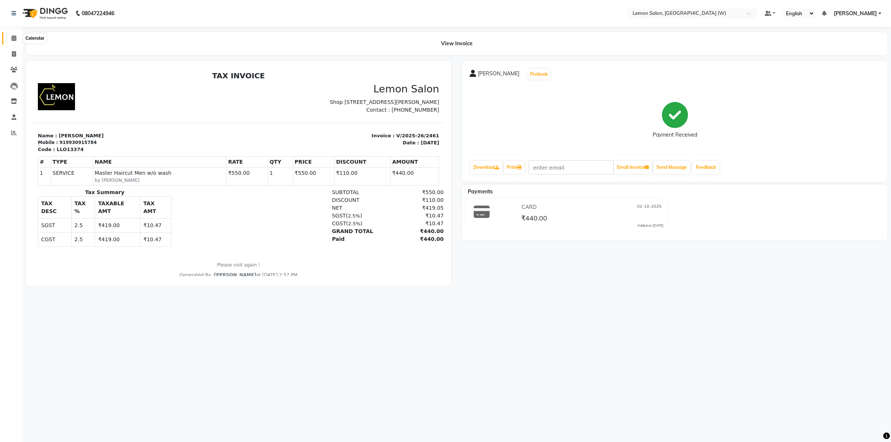
click at [13, 34] on span at bounding box center [13, 38] width 13 height 9
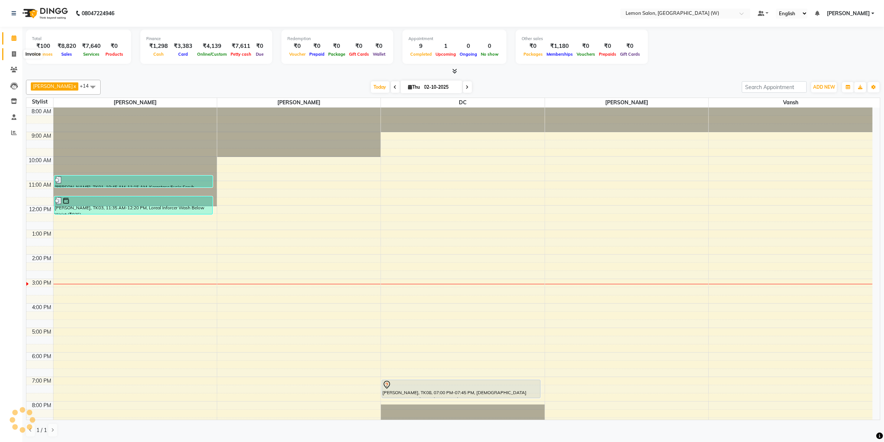
click at [15, 54] on icon at bounding box center [14, 54] width 4 height 6
select select "8053"
select select "service"
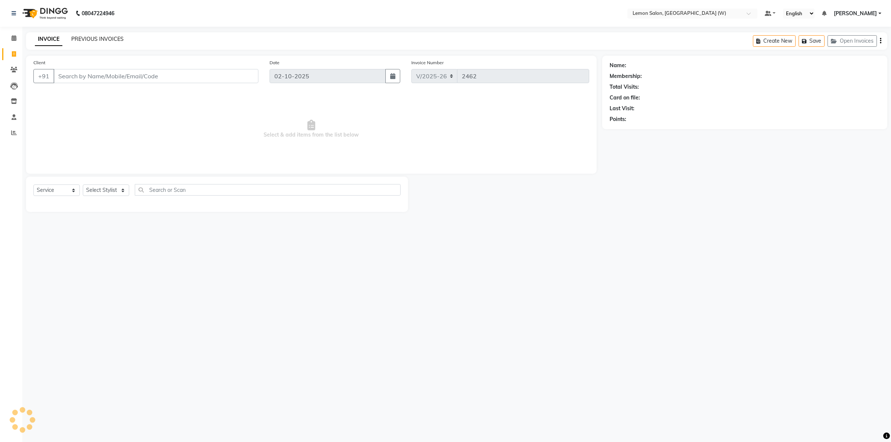
click at [113, 38] on link "PREVIOUS INVOICES" at bounding box center [97, 39] width 52 height 7
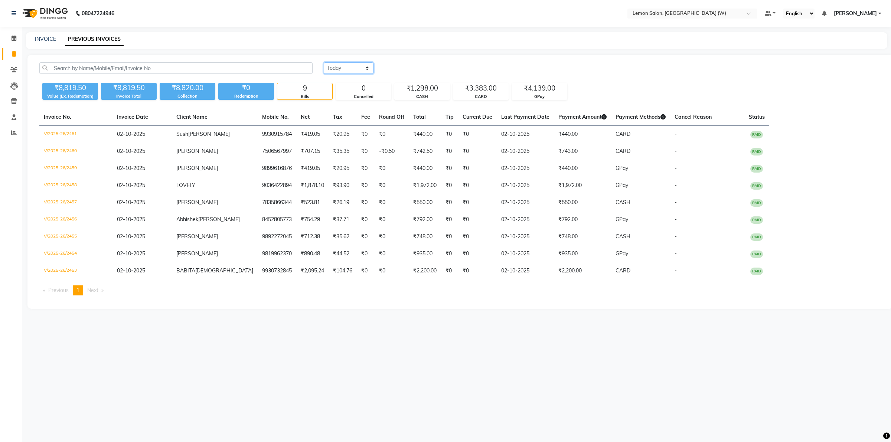
drag, startPoint x: 361, startPoint y: 69, endPoint x: 361, endPoint y: 74, distance: 4.5
click at [361, 74] on select "Today Yesterday Custom Range" at bounding box center [349, 68] width 50 height 12
select select "yesterday"
click at [324, 62] on select "Today Yesterday Custom Range" at bounding box center [349, 68] width 50 height 12
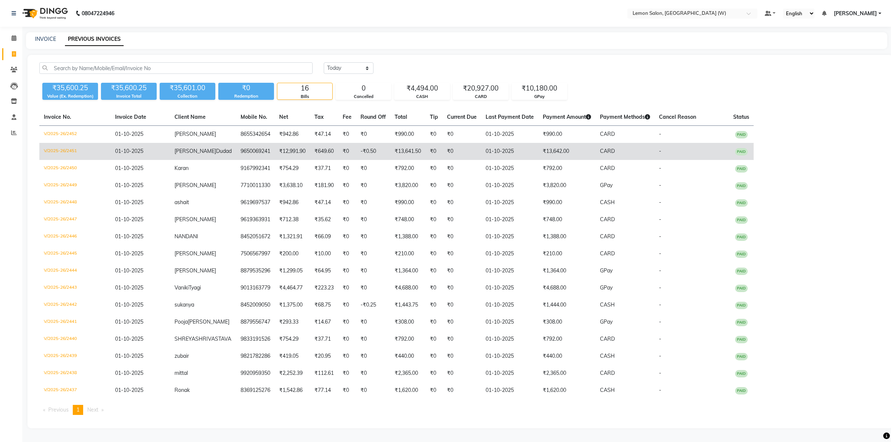
click at [216, 153] on span "Dudad" at bounding box center [224, 151] width 16 height 7
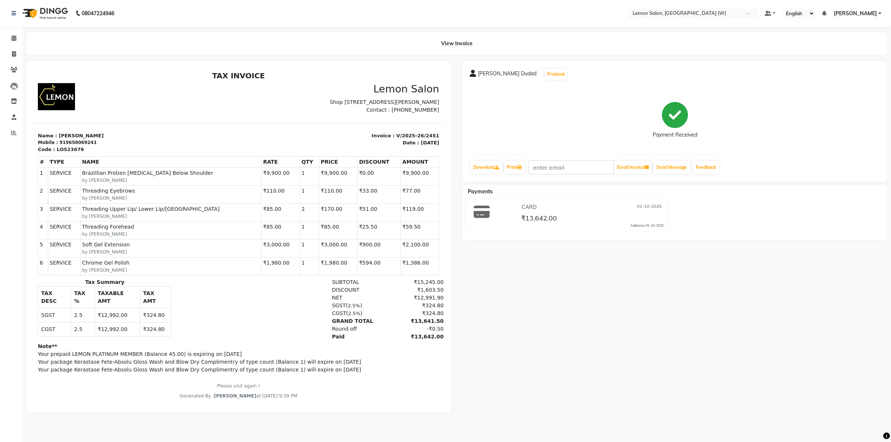
click at [71, 146] on div "919650069241" at bounding box center [77, 142] width 37 height 7
copy div "919650069241"
drag, startPoint x: 12, startPoint y: 69, endPoint x: 40, endPoint y: 65, distance: 27.8
click at [13, 69] on icon at bounding box center [13, 70] width 7 height 6
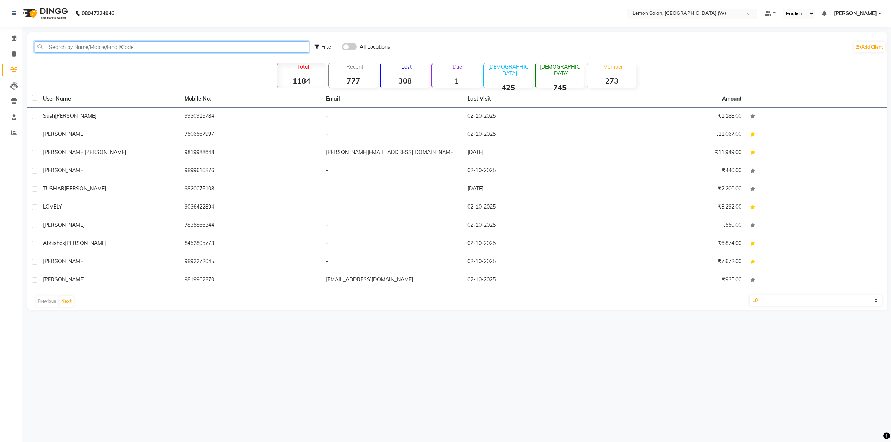
click at [124, 47] on input "text" at bounding box center [172, 47] width 274 height 12
paste input "919650069241"
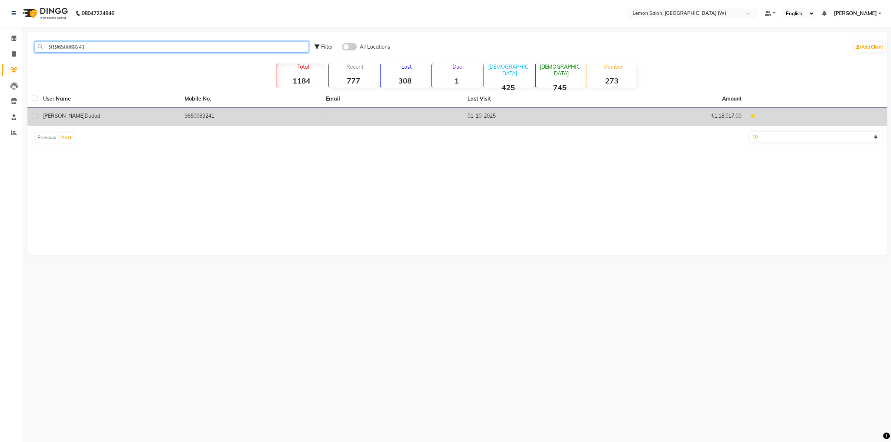
type input "919650069241"
click at [85, 114] on span "Dudad" at bounding box center [93, 115] width 16 height 7
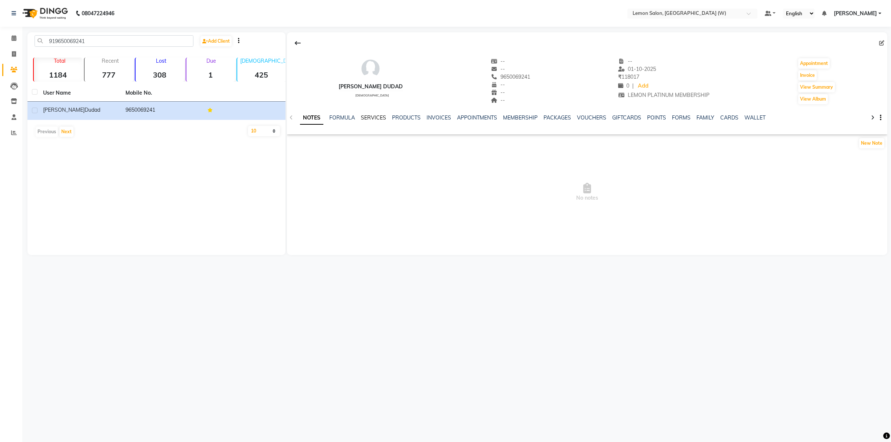
click at [373, 115] on link "SERVICES" at bounding box center [373, 117] width 25 height 7
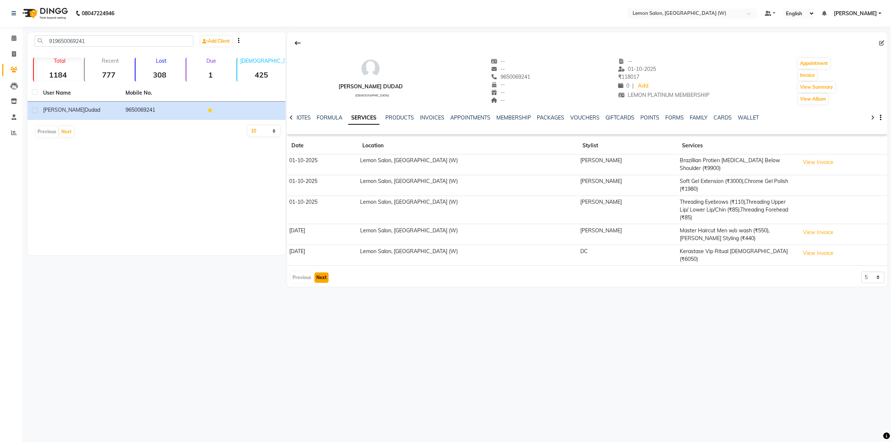
click at [322, 273] on button "Next" at bounding box center [321, 278] width 14 height 10
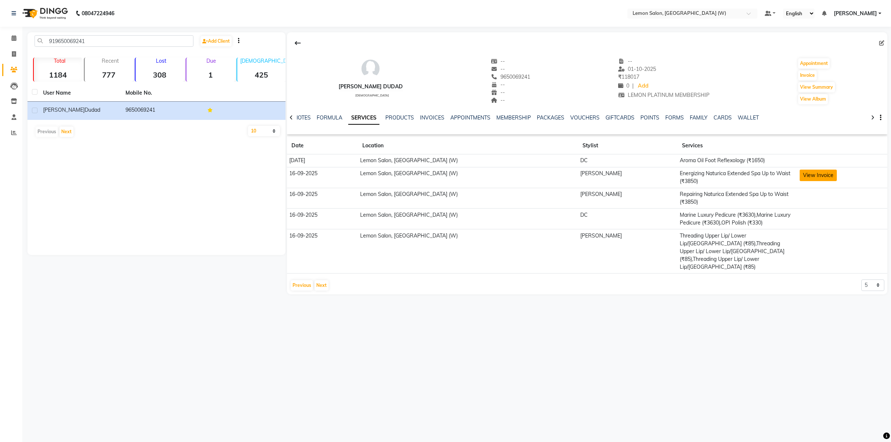
click at [804, 176] on button "View Invoice" at bounding box center [818, 176] width 37 height 12
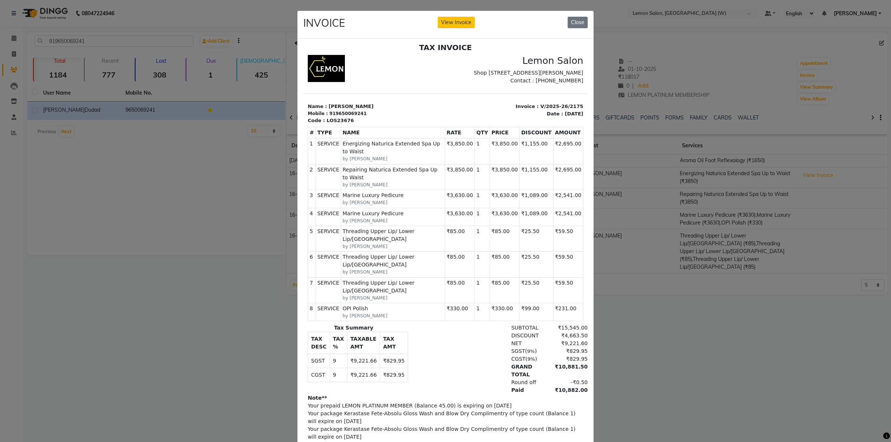
scroll to position [6, 0]
click at [578, 22] on button "Close" at bounding box center [578, 23] width 20 height 12
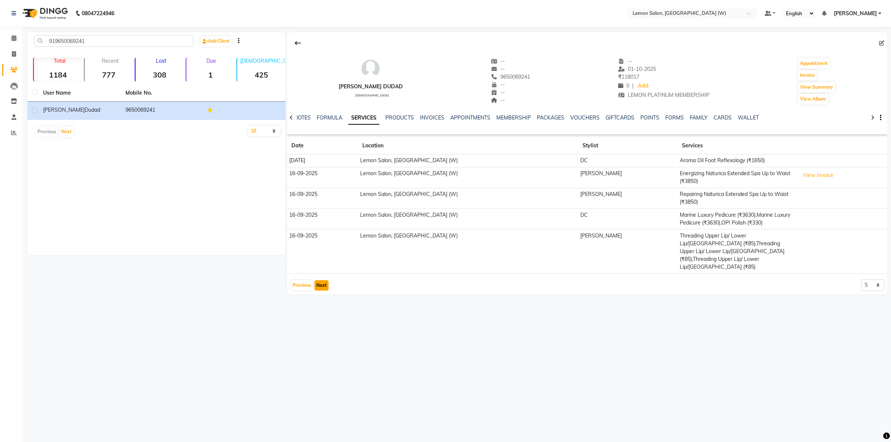
click at [324, 280] on button "Next" at bounding box center [321, 285] width 14 height 10
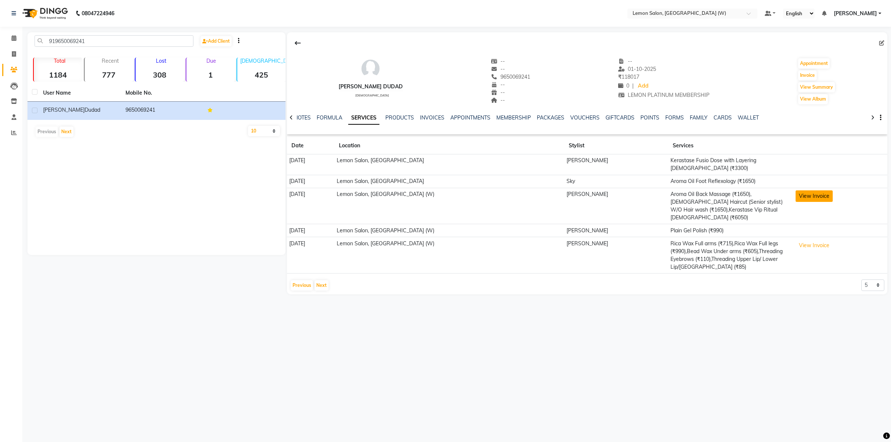
click at [799, 190] on button "View Invoice" at bounding box center [814, 196] width 37 height 12
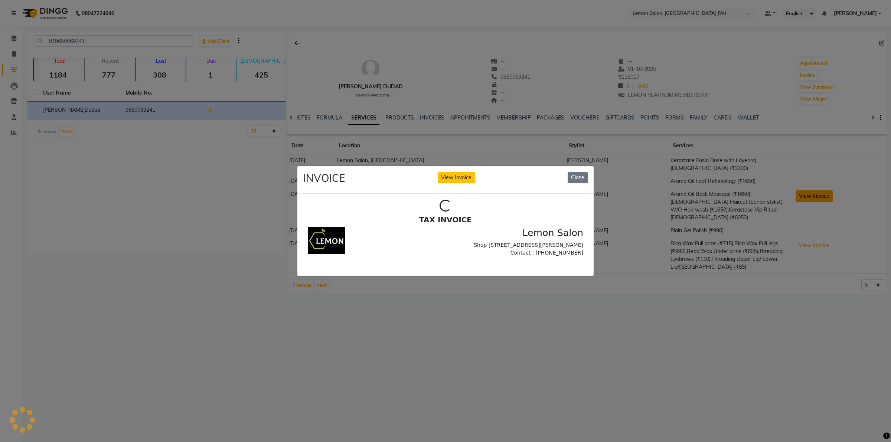
scroll to position [0, 0]
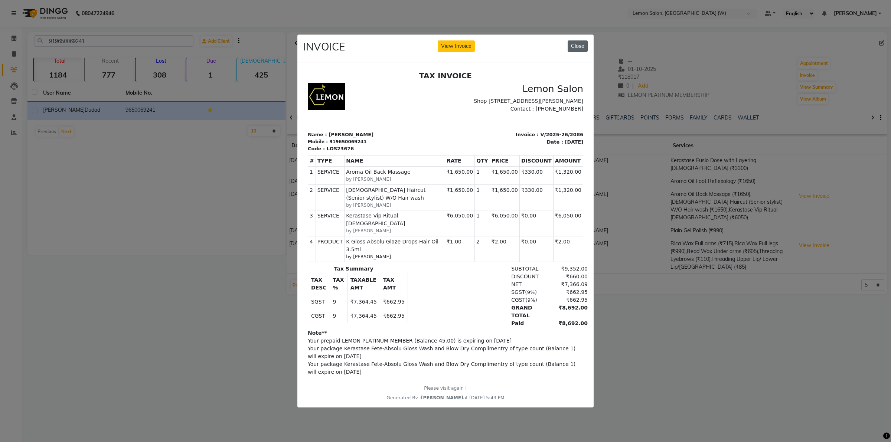
drag, startPoint x: 584, startPoint y: 43, endPoint x: 579, endPoint y: 42, distance: 4.6
click at [583, 42] on button "Close" at bounding box center [578, 46] width 20 height 12
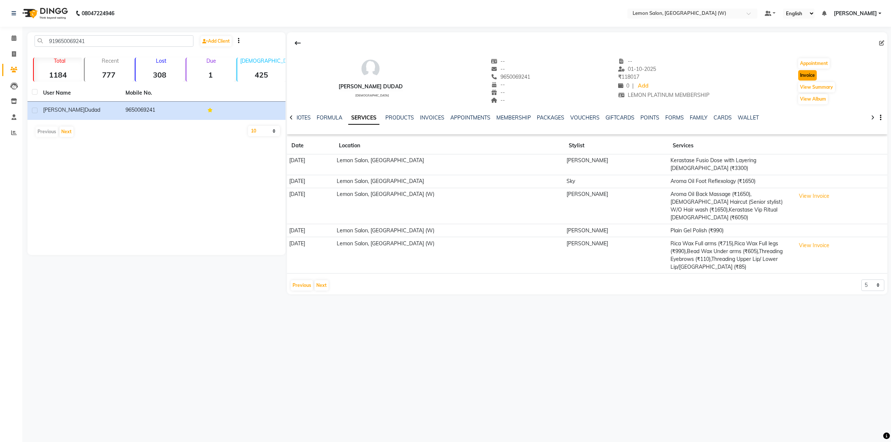
click at [804, 75] on button "Invoice" at bounding box center [807, 75] width 19 height 10
select select "8053"
select select "service"
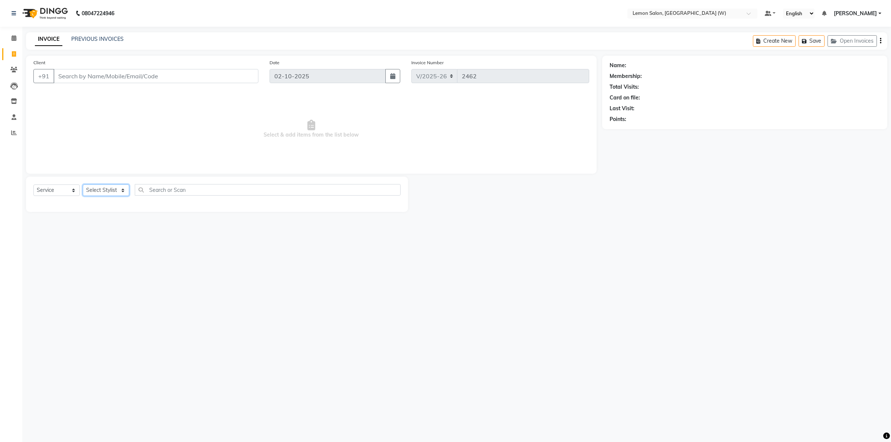
type input "9650069241"
drag, startPoint x: 123, startPoint y: 191, endPoint x: 116, endPoint y: 186, distance: 8.2
click at [122, 190] on select "Select Stylist" at bounding box center [106, 191] width 46 height 12
select select "1: Object"
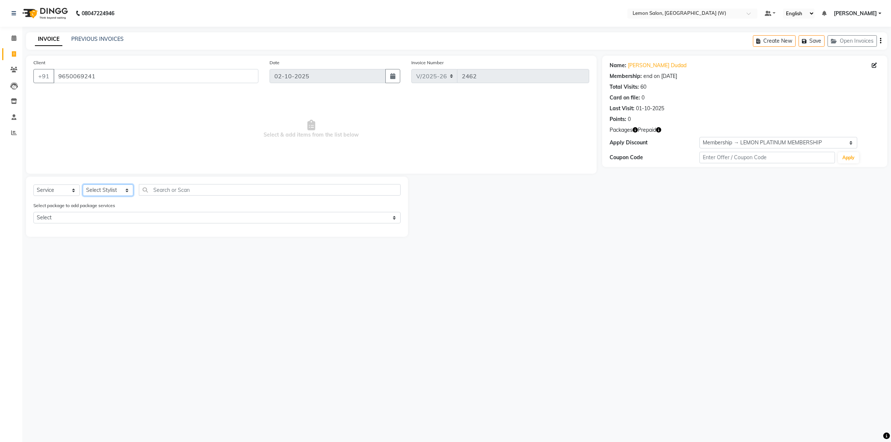
select select "83362"
click at [83, 185] on select "Select Stylist [PERSON_NAME] [PERSON_NAME] DC [PERSON_NAME] [PERSON_NAME] [PERS…" at bounding box center [108, 191] width 50 height 12
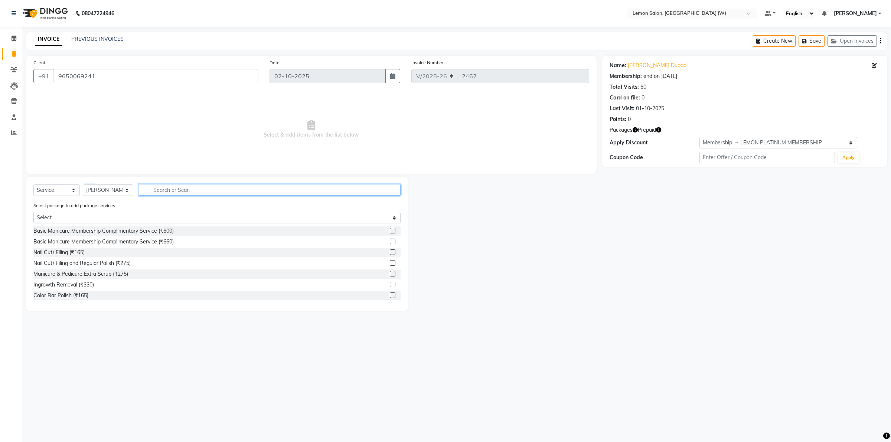
drag, startPoint x: 158, startPoint y: 191, endPoint x: 145, endPoint y: 190, distance: 13.4
click at [158, 190] on input "text" at bounding box center [270, 190] width 262 height 12
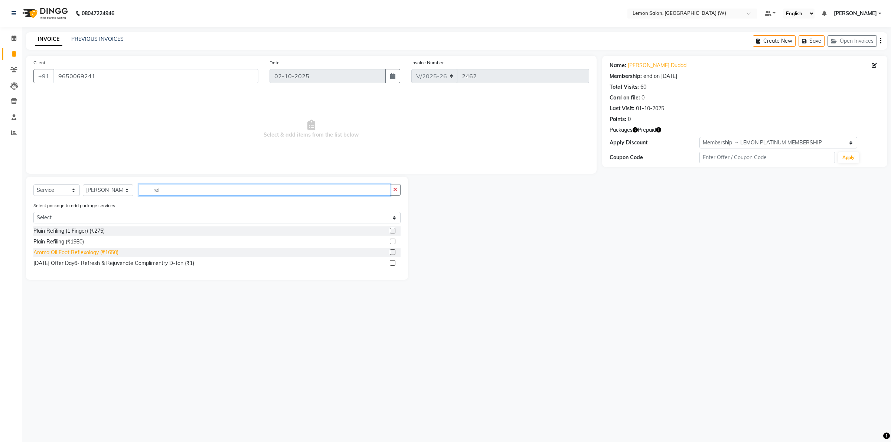
type input "ref"
click at [98, 249] on div "Aroma Oil Foot Reflexology (₹1650)" at bounding box center [75, 253] width 85 height 8
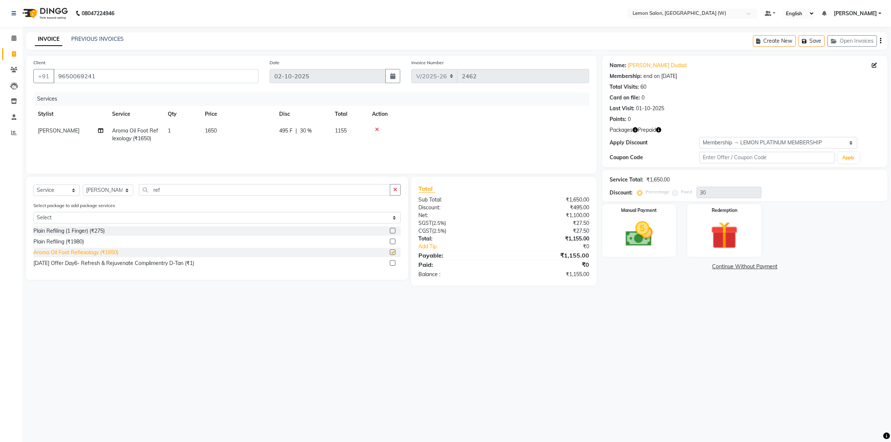
checkbox input "false"
click at [655, 238] on img at bounding box center [639, 234] width 46 height 33
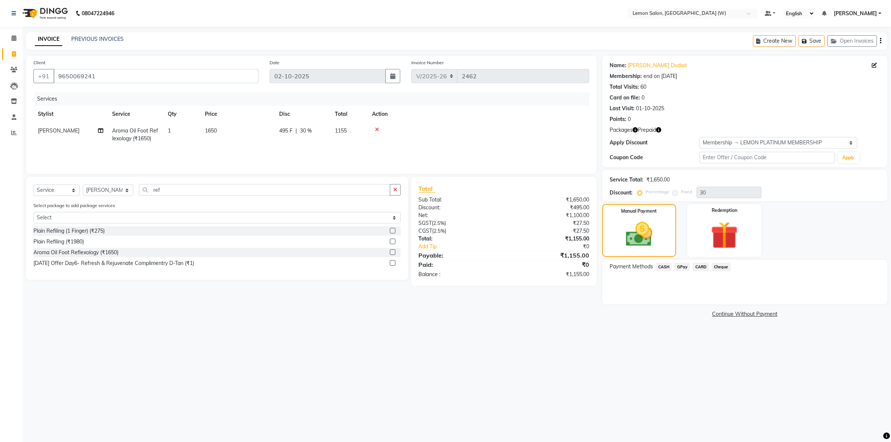
click at [678, 268] on span "GPay" at bounding box center [682, 267] width 15 height 9
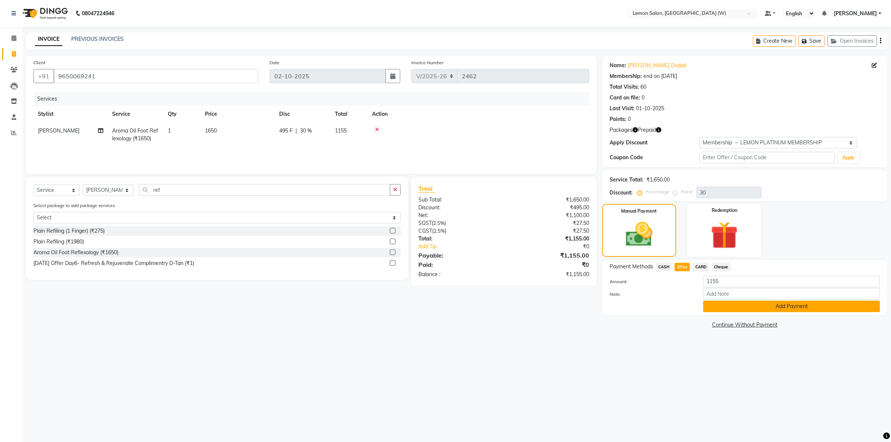
click at [740, 309] on button "Add Payment" at bounding box center [791, 307] width 177 height 12
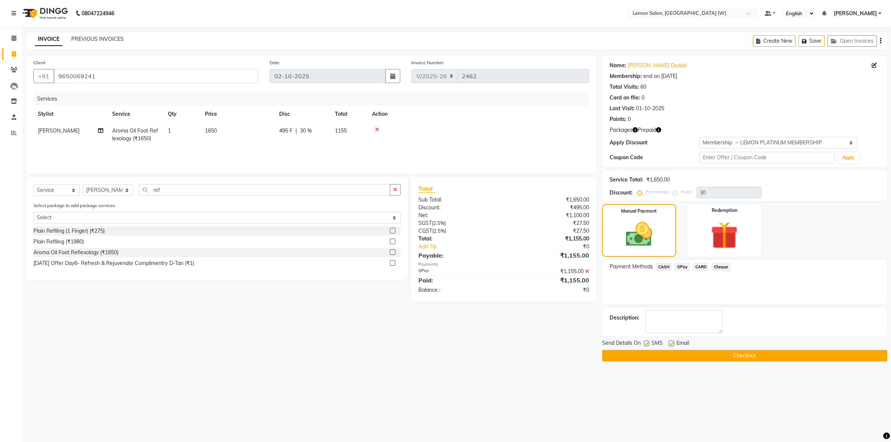
click at [687, 353] on button "Checkout" at bounding box center [744, 356] width 285 height 12
